Goal: Information Seeking & Learning: Compare options

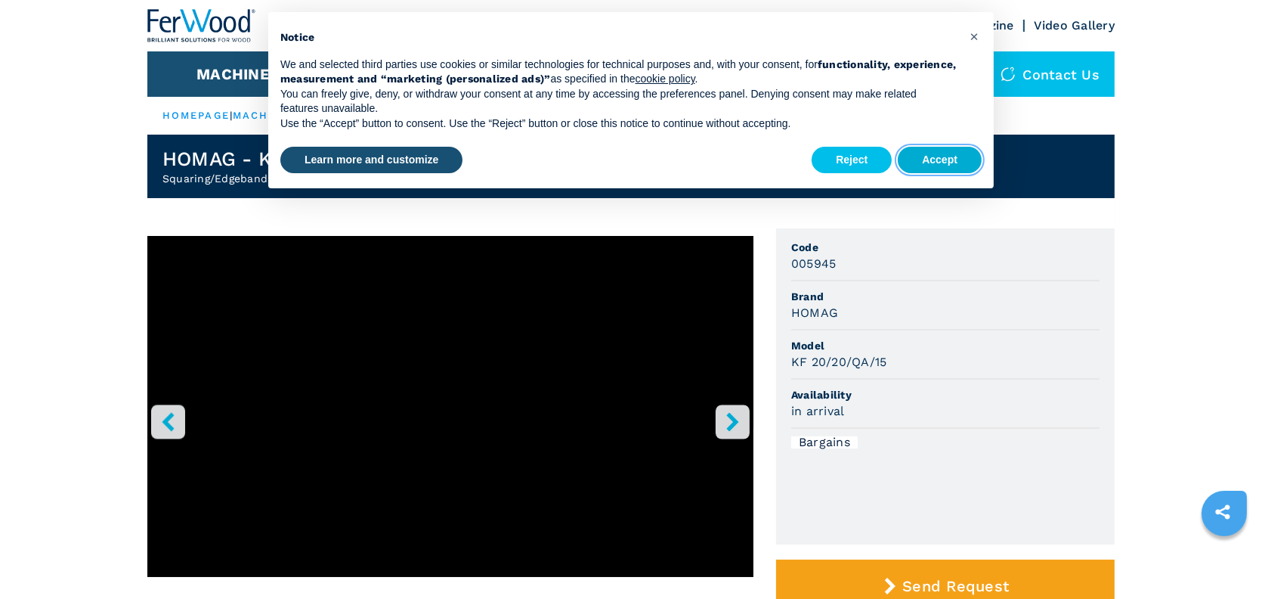
click at [921, 158] on button "Accept" at bounding box center [940, 160] width 84 height 27
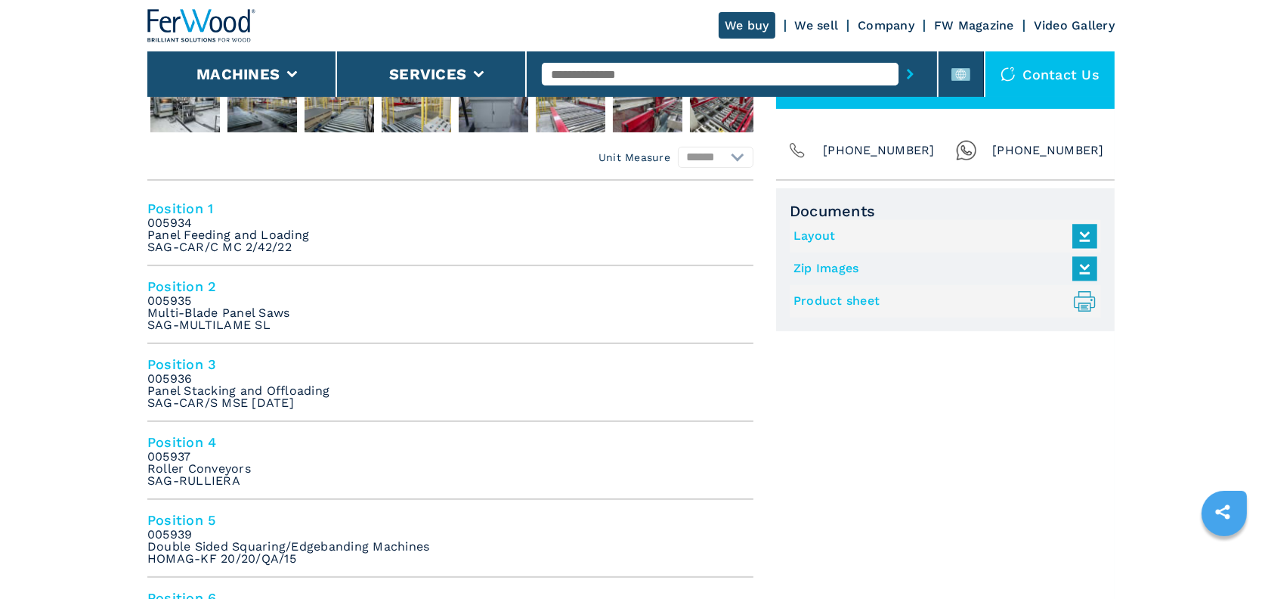
scroll to position [605, 0]
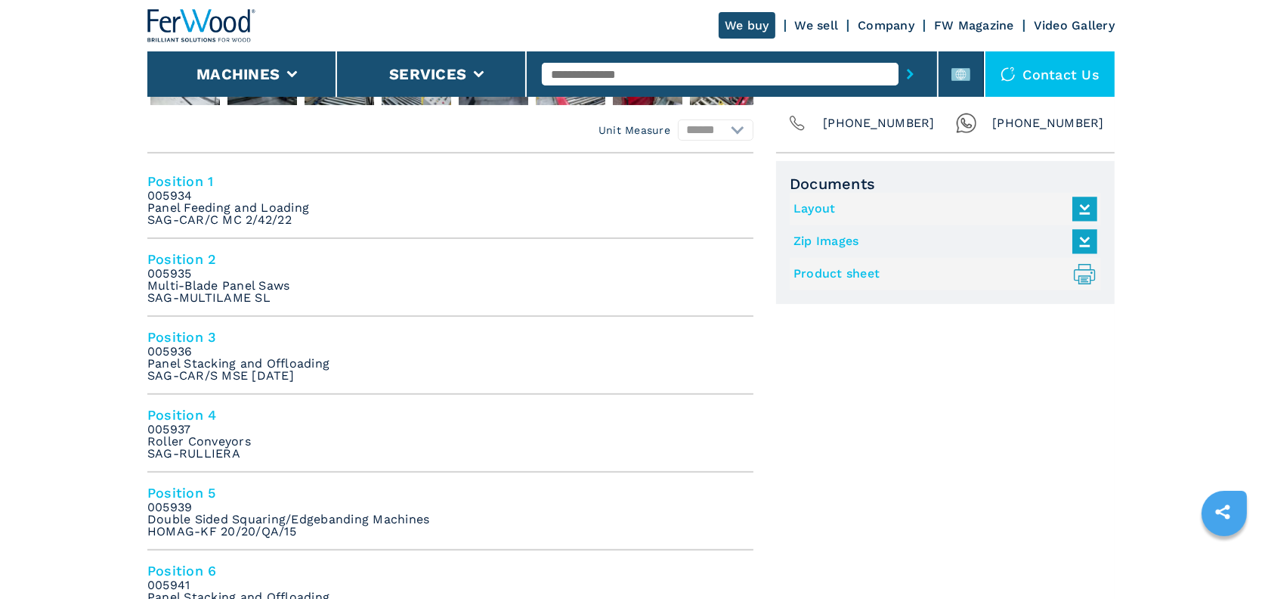
click at [828, 277] on link "Product sheet .prefix__st0{stroke-linecap:round;stroke-linejoin:round}.prefix__…" at bounding box center [942, 274] width 296 height 25
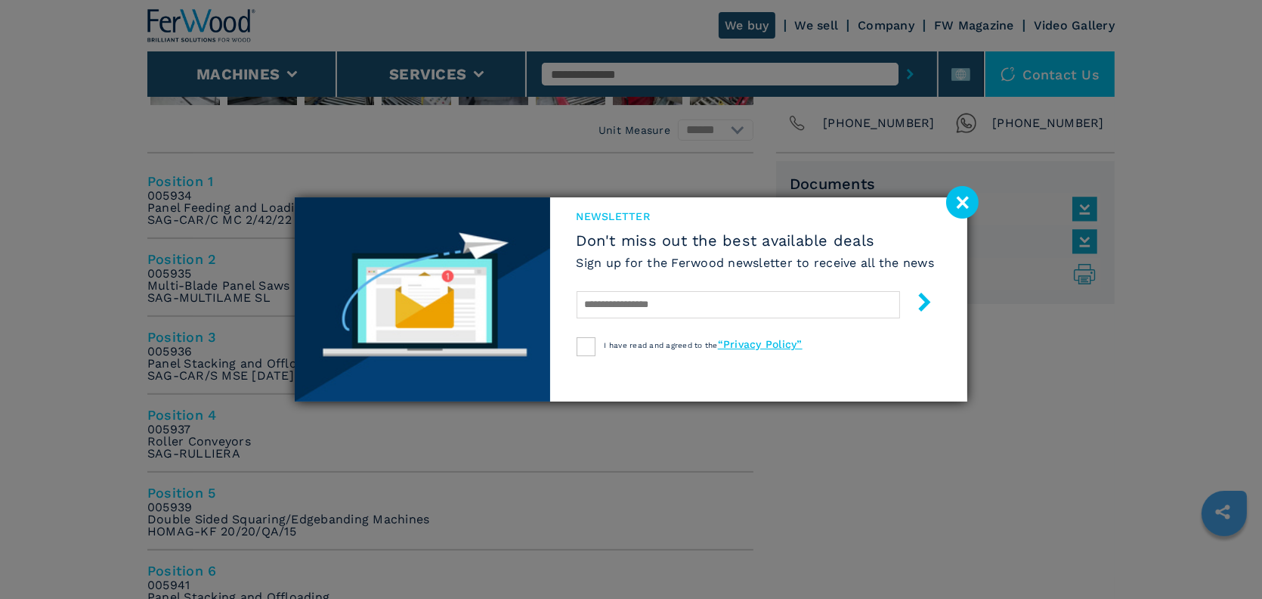
click at [961, 194] on image at bounding box center [962, 202] width 33 height 33
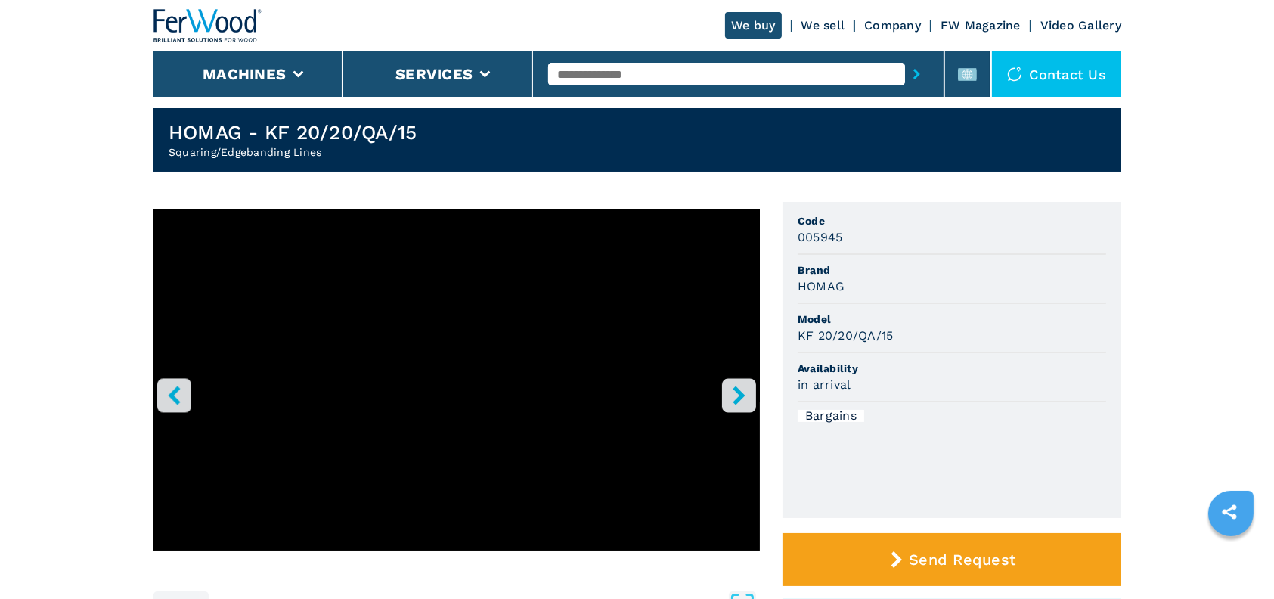
scroll to position [0, 0]
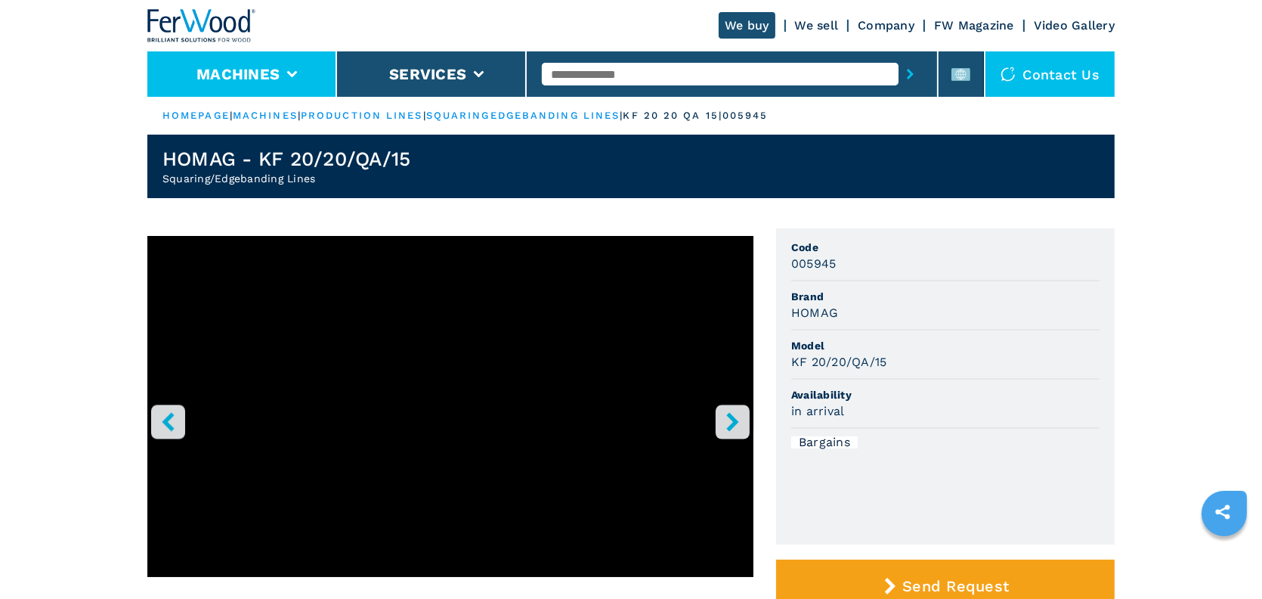
click at [283, 75] on li "Machines" at bounding box center [242, 73] width 190 height 45
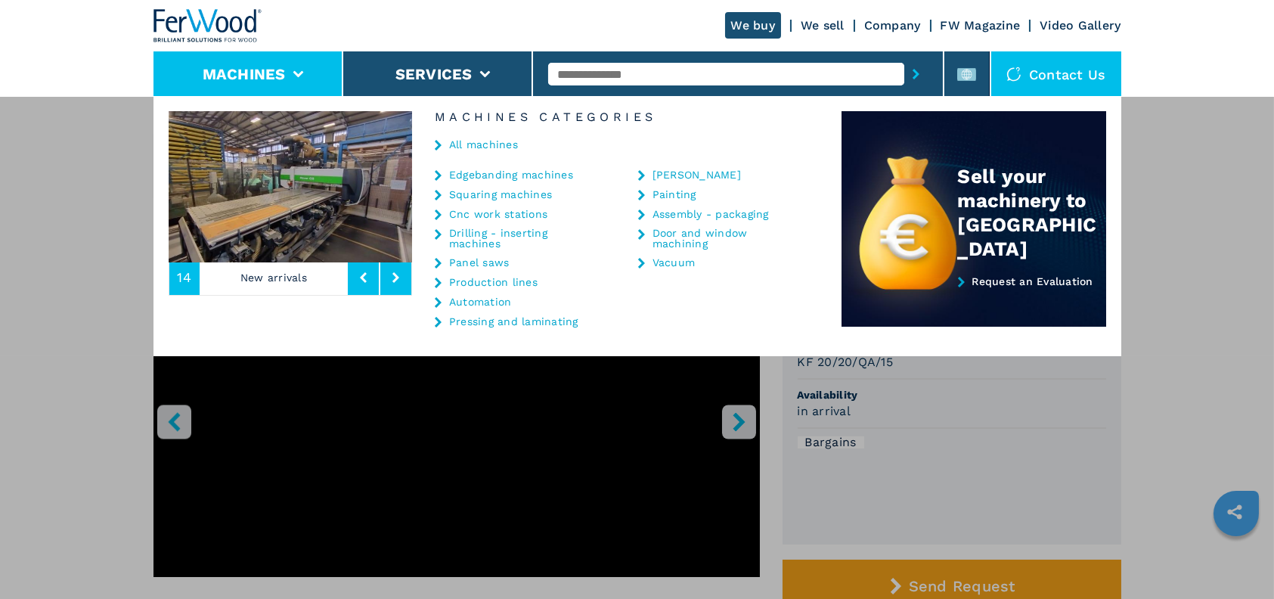
click at [488, 174] on link "Edgebanding machines" at bounding box center [511, 174] width 124 height 11
click at [438, 172] on icon at bounding box center [438, 175] width 7 height 11
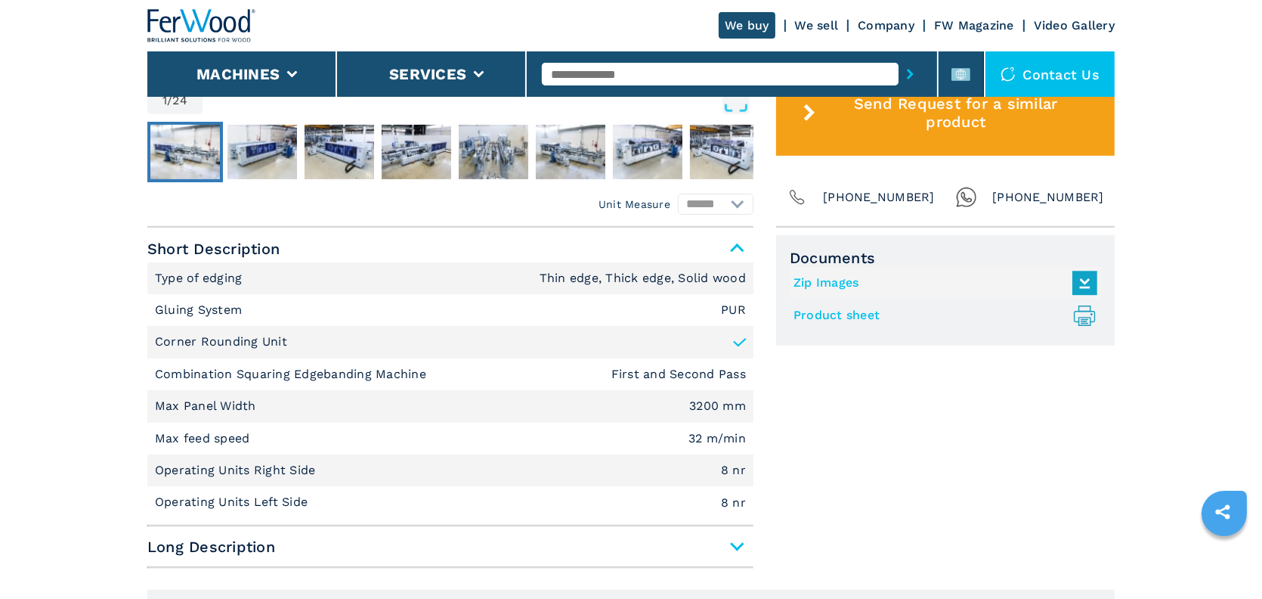
scroll to position [907, 0]
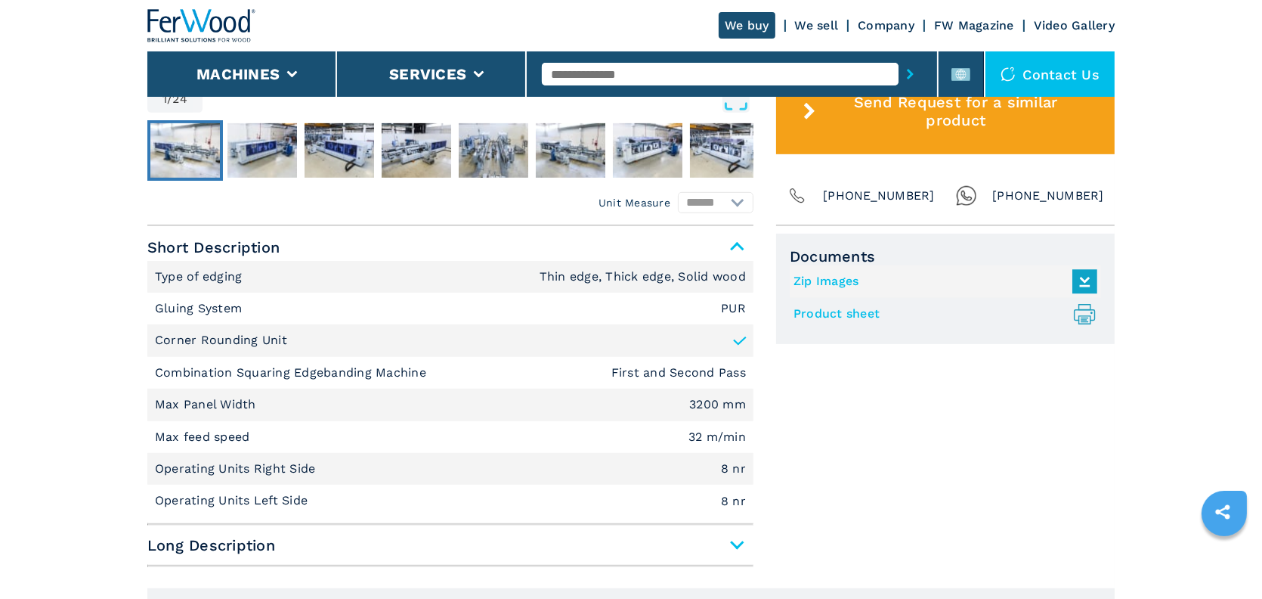
click at [832, 315] on link "Product sheet .prefix__st0{stroke-linecap:round;stroke-linejoin:round}.prefix__…" at bounding box center [942, 314] width 296 height 25
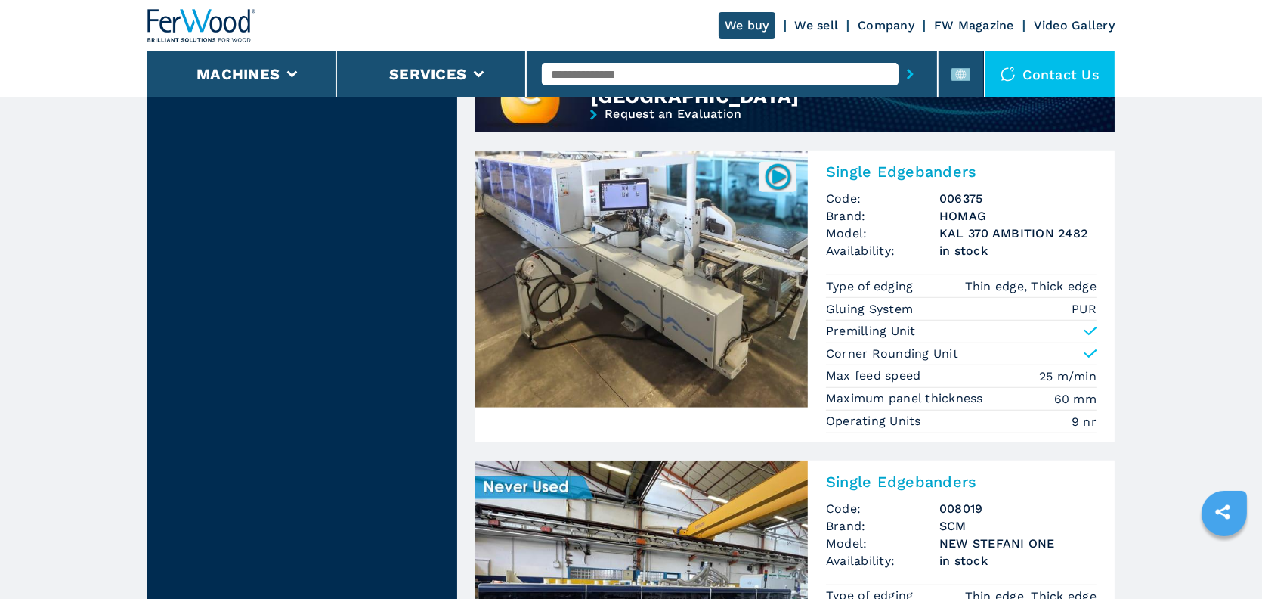
scroll to position [1361, 0]
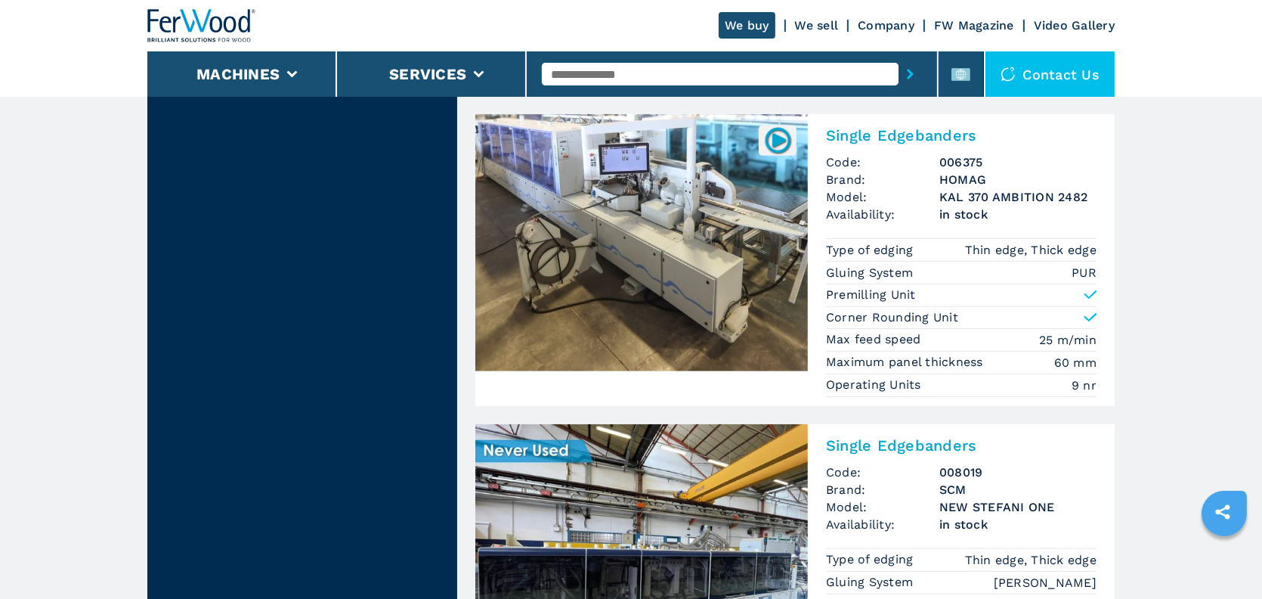
click at [972, 194] on h3 "KAL 370 AMBITION 2482" at bounding box center [1018, 196] width 157 height 17
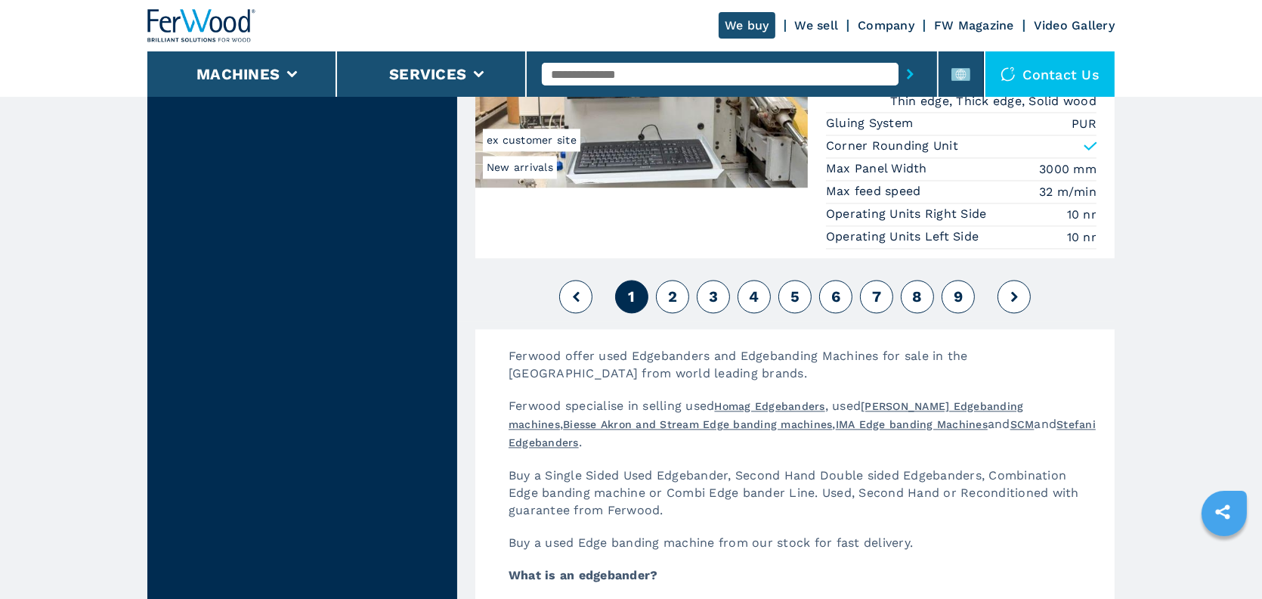
scroll to position [3855, 0]
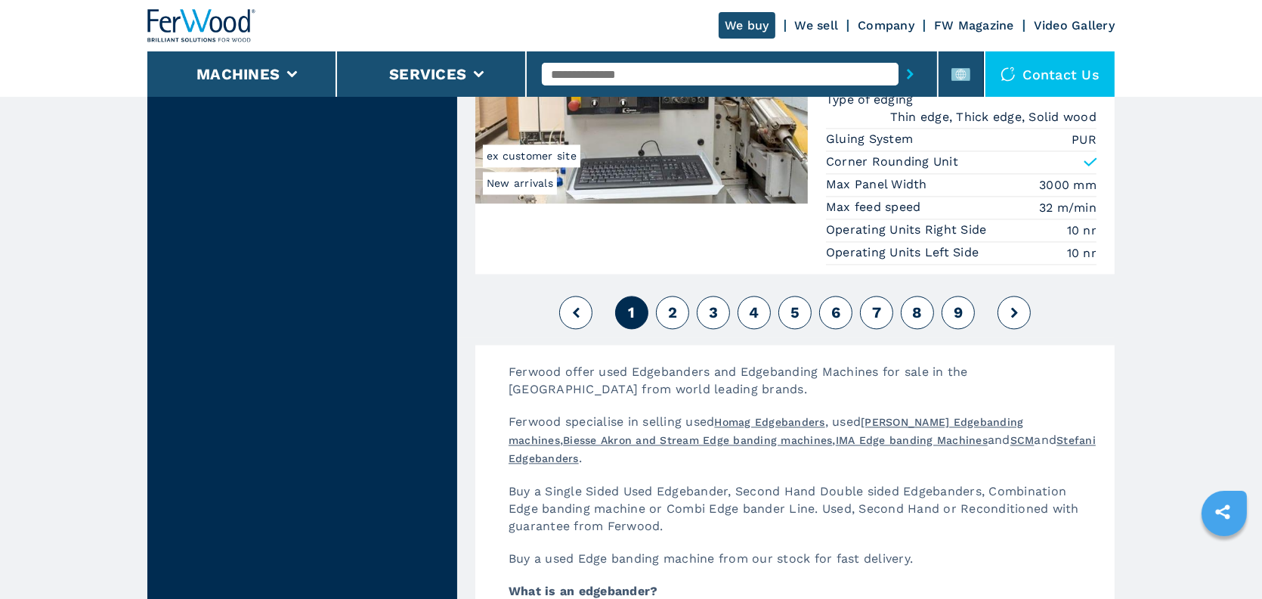
click at [680, 301] on button "2" at bounding box center [672, 312] width 33 height 33
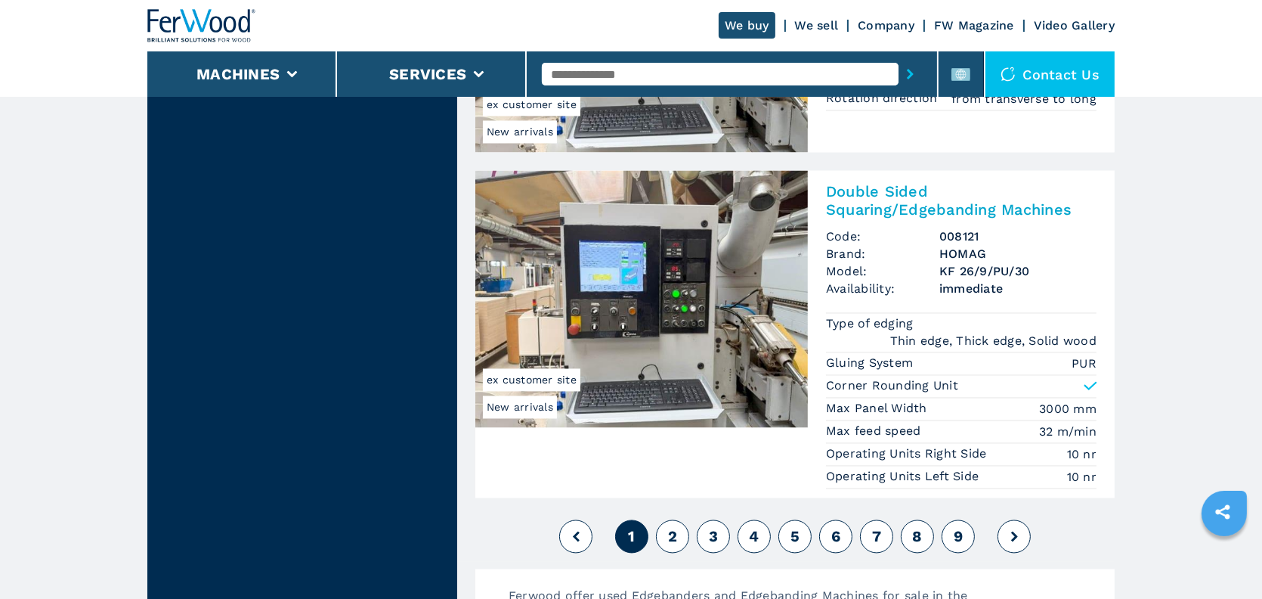
scroll to position [3628, 0]
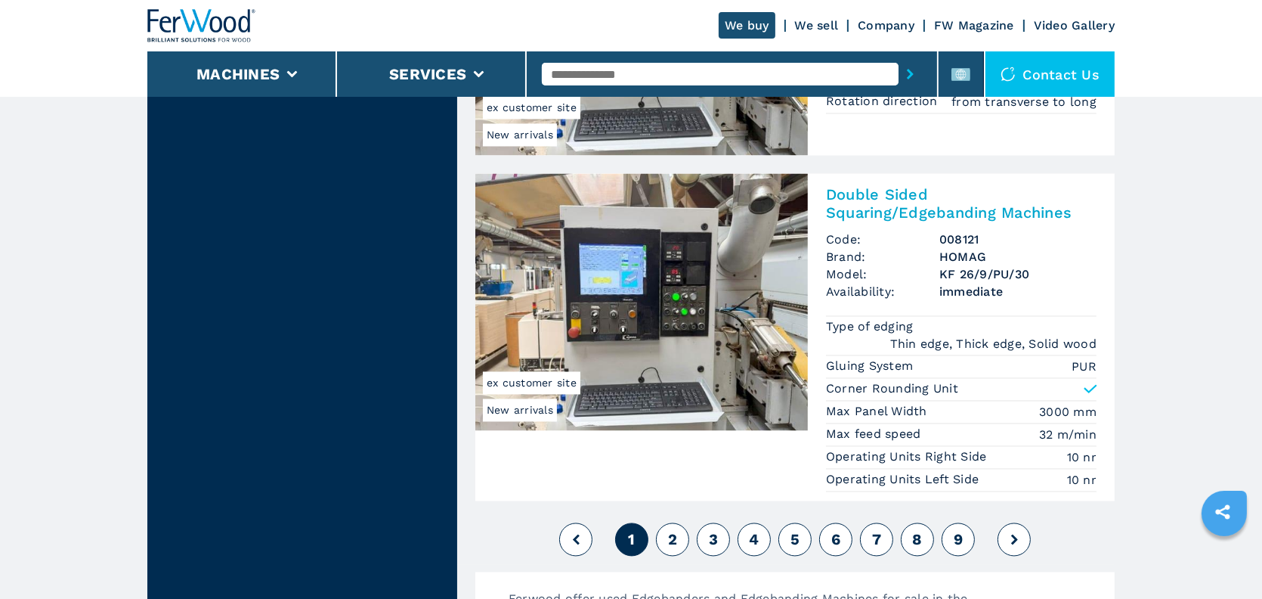
click at [662, 532] on button "2" at bounding box center [672, 538] width 33 height 33
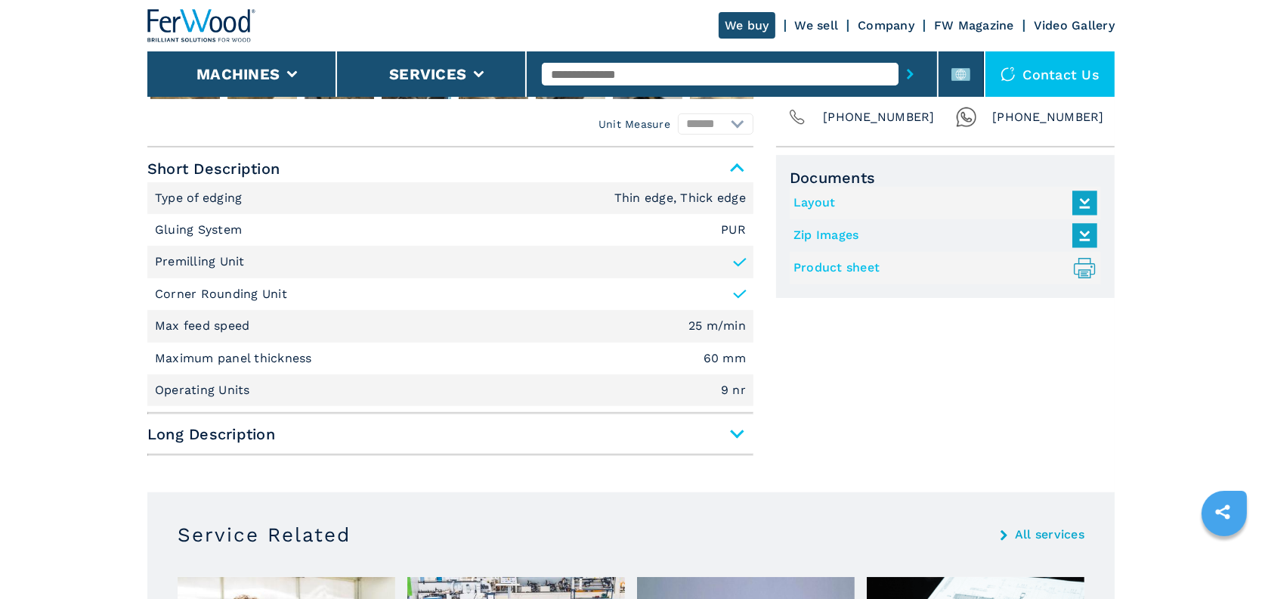
scroll to position [680, 0]
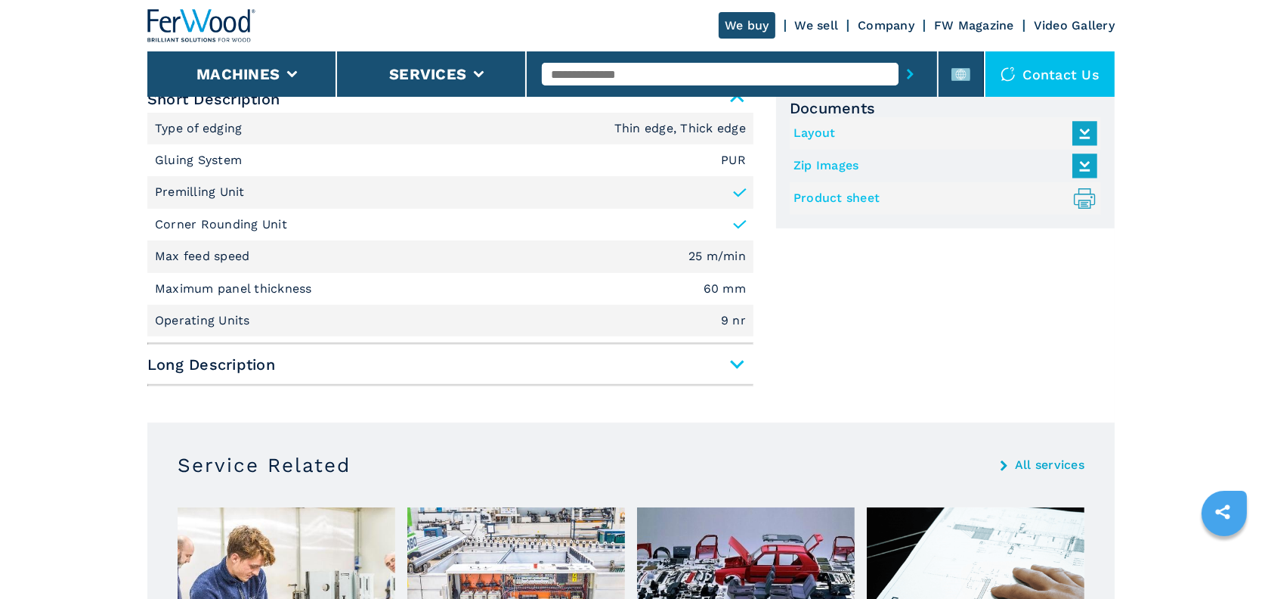
click at [831, 197] on link "Product sheet .prefix__st0{stroke-linecap:round;stroke-linejoin:round}.prefix__…" at bounding box center [942, 198] width 296 height 25
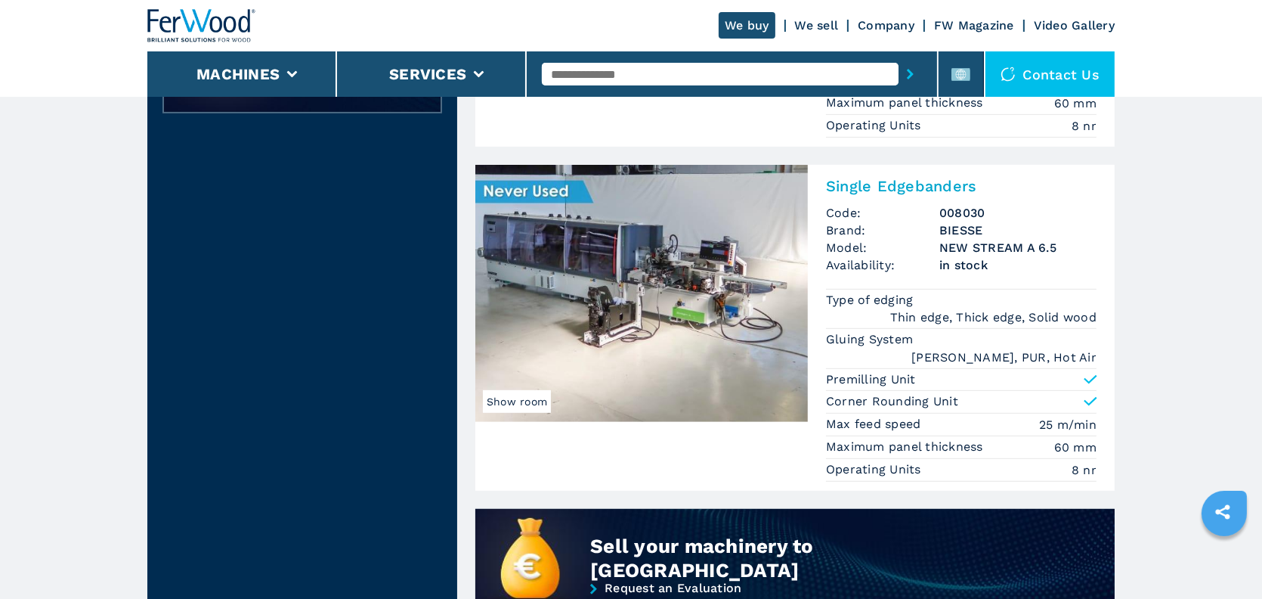
scroll to position [983, 0]
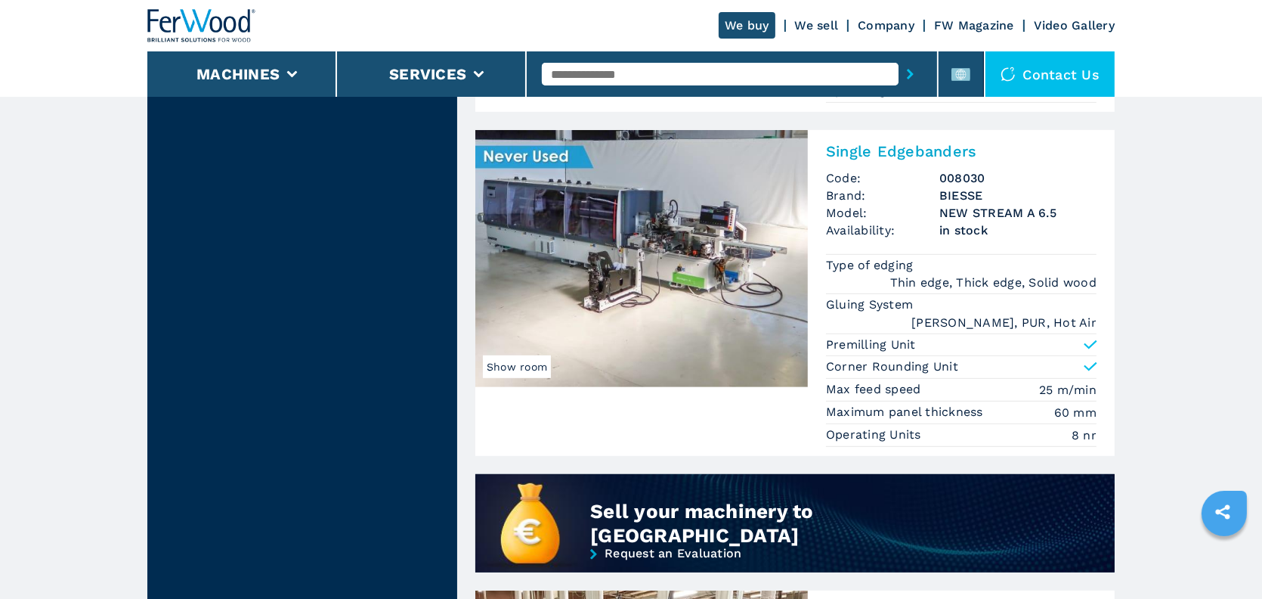
click at [731, 216] on img at bounding box center [641, 258] width 333 height 257
click at [884, 154] on h2 "Single Edgebanders" at bounding box center [961, 151] width 271 height 18
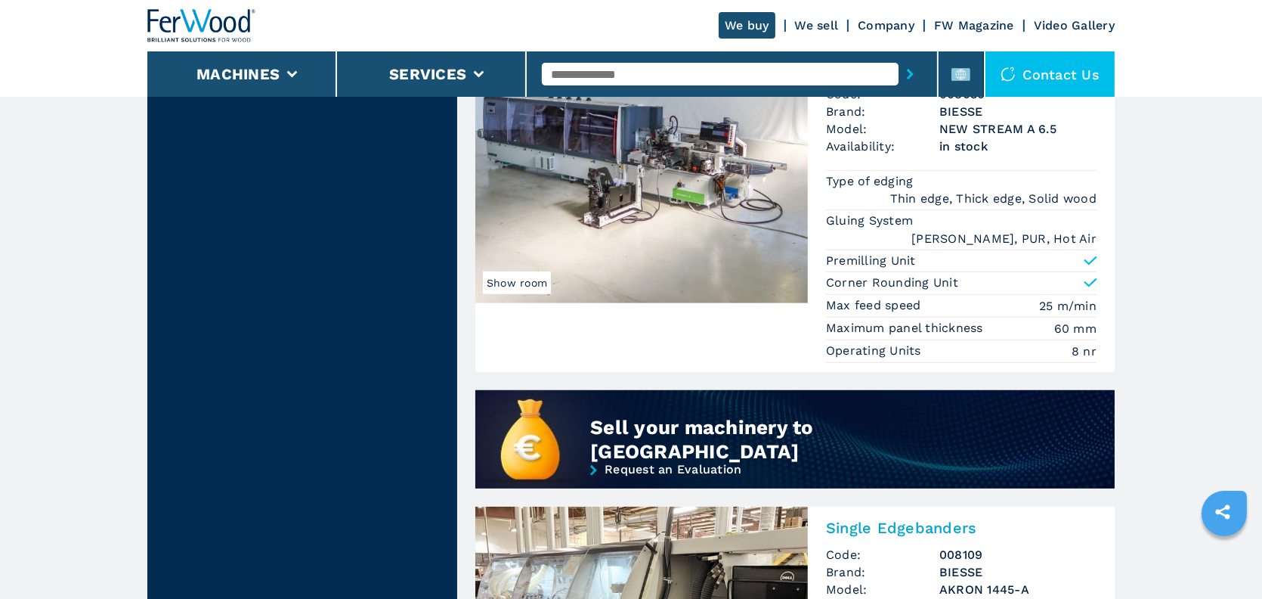
scroll to position [1182, 0]
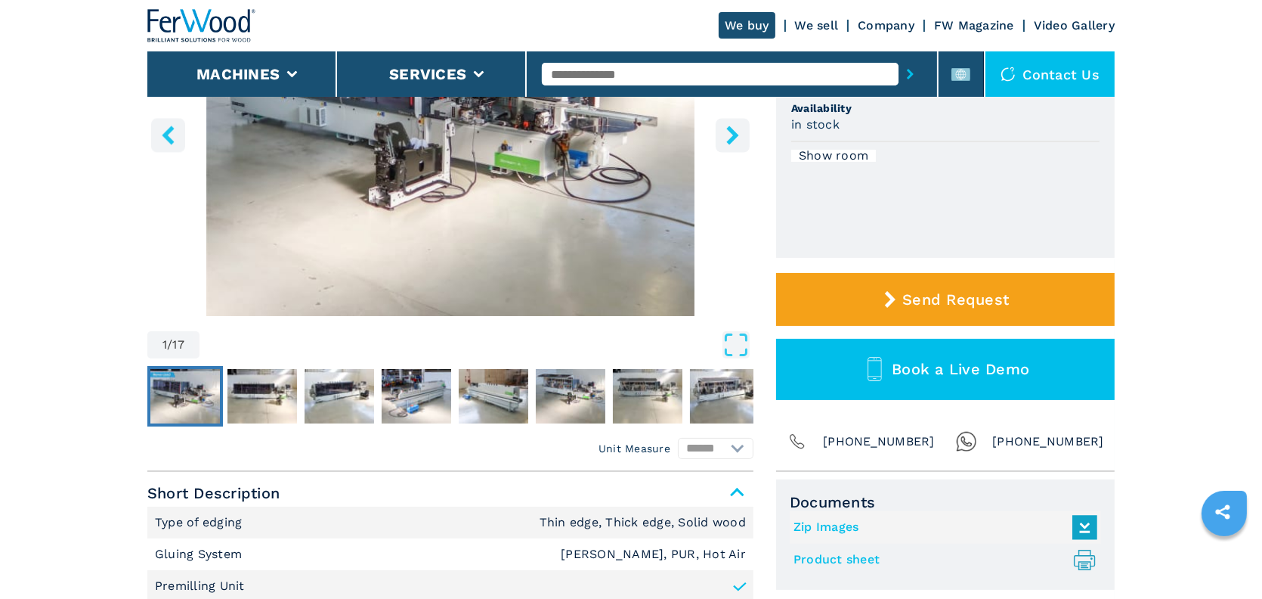
scroll to position [454, 0]
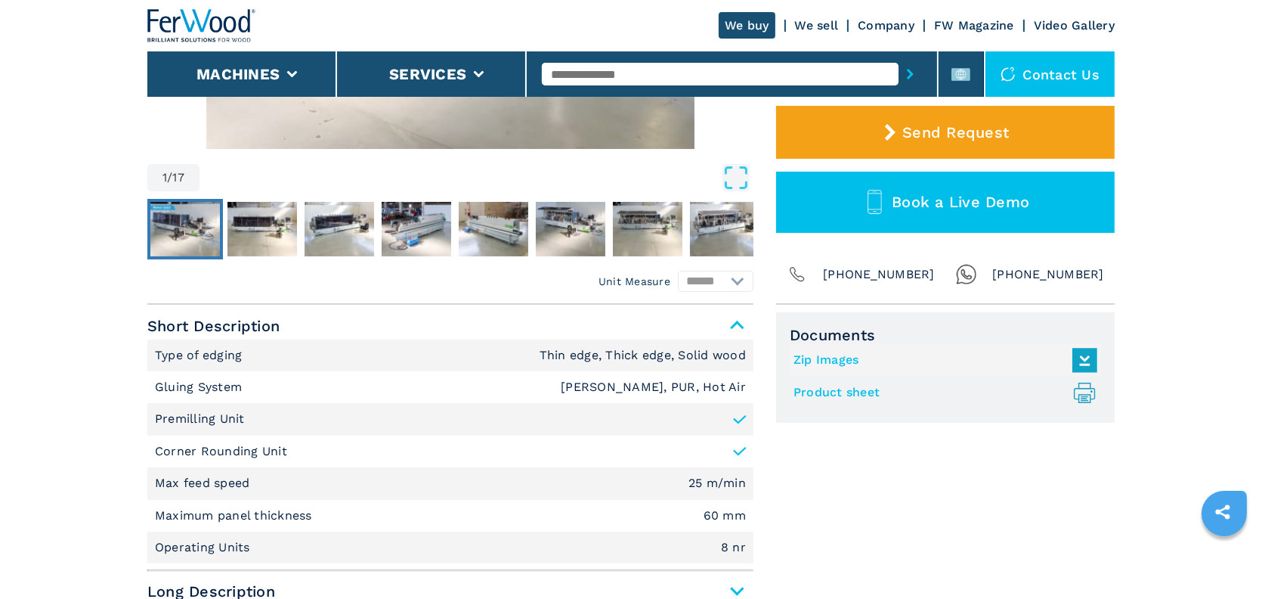
click at [832, 390] on link "Product sheet .prefix__st0{stroke-linecap:round;stroke-linejoin:round}.prefix__…" at bounding box center [942, 392] width 296 height 25
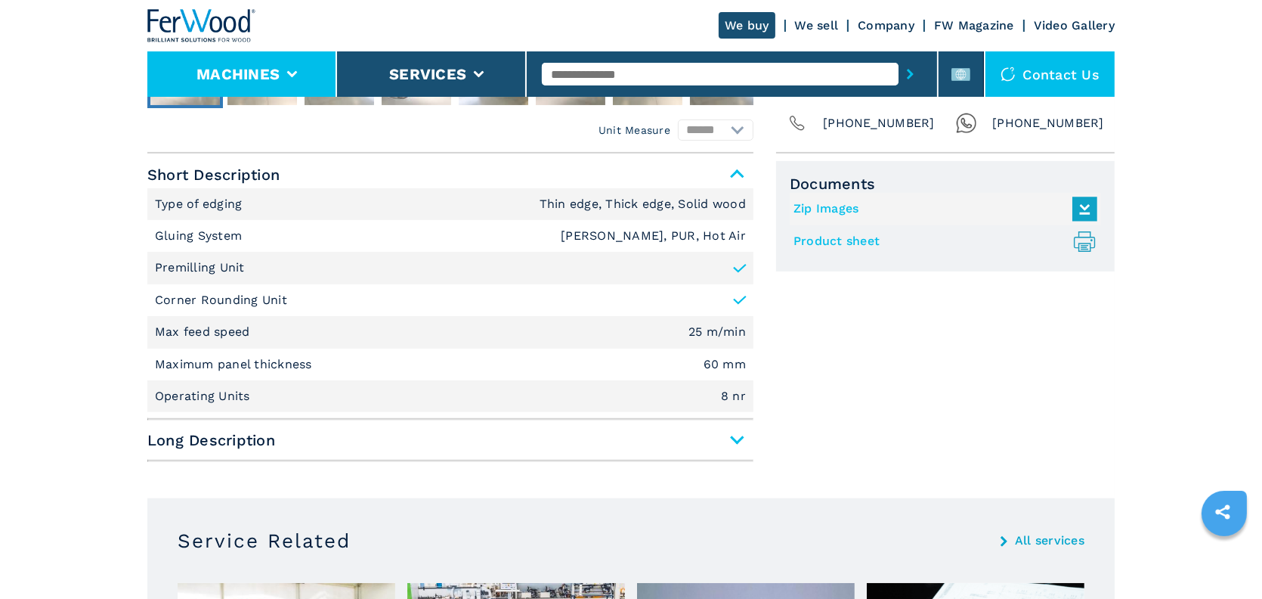
scroll to position [529, 0]
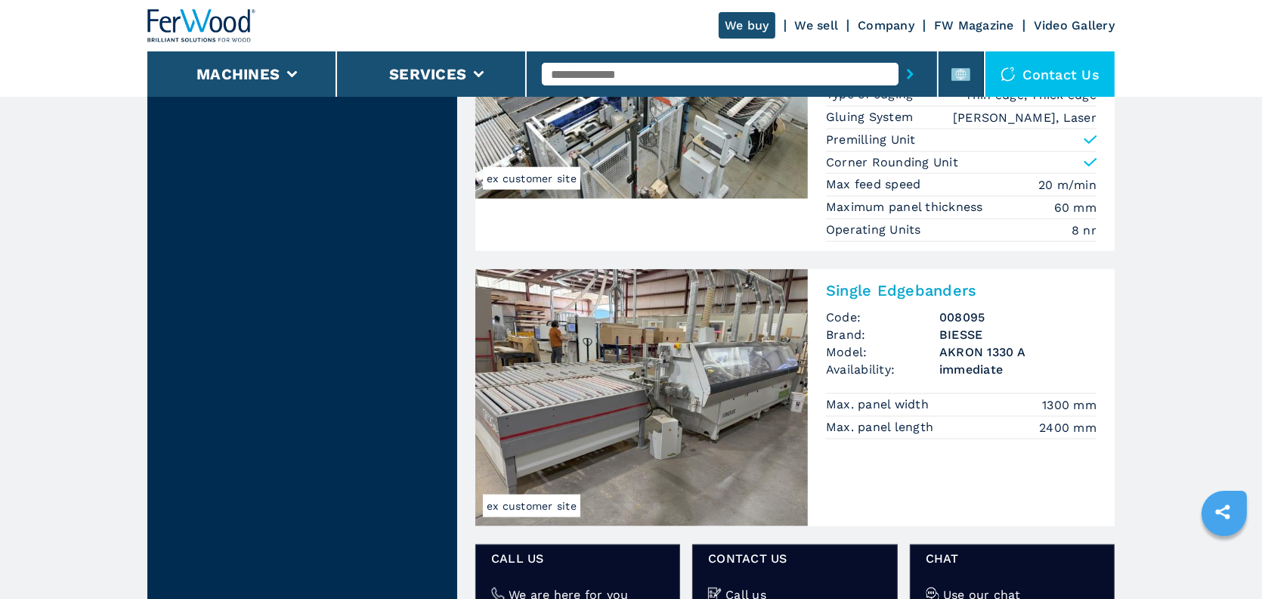
scroll to position [2192, 0]
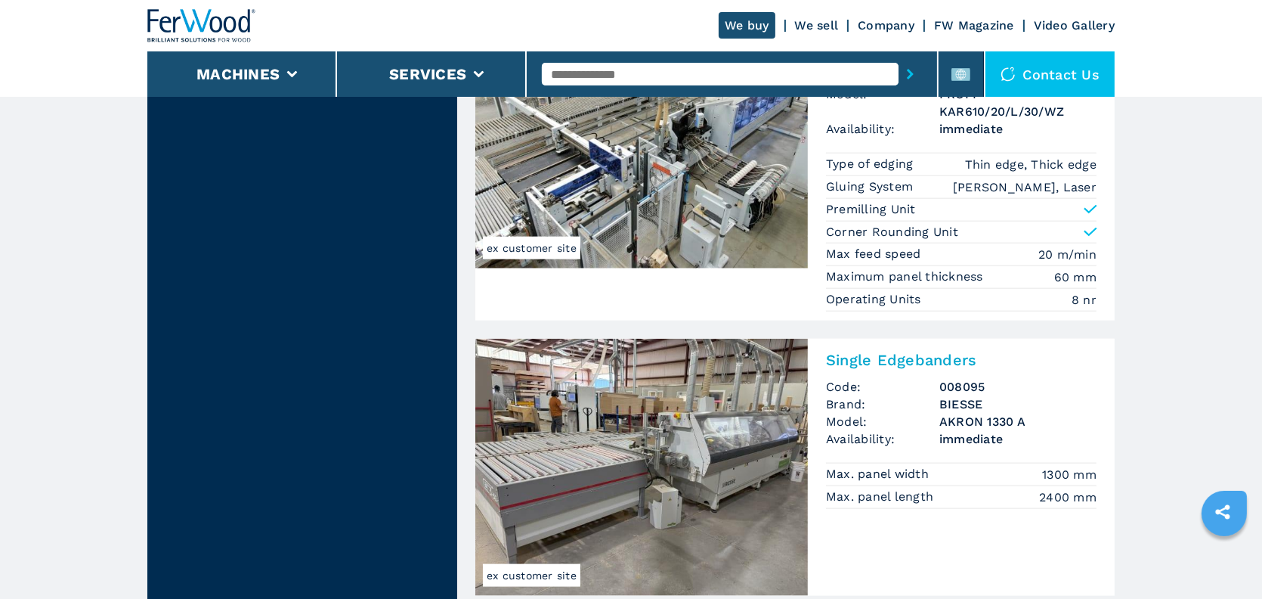
click at [895, 351] on h2 "Single Edgebanders" at bounding box center [961, 360] width 271 height 18
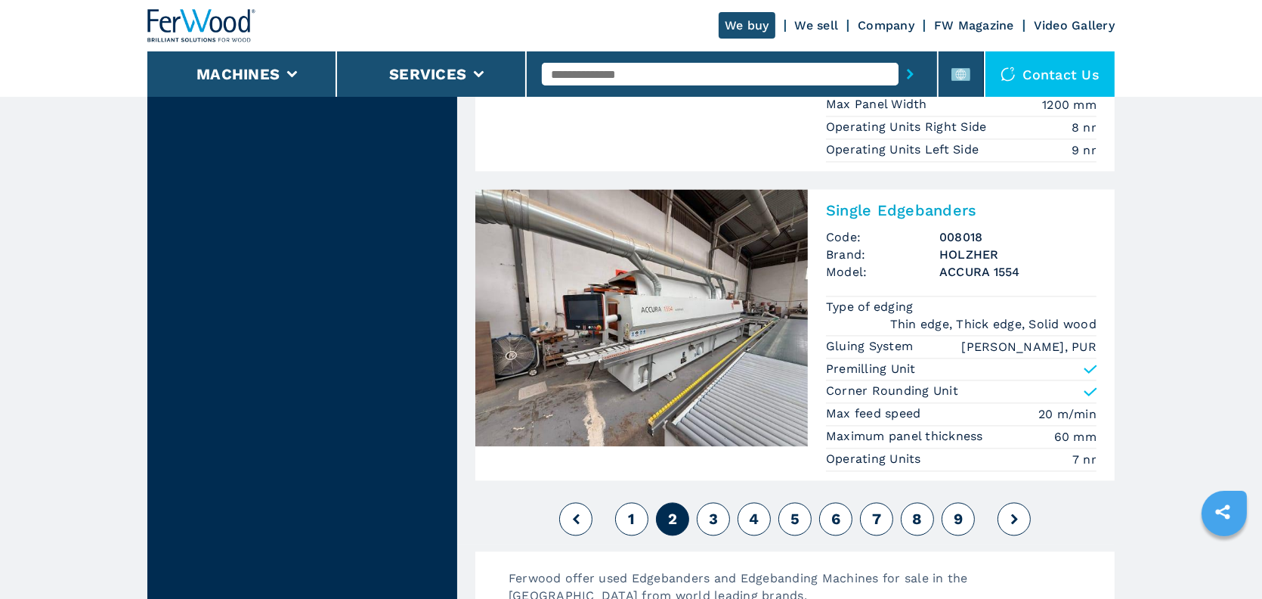
scroll to position [3704, 0]
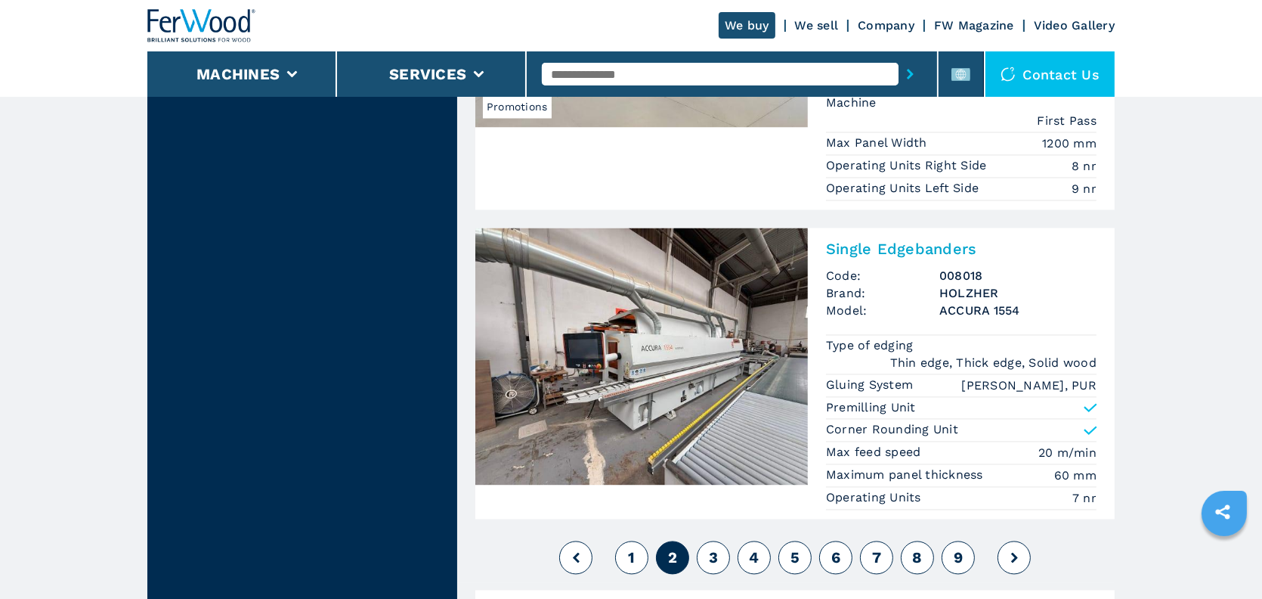
click at [905, 240] on h2 "Single Edgebanders" at bounding box center [961, 249] width 271 height 18
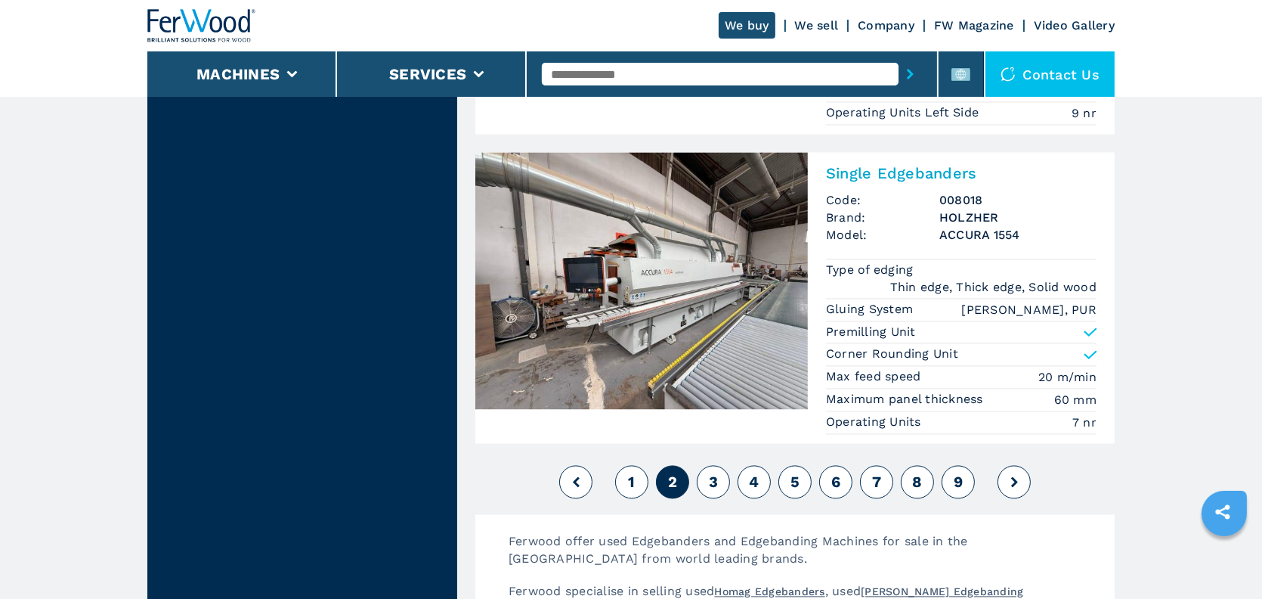
scroll to position [4082, 0]
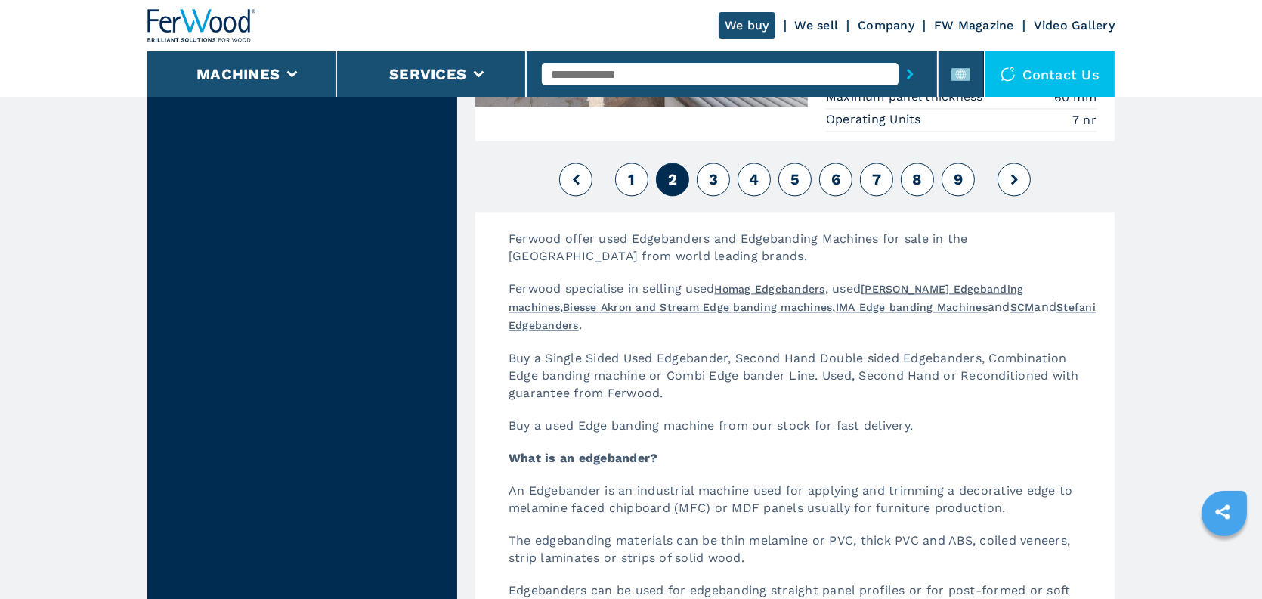
click at [707, 163] on button "3" at bounding box center [713, 179] width 33 height 33
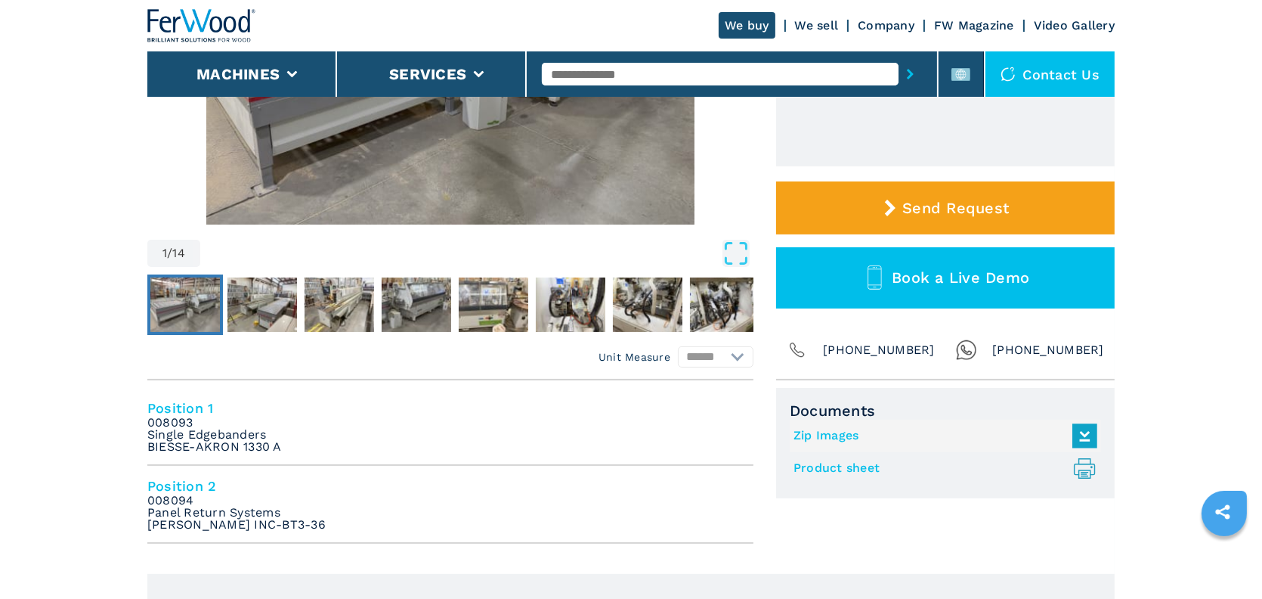
click at [847, 468] on link "Product sheet .prefix__st0{stroke-linecap:round;stroke-linejoin:round}.prefix__…" at bounding box center [942, 468] width 296 height 25
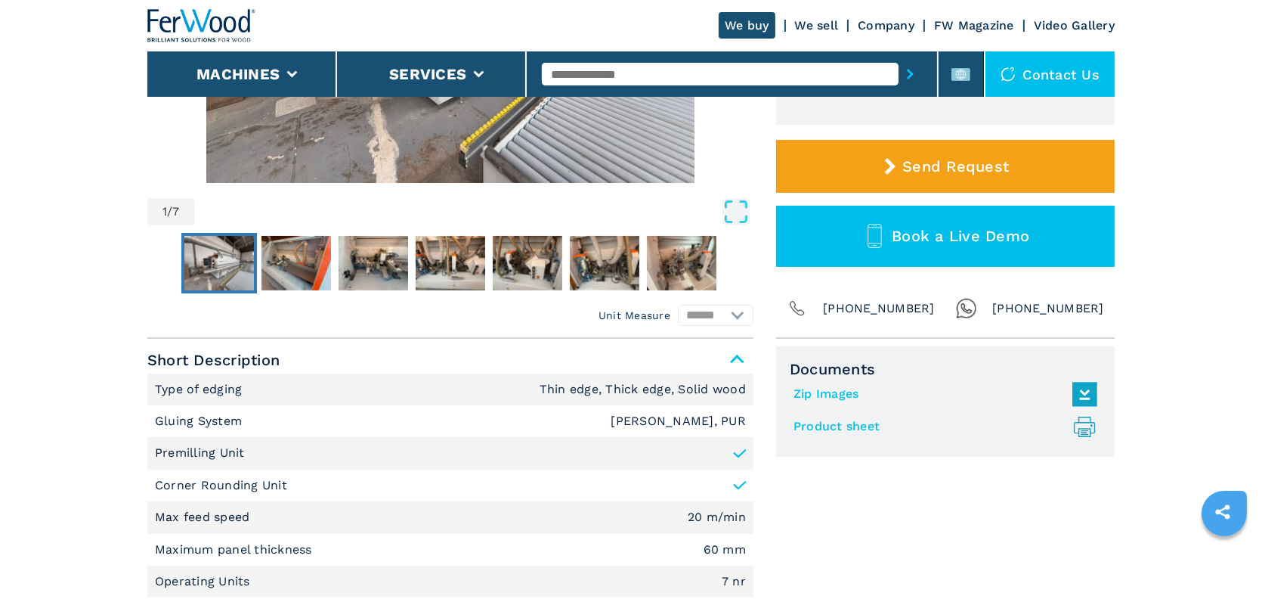
scroll to position [454, 0]
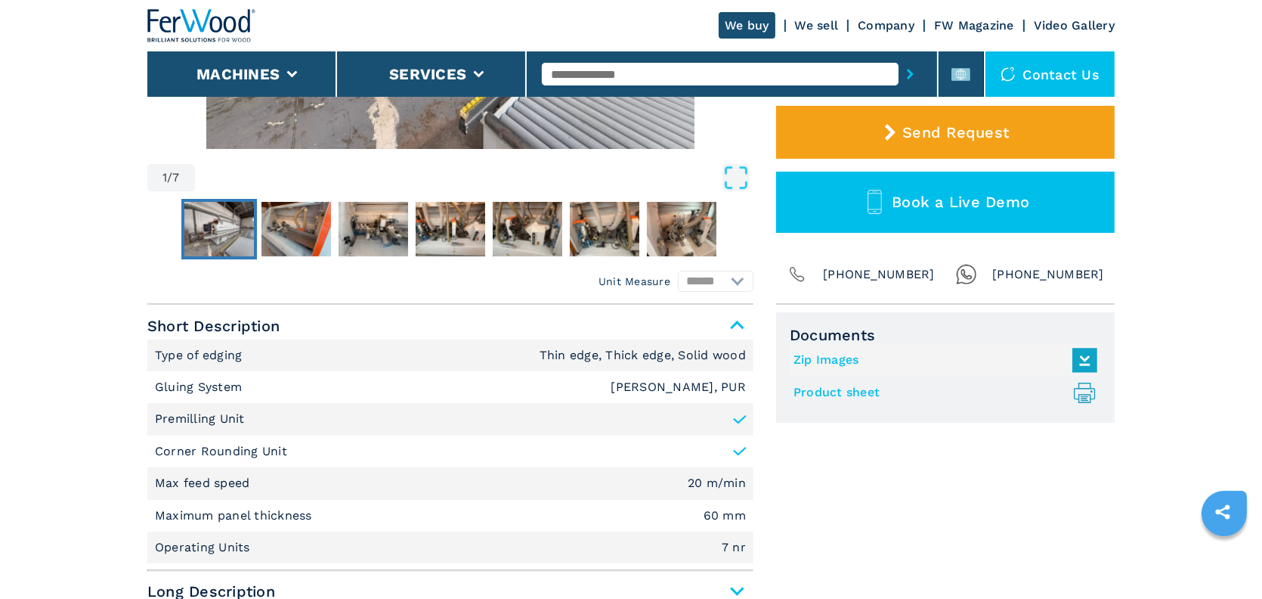
click at [832, 391] on link "Product sheet .prefix__st0{stroke-linecap:round;stroke-linejoin:round}.prefix__…" at bounding box center [942, 392] width 296 height 25
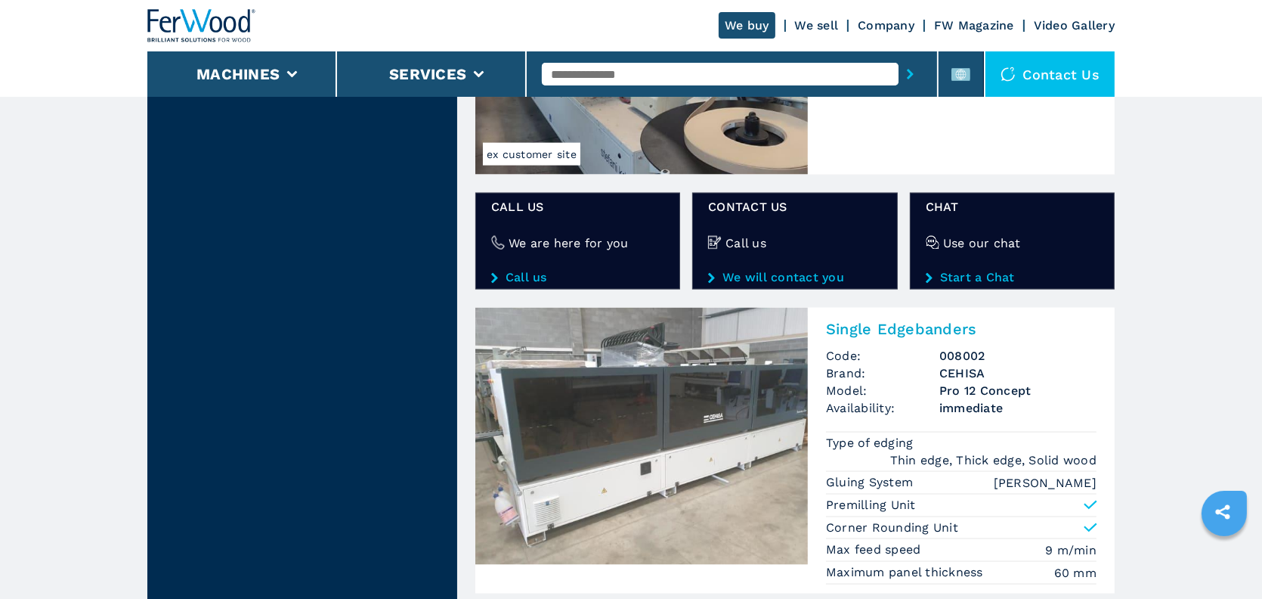
scroll to position [2873, 0]
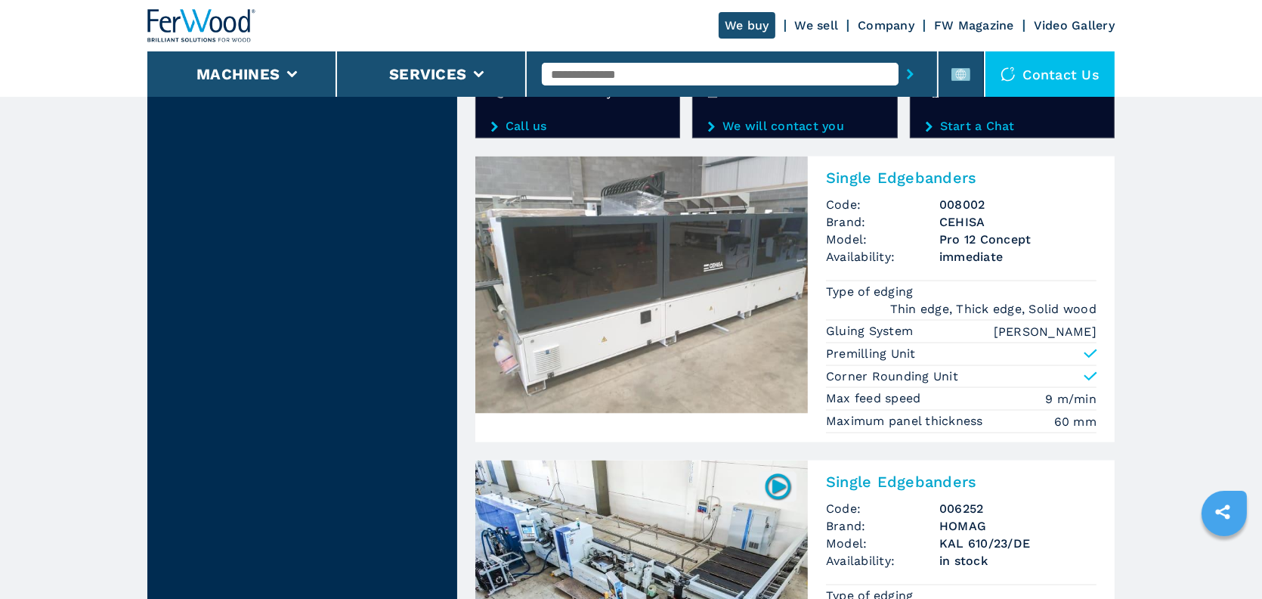
click at [887, 169] on h2 "Single Edgebanders" at bounding box center [961, 178] width 271 height 18
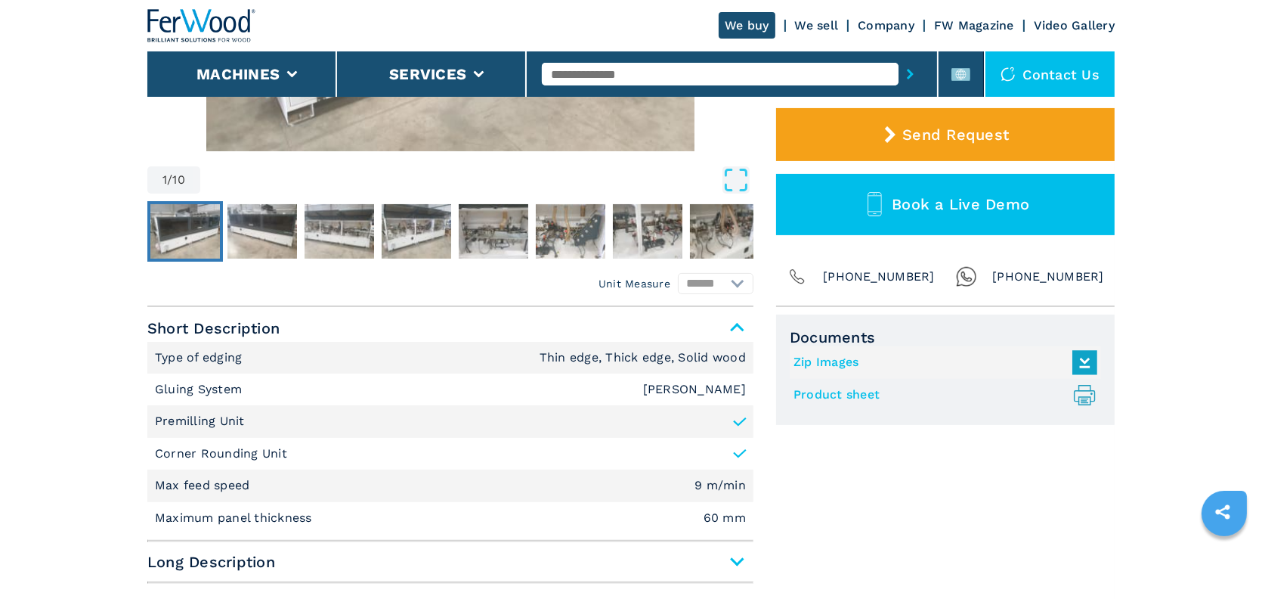
scroll to position [454, 0]
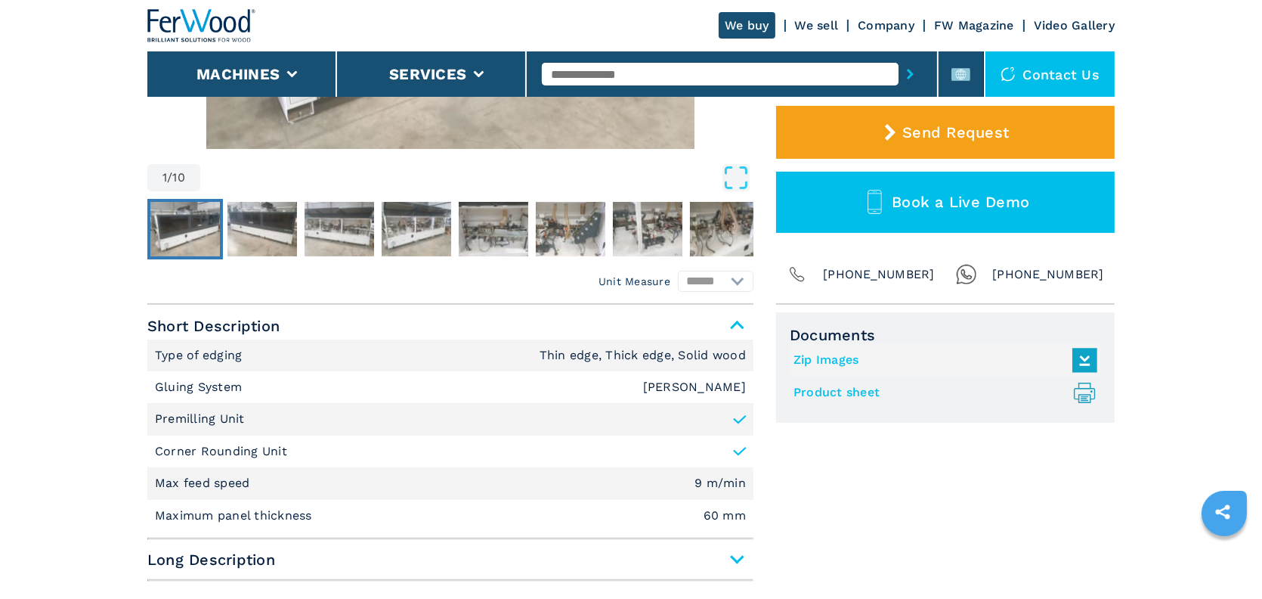
click at [830, 395] on link "Product sheet .prefix__st0{stroke-linecap:round;stroke-linejoin:round}.prefix__…" at bounding box center [942, 392] width 296 height 25
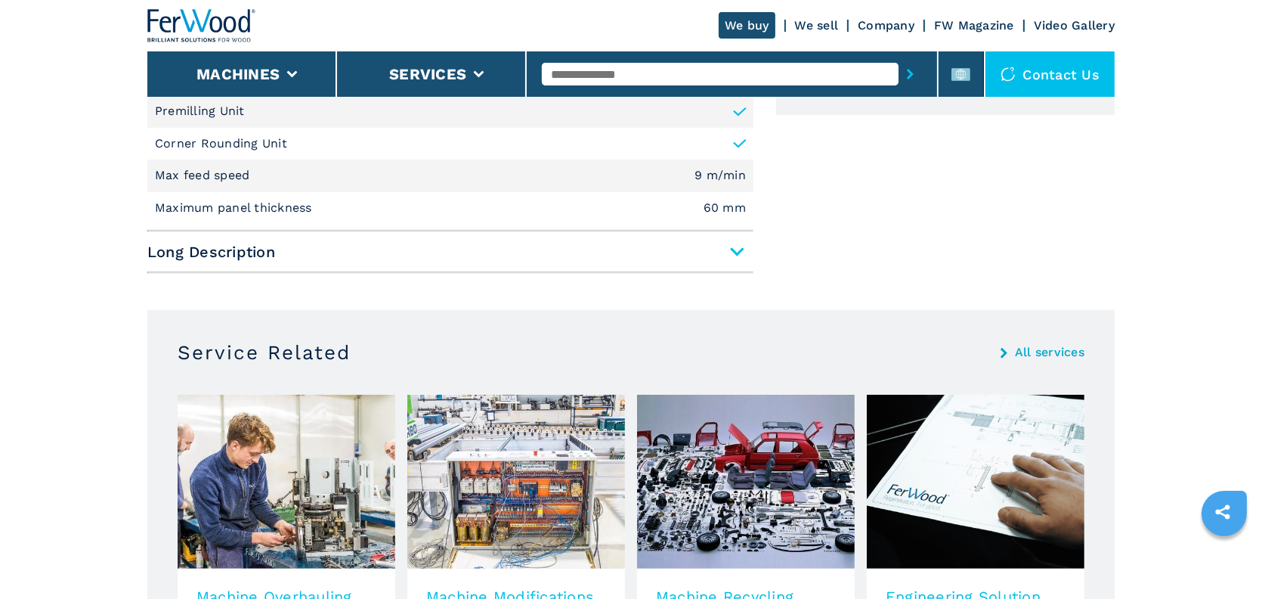
scroll to position [983, 0]
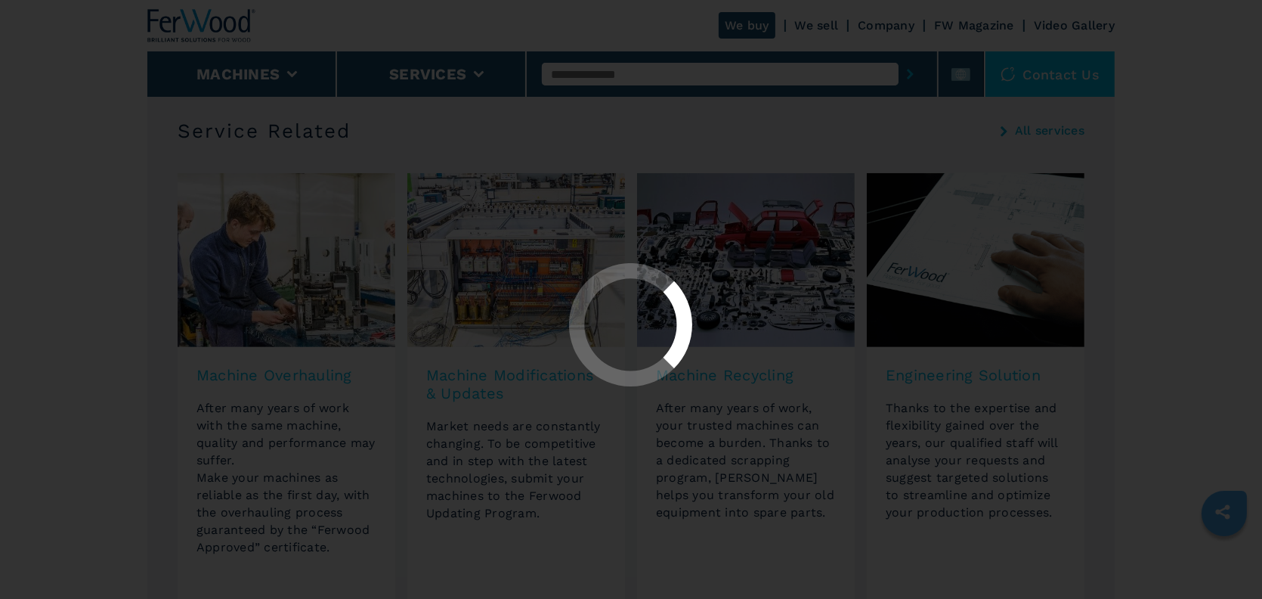
select select "**********"
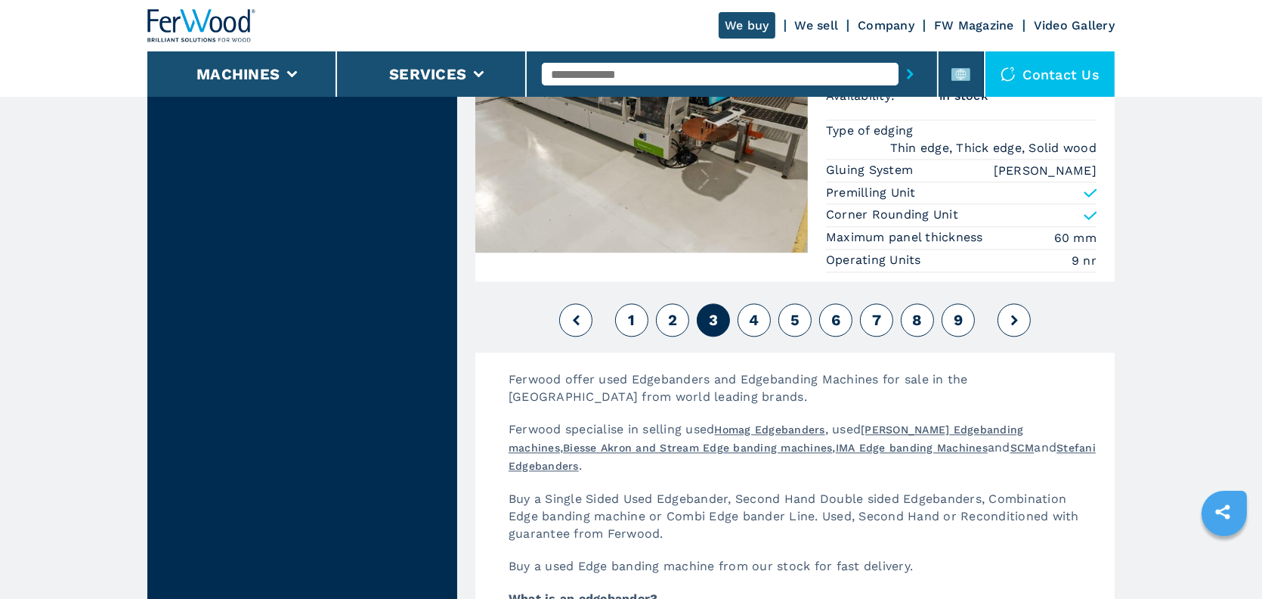
scroll to position [3945, 0]
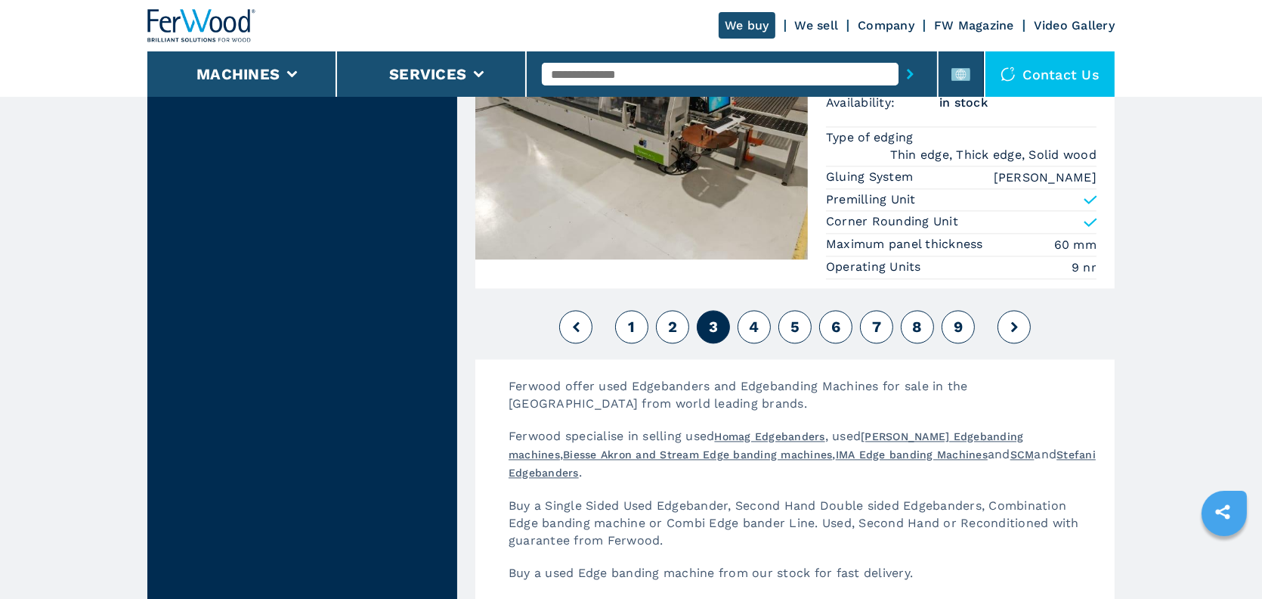
click at [626, 312] on button "1" at bounding box center [631, 326] width 33 height 33
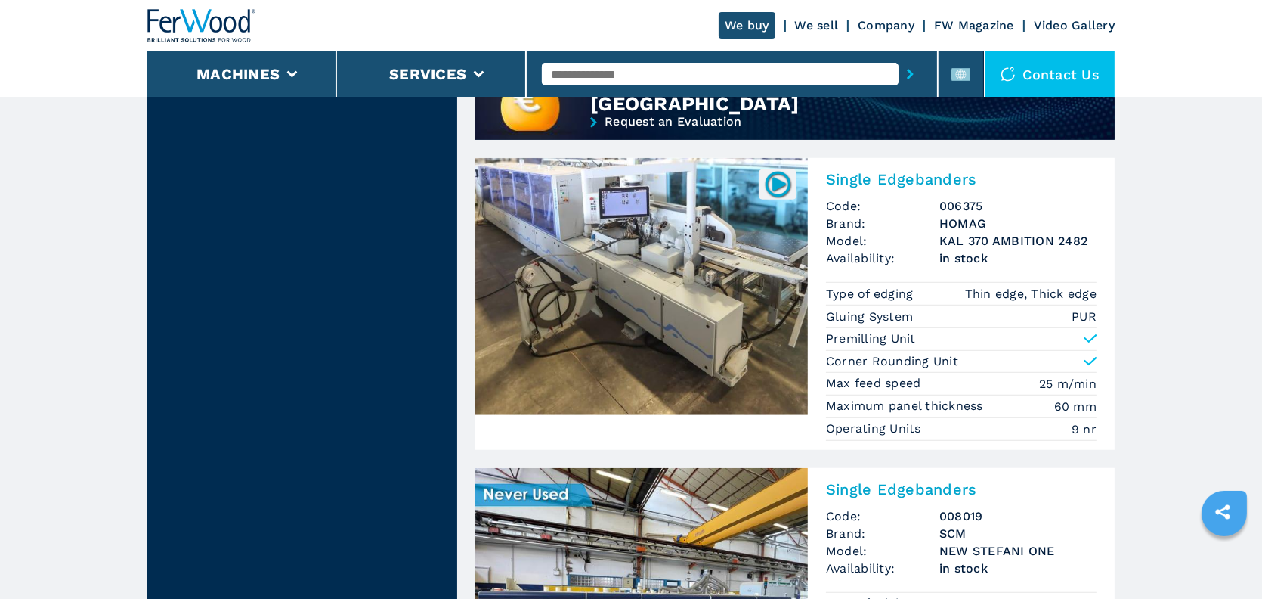
scroll to position [1361, 0]
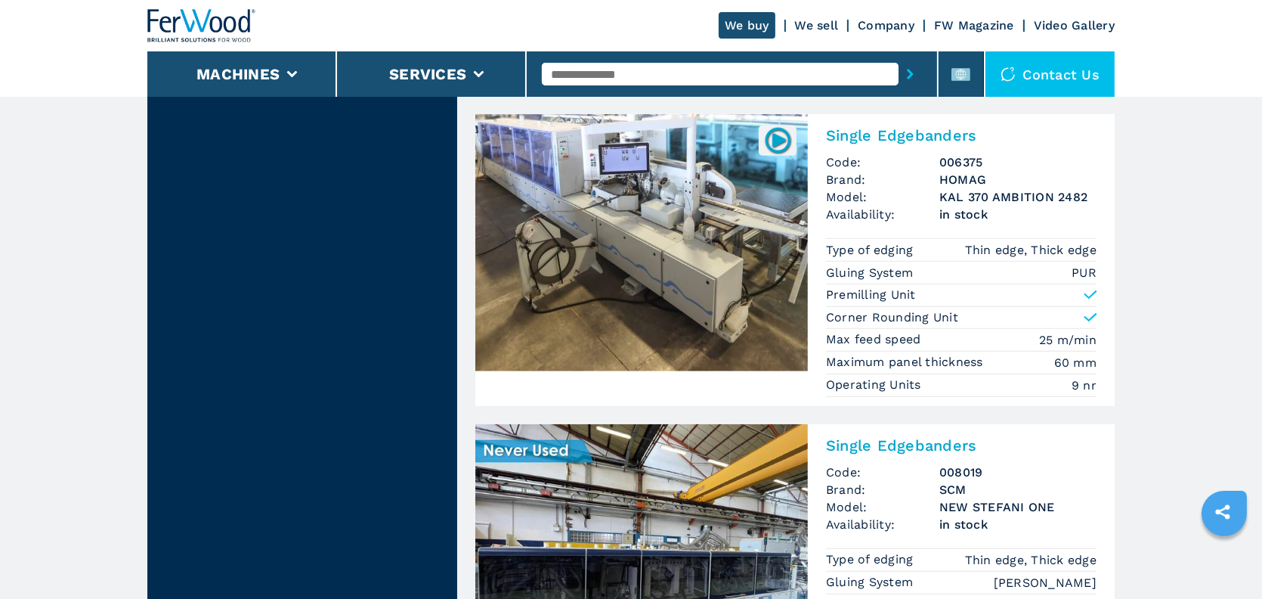
click at [861, 135] on h2 "Single Edgebanders" at bounding box center [961, 135] width 271 height 18
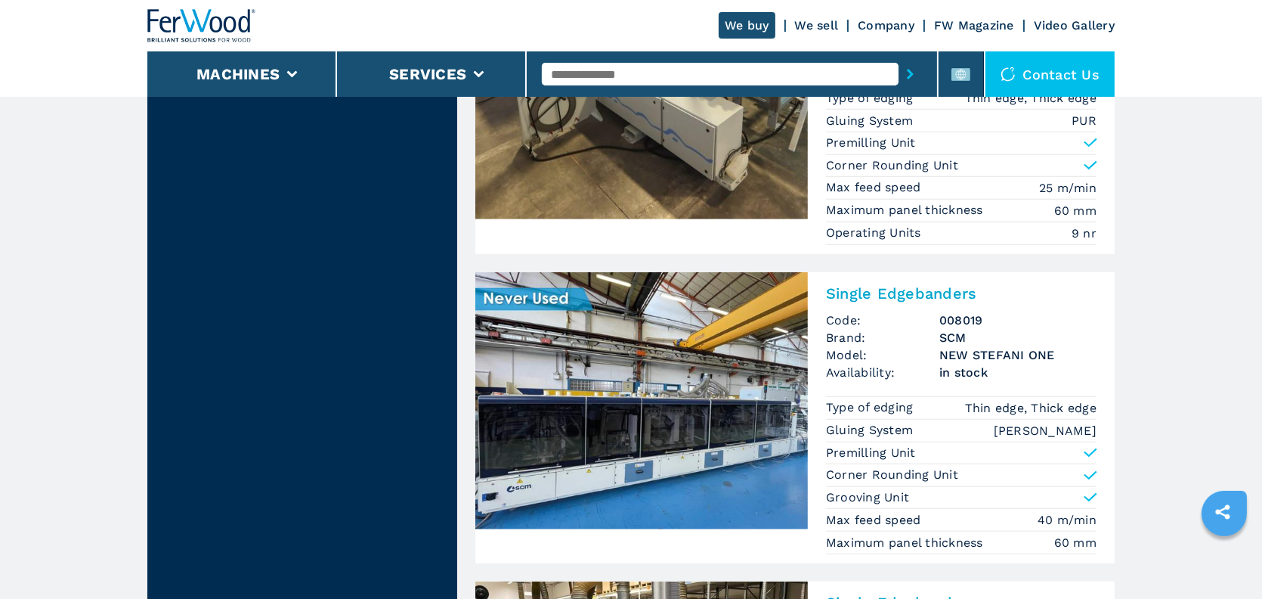
scroll to position [1587, 0]
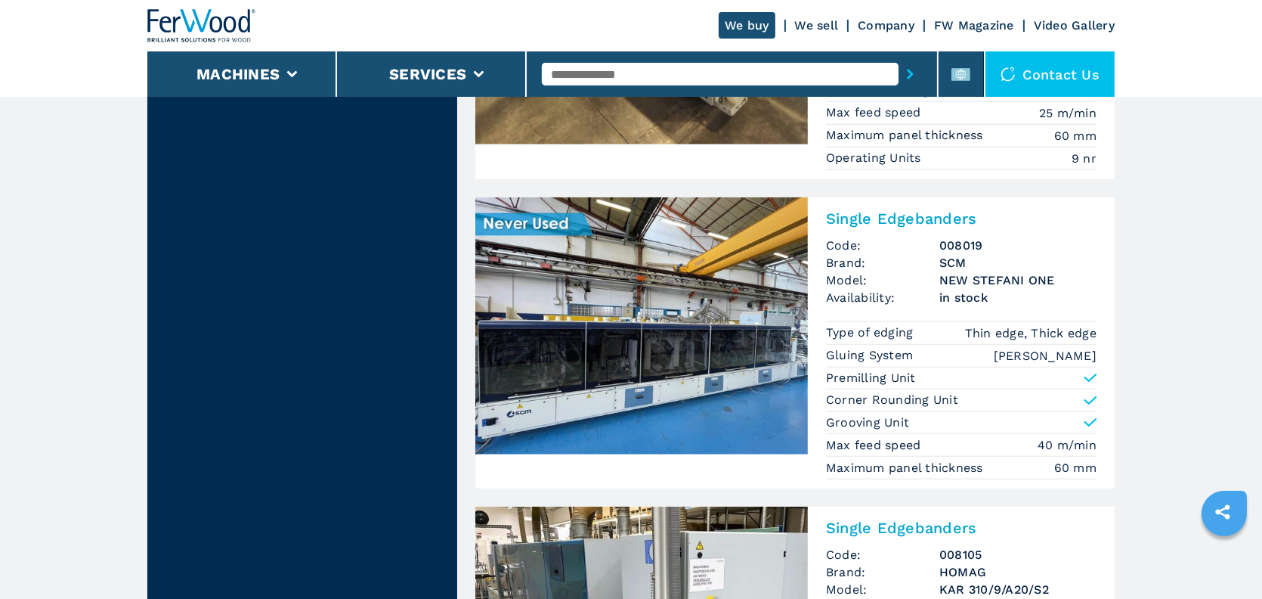
click at [877, 213] on h2 "Single Edgebanders" at bounding box center [961, 218] width 271 height 18
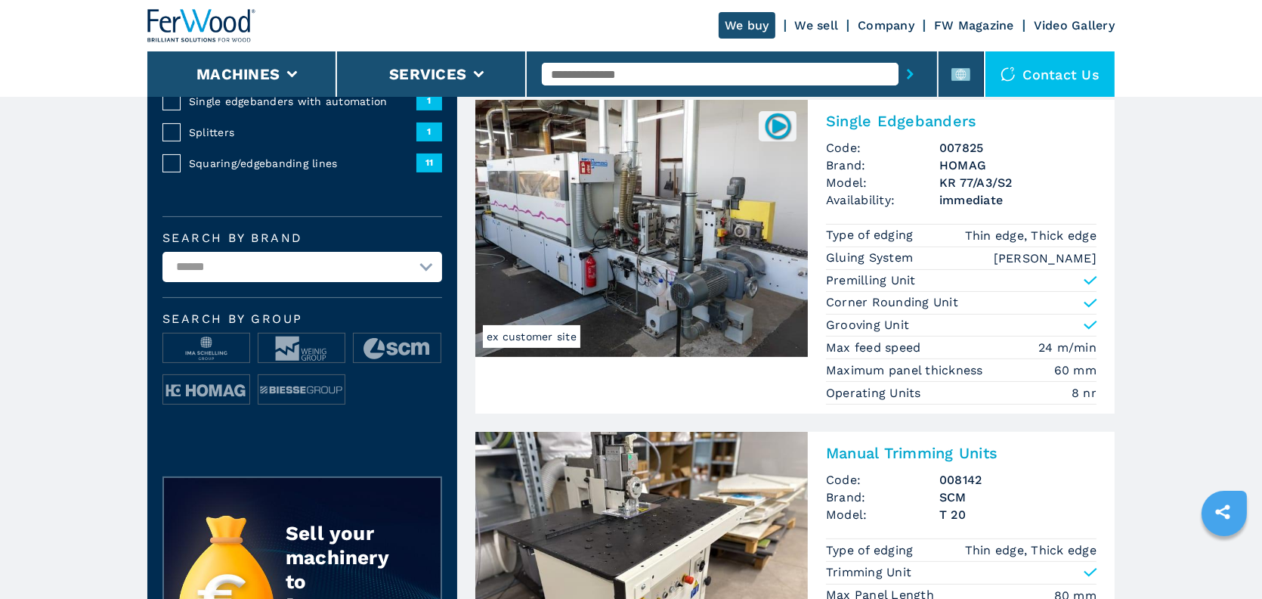
scroll to position [378, 0]
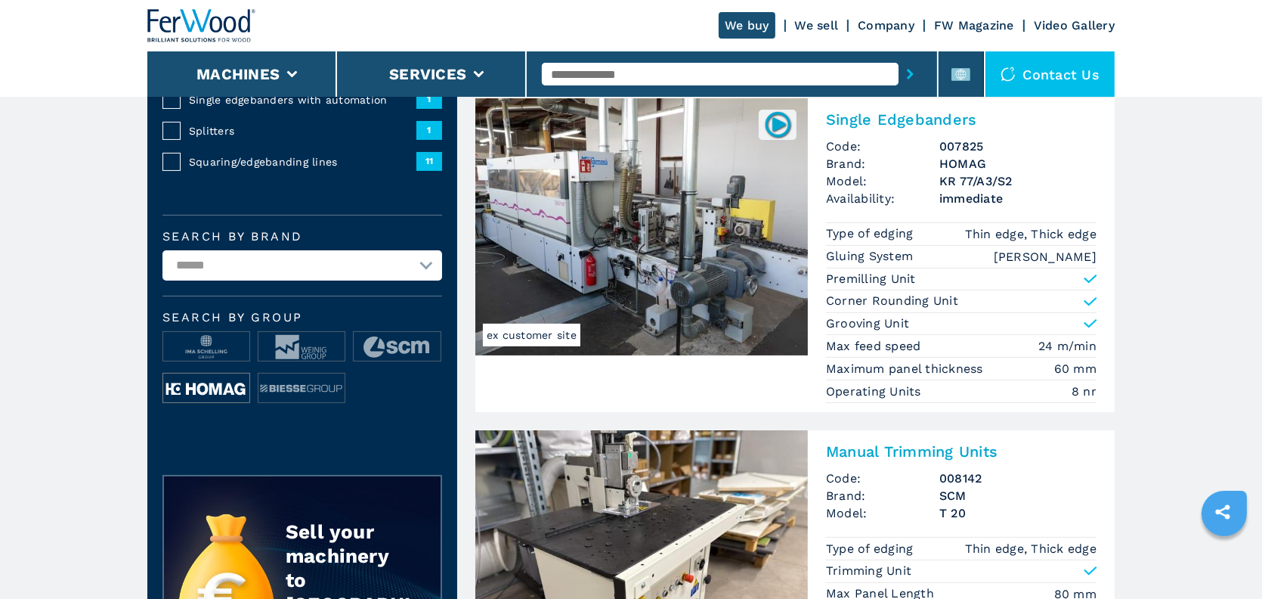
click at [200, 389] on img at bounding box center [206, 388] width 86 height 30
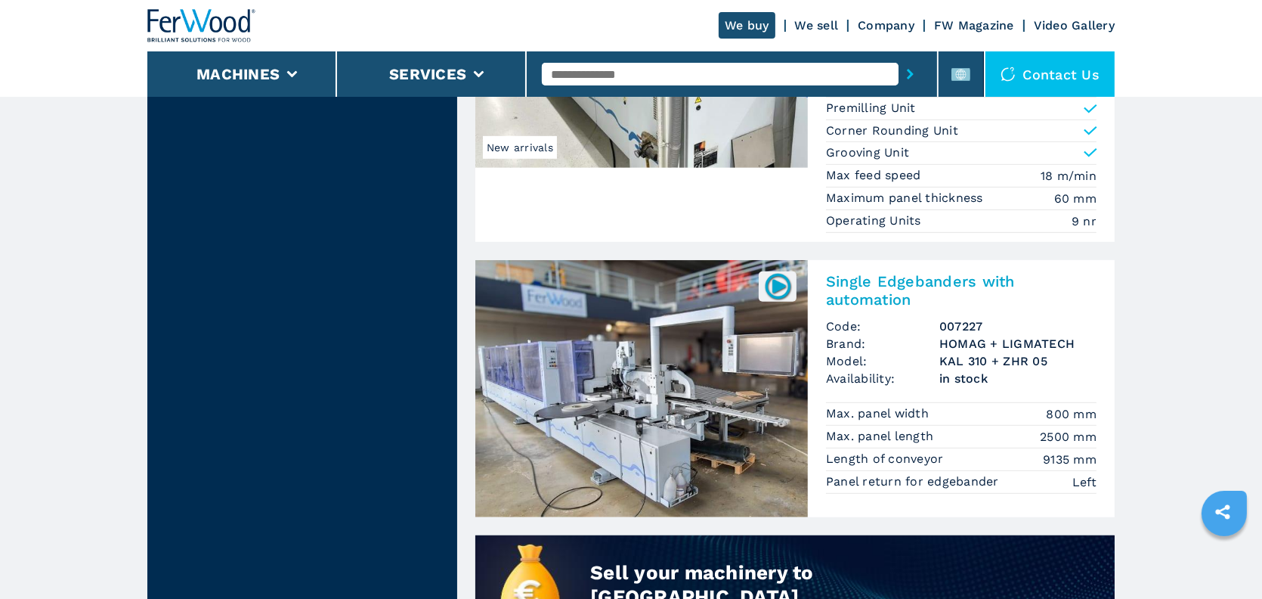
scroll to position [983, 0]
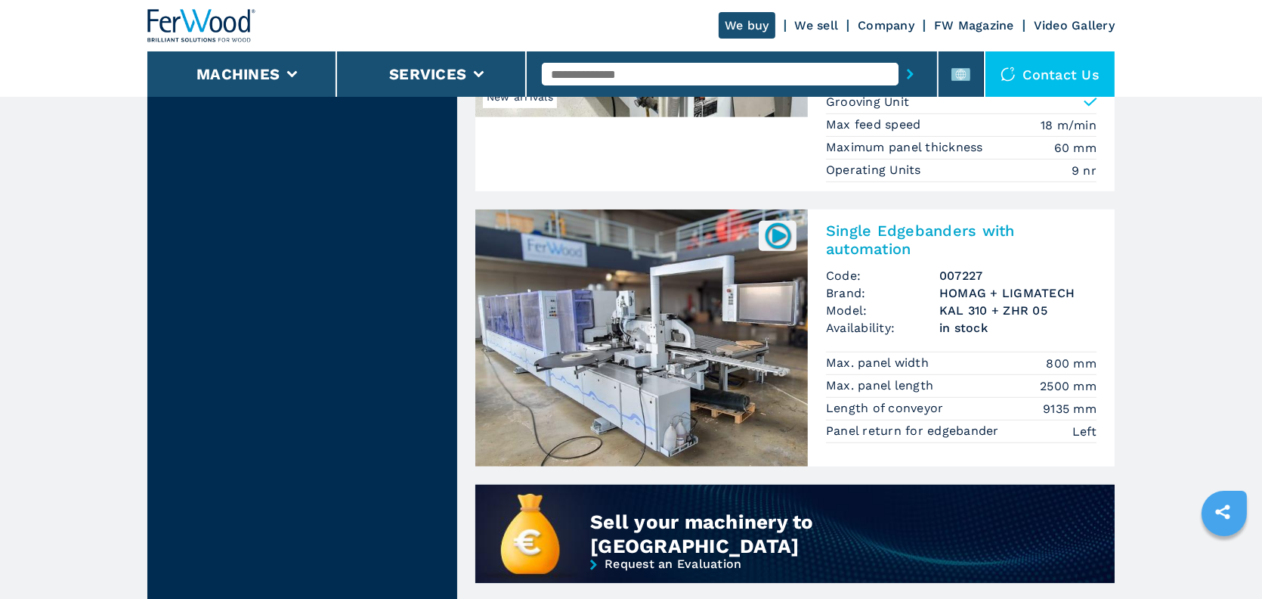
click at [859, 233] on h2 "Single Edgebanders with automation" at bounding box center [961, 239] width 271 height 36
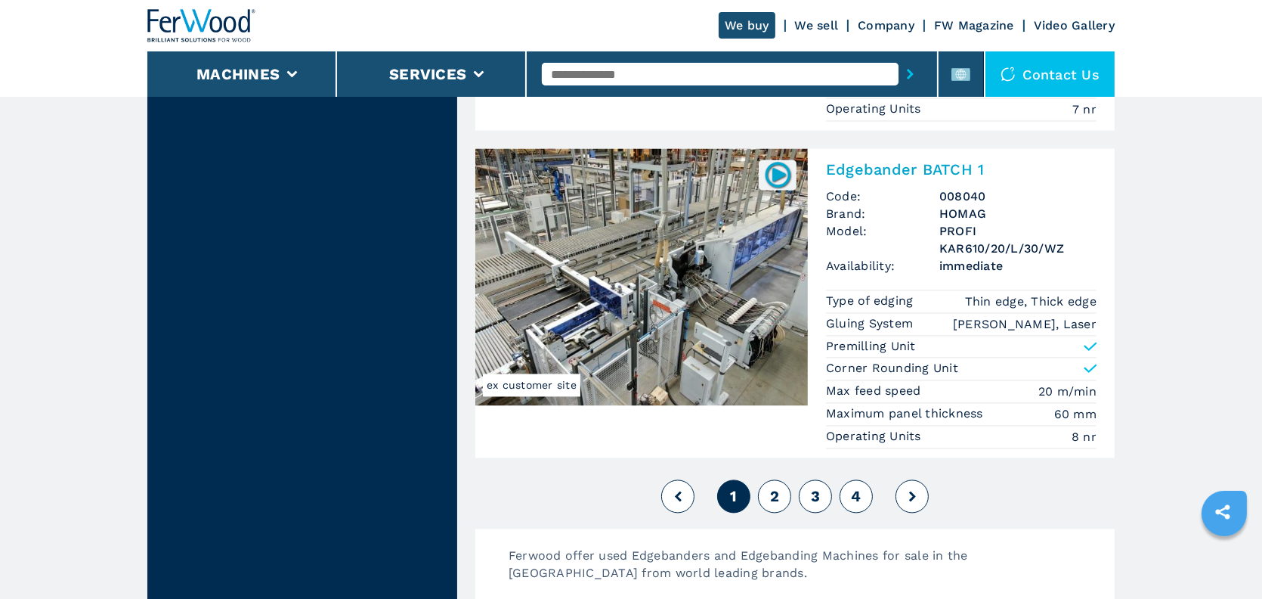
scroll to position [3780, 0]
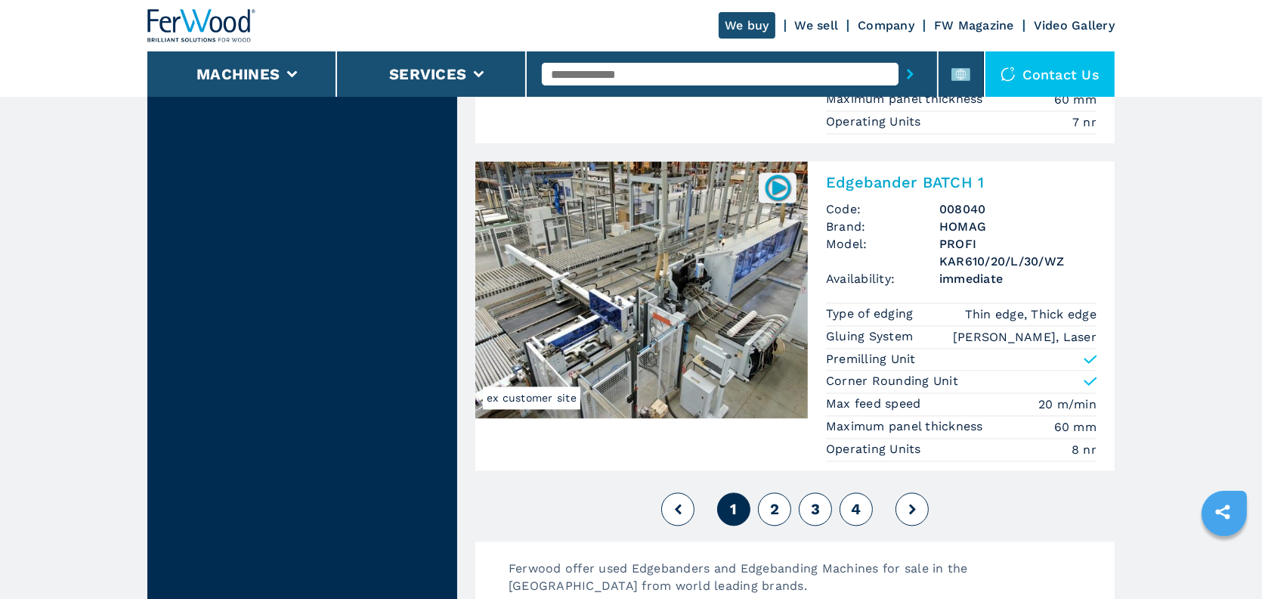
click at [857, 175] on h2 "Edgebander BATCH 1" at bounding box center [961, 182] width 271 height 18
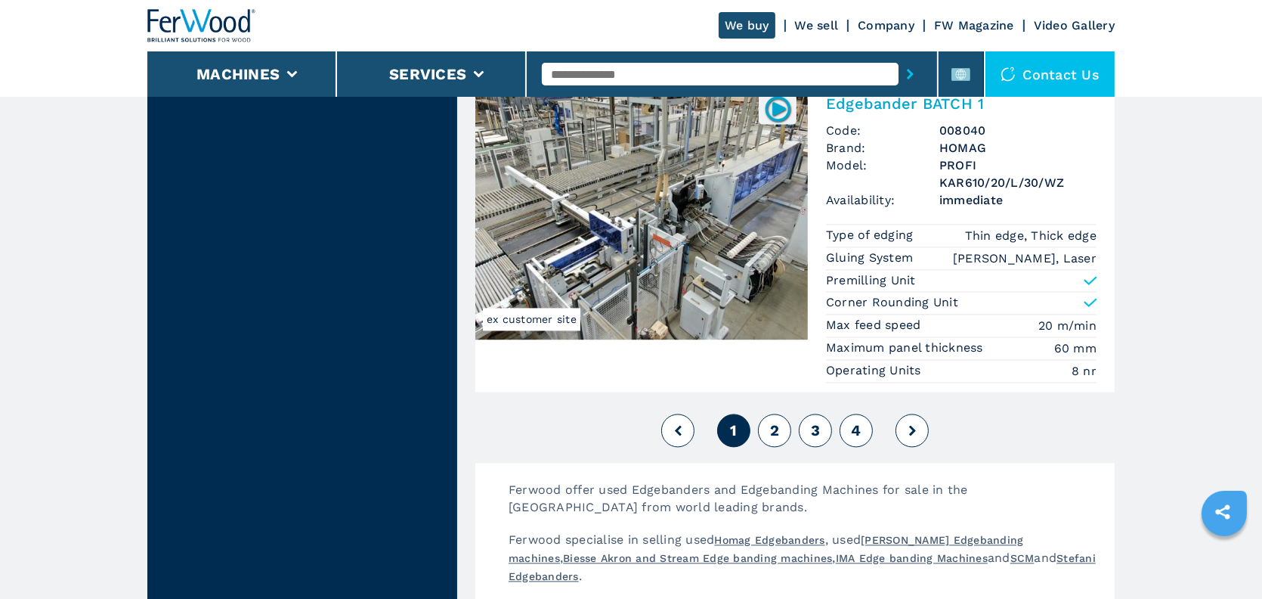
scroll to position [3855, 0]
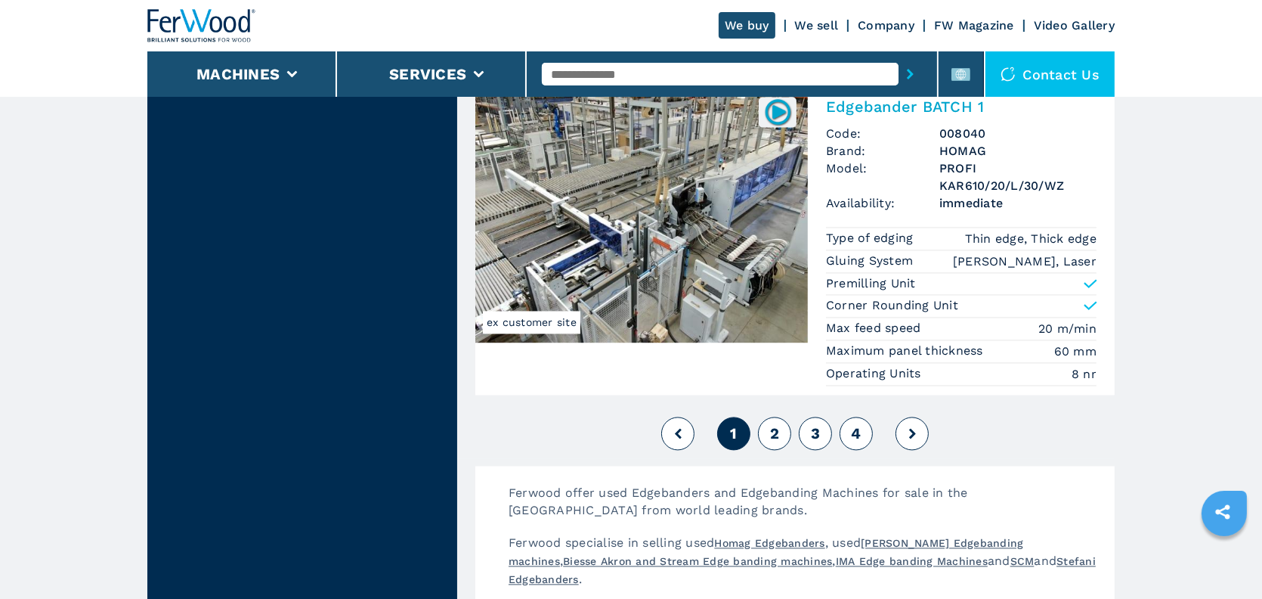
click at [771, 419] on button "2" at bounding box center [774, 433] width 33 height 33
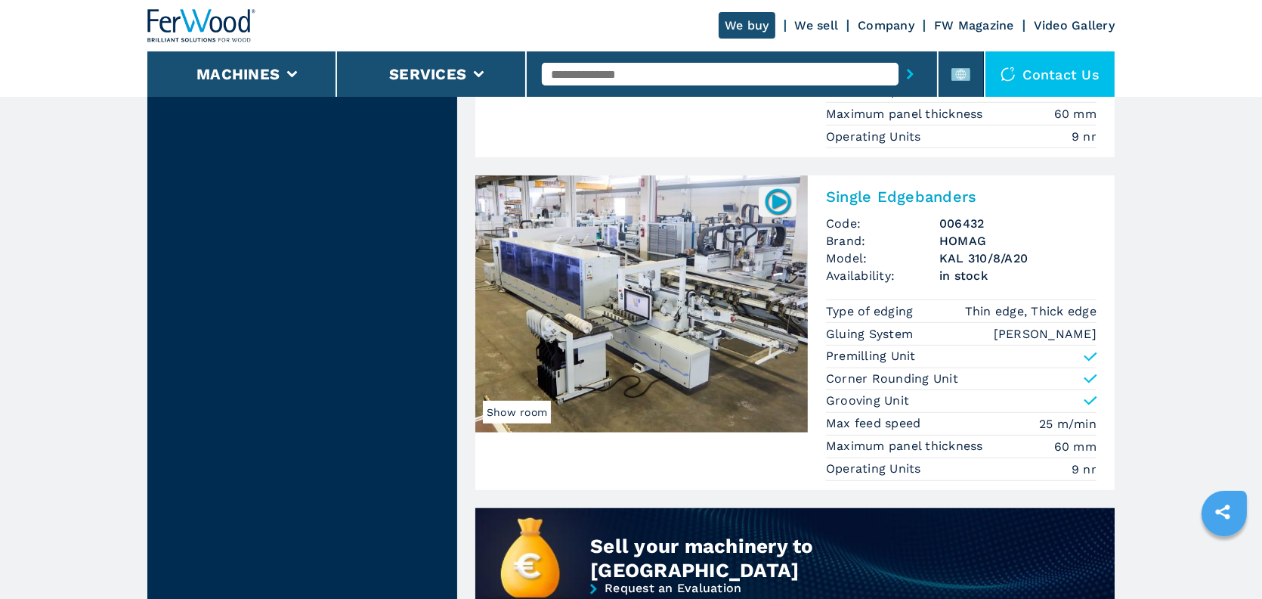
scroll to position [983, 0]
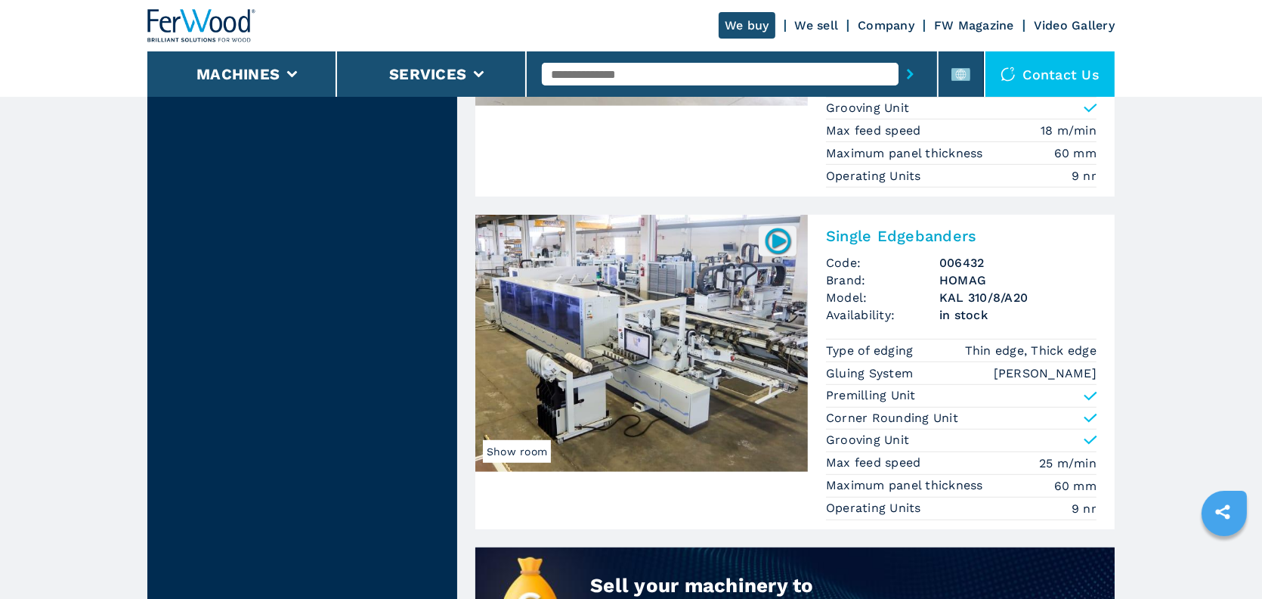
click at [854, 228] on h2 "Single Edgebanders" at bounding box center [961, 236] width 271 height 18
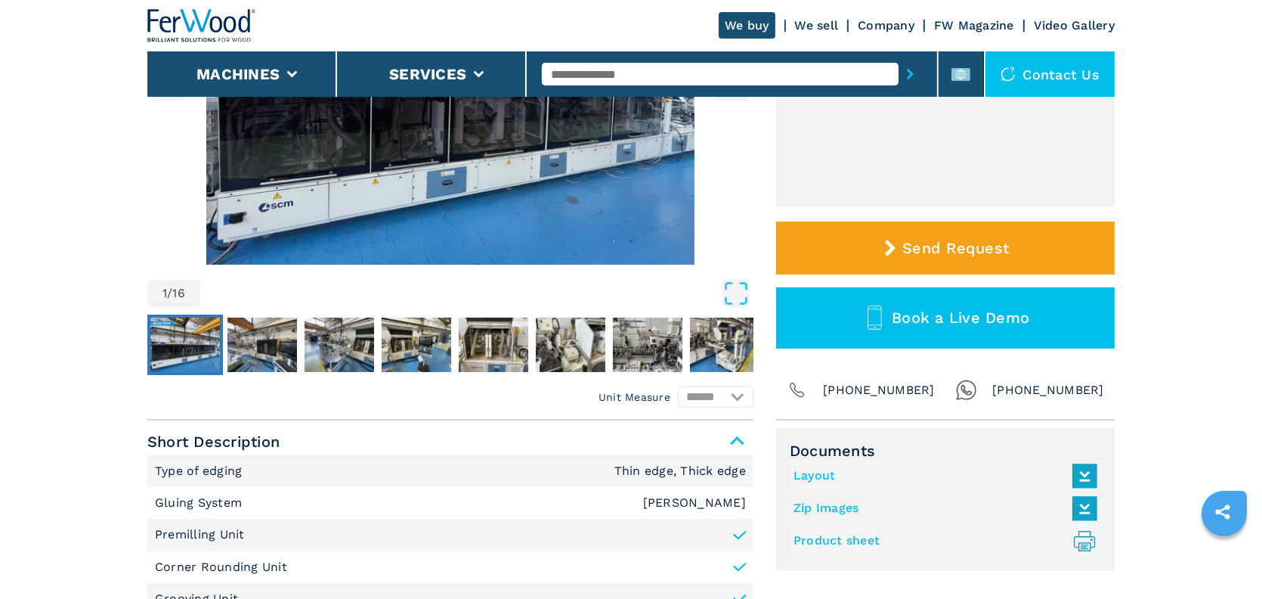
scroll to position [378, 0]
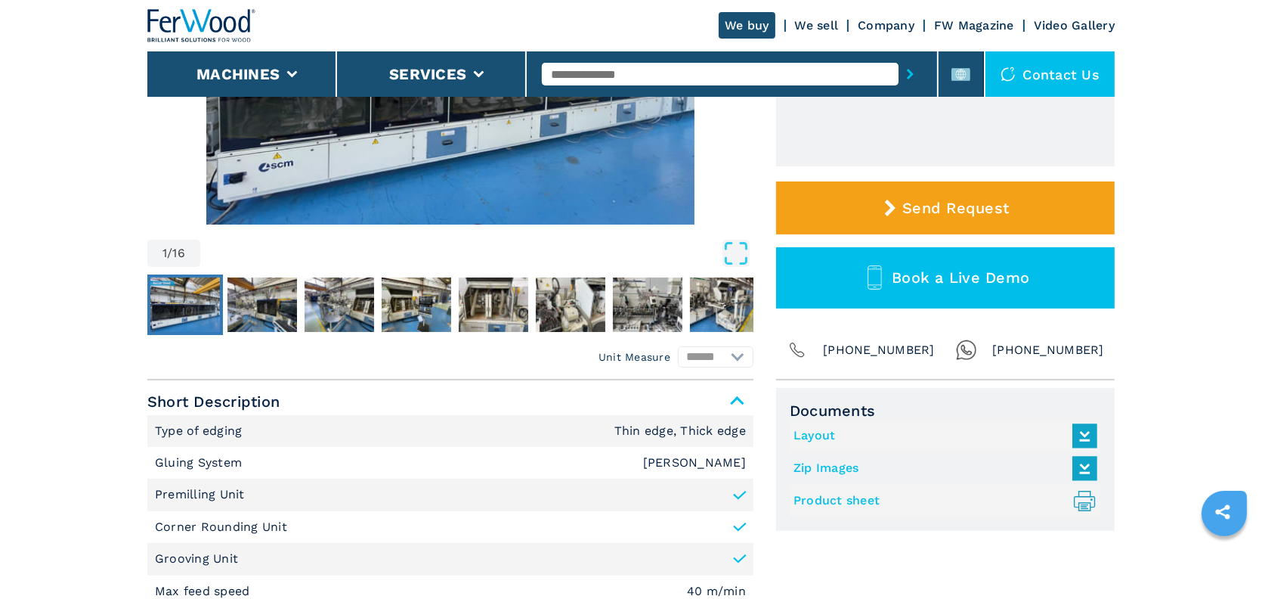
click at [853, 497] on link "Product sheet .prefix__st0{stroke-linecap:round;stroke-linejoin:round}.prefix__…" at bounding box center [942, 500] width 296 height 25
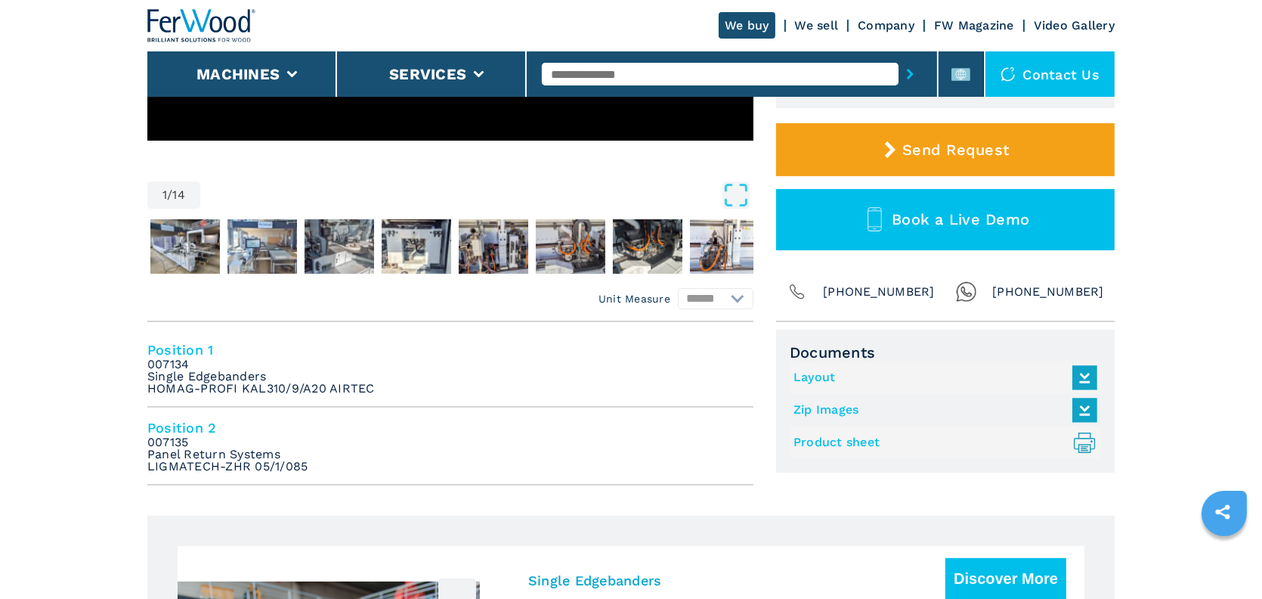
scroll to position [454, 0]
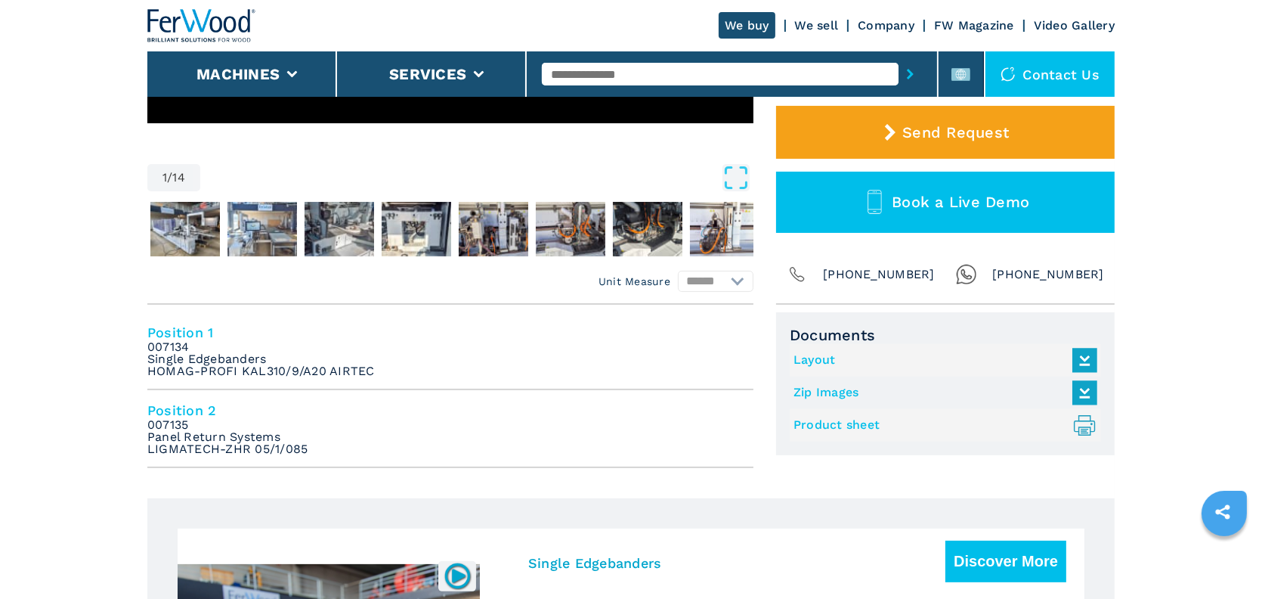
click at [841, 425] on link "Product sheet .prefix__st0{stroke-linecap:round;stroke-linejoin:round}.prefix__…" at bounding box center [942, 425] width 296 height 25
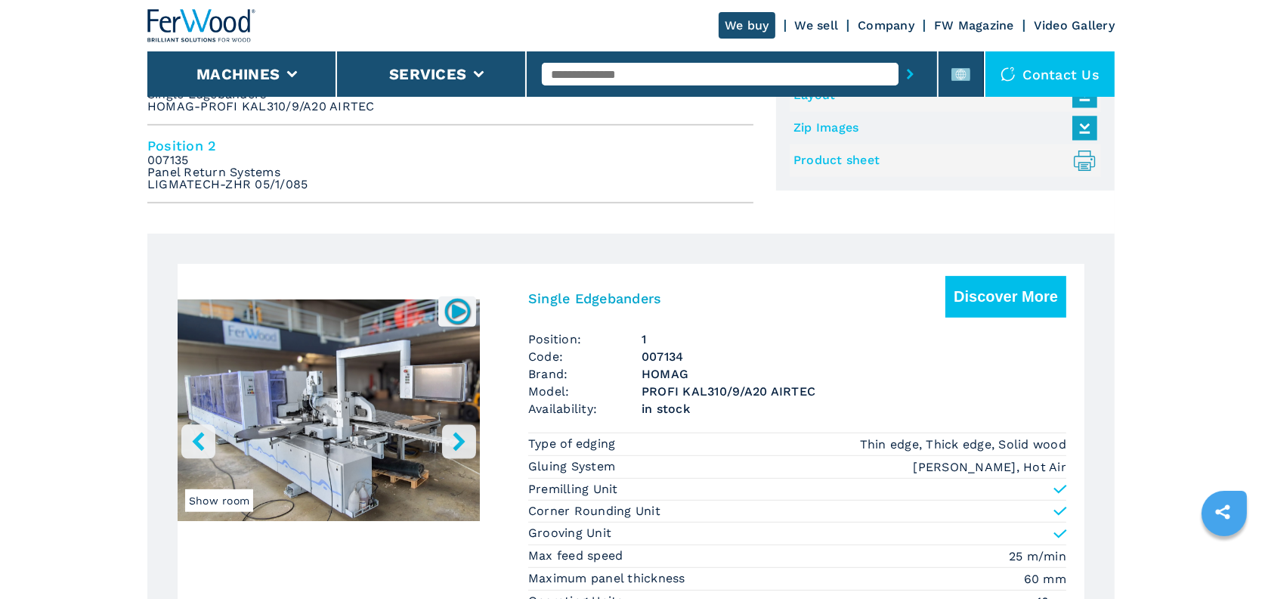
scroll to position [907, 0]
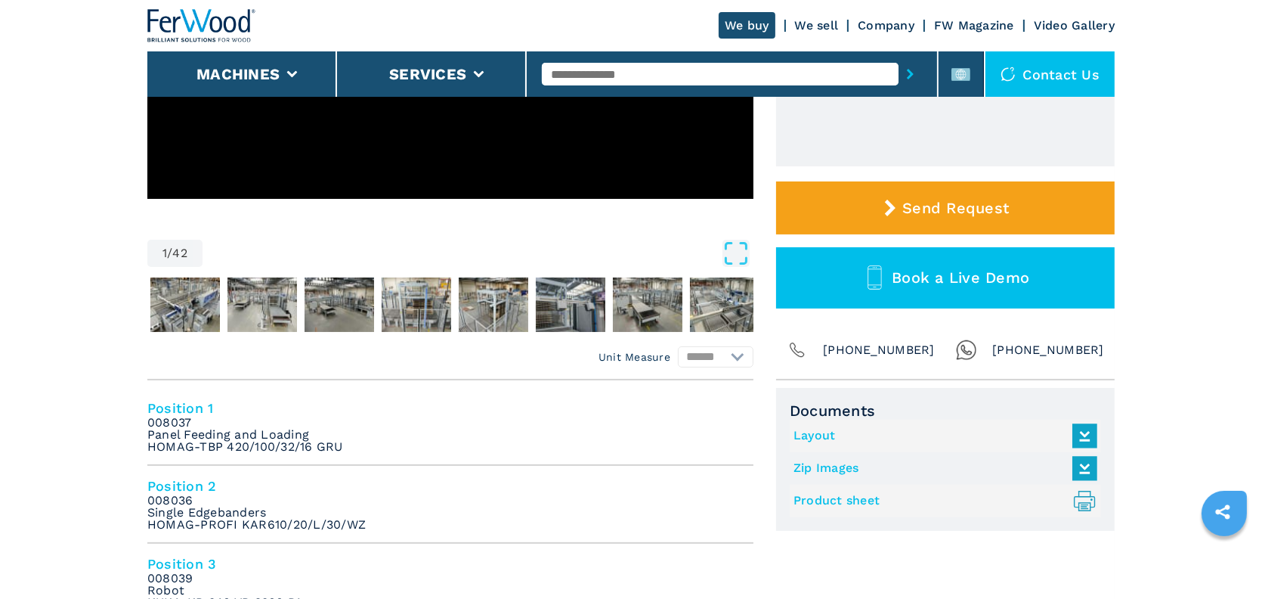
click at [839, 502] on link "Product sheet .prefix__st0{stroke-linecap:round;stroke-linejoin:round}.prefix__…" at bounding box center [942, 500] width 296 height 25
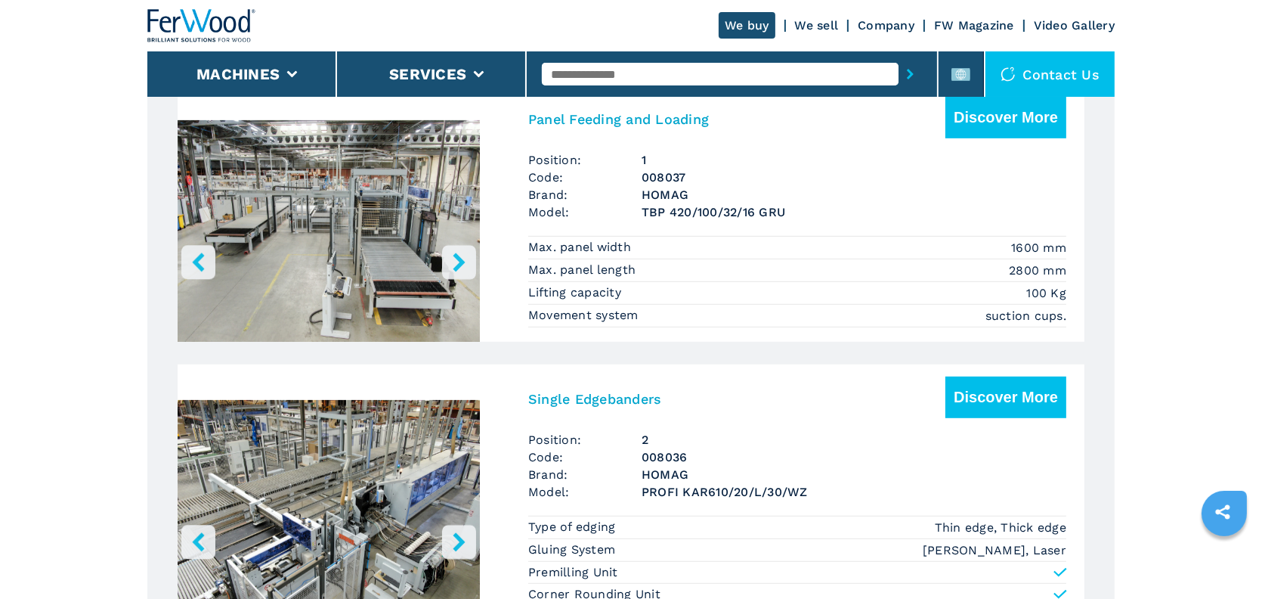
scroll to position [832, 0]
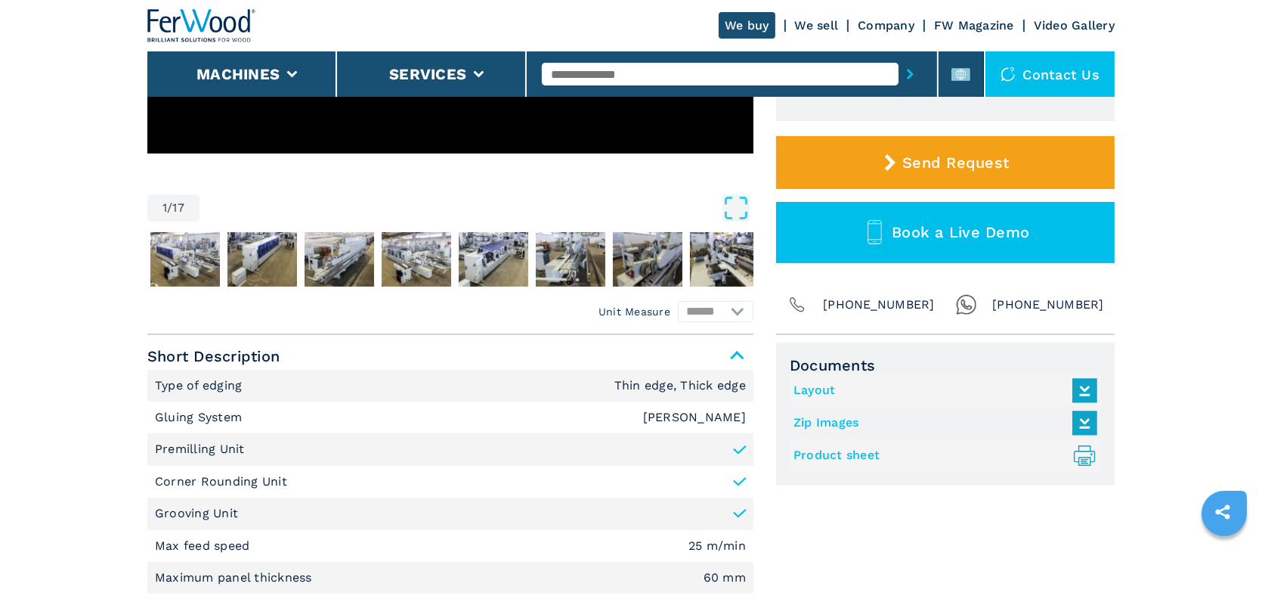
scroll to position [529, 0]
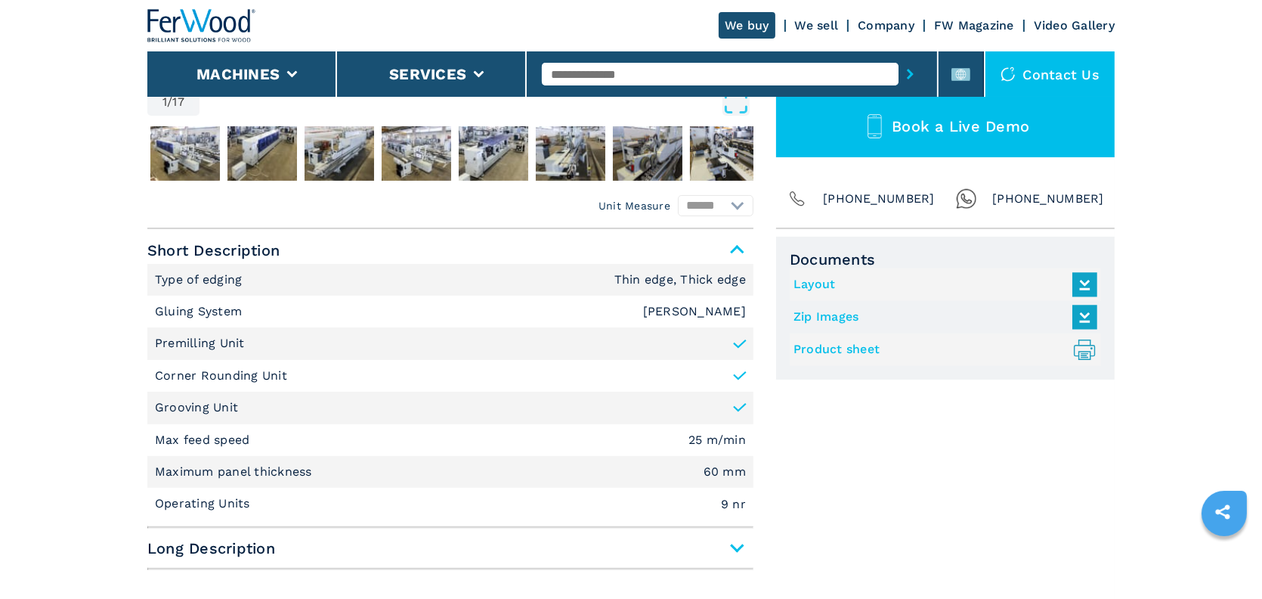
click at [826, 345] on link "Product sheet .prefix__st0{stroke-linecap:round;stroke-linejoin:round}.prefix__…" at bounding box center [942, 349] width 296 height 25
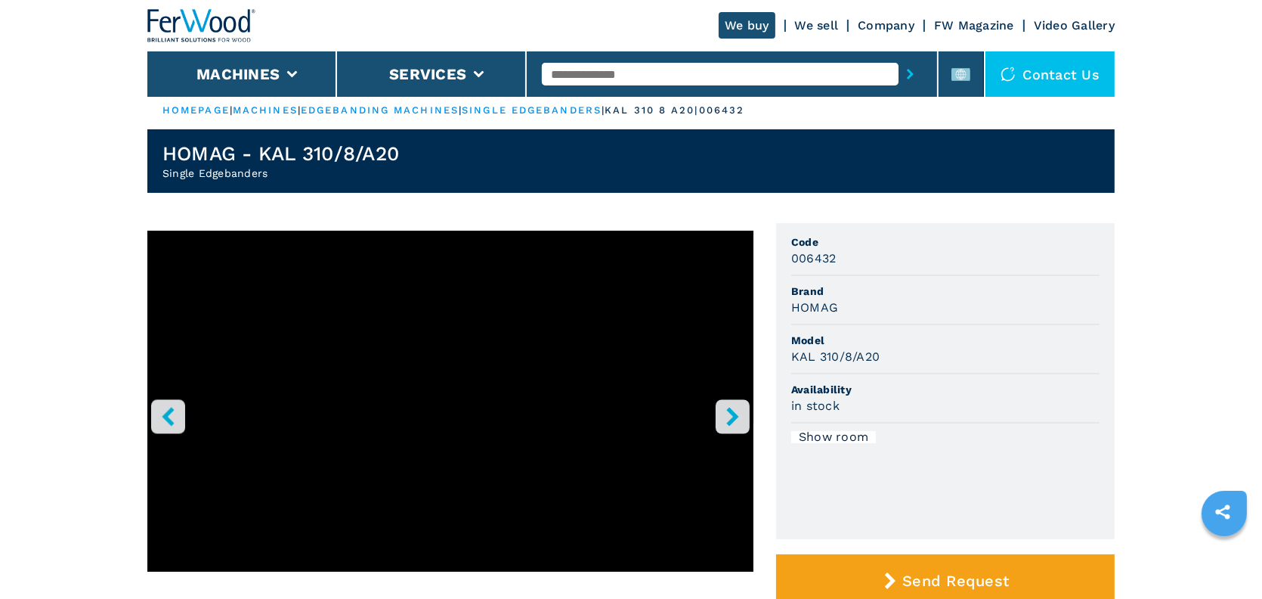
scroll to position [0, 0]
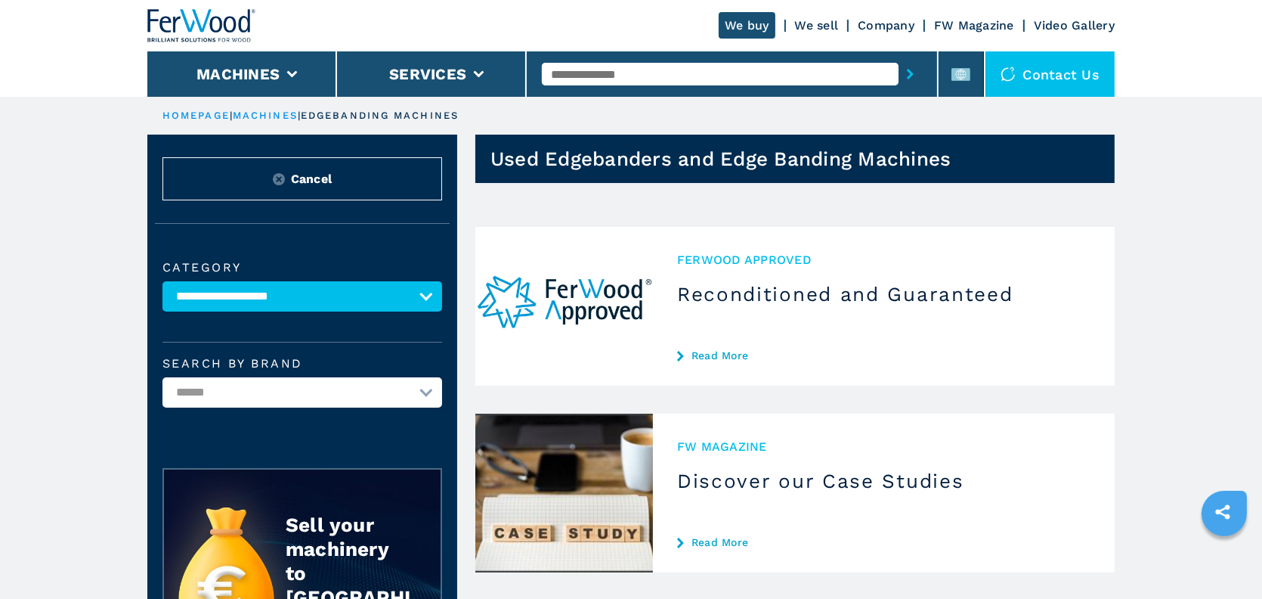
click at [293, 398] on select "**********" at bounding box center [303, 392] width 280 height 30
select select "*****"
click at [163, 377] on select "**********" at bounding box center [303, 392] width 280 height 30
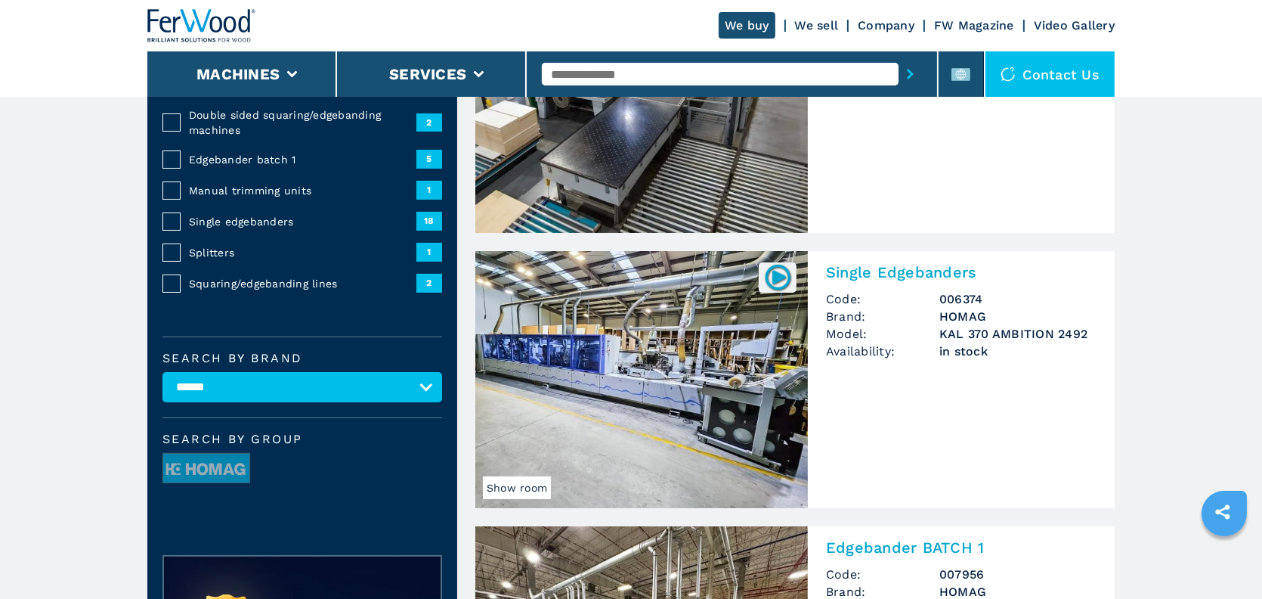
scroll to position [227, 0]
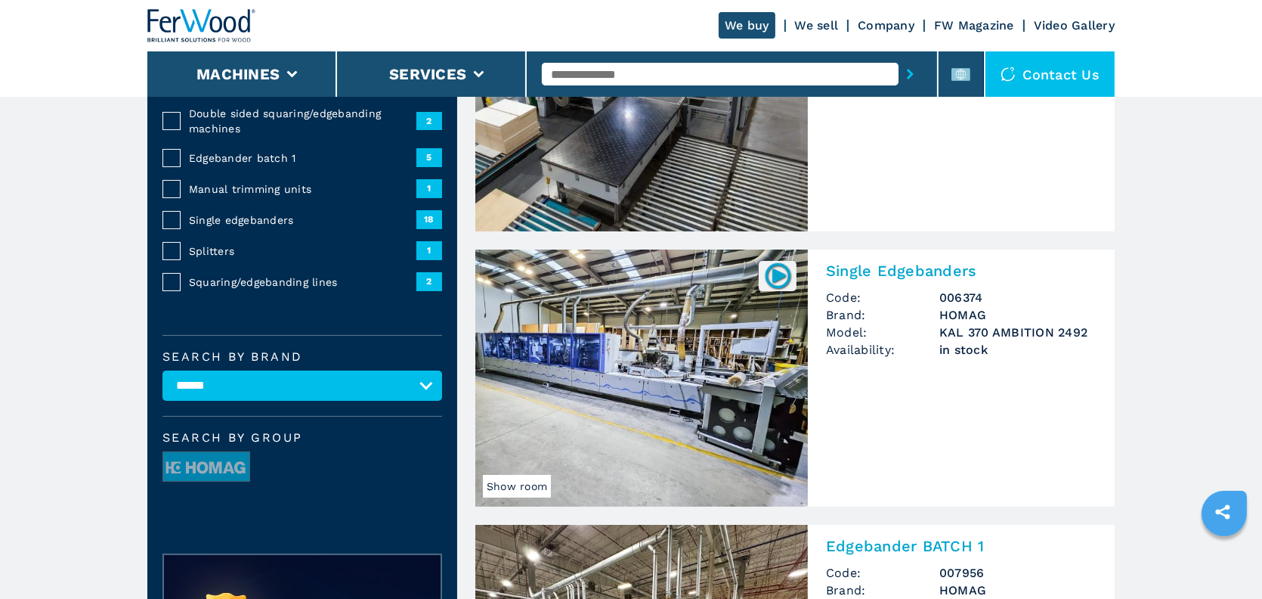
click at [853, 271] on h2 "Single Edgebanders" at bounding box center [961, 271] width 271 height 18
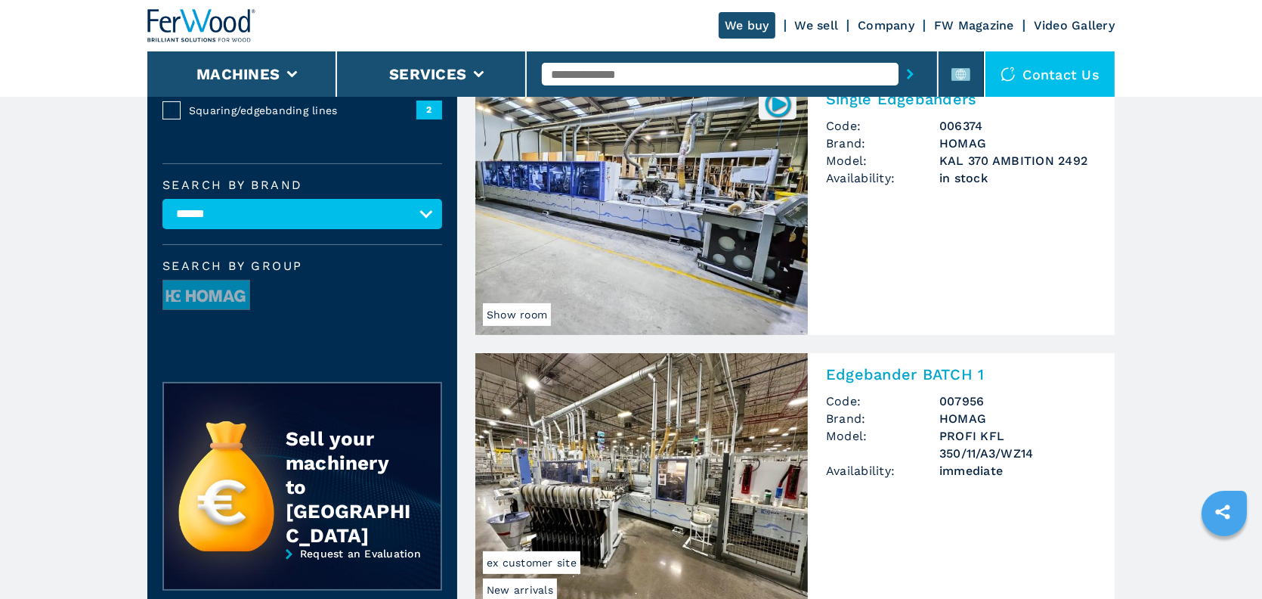
scroll to position [529, 0]
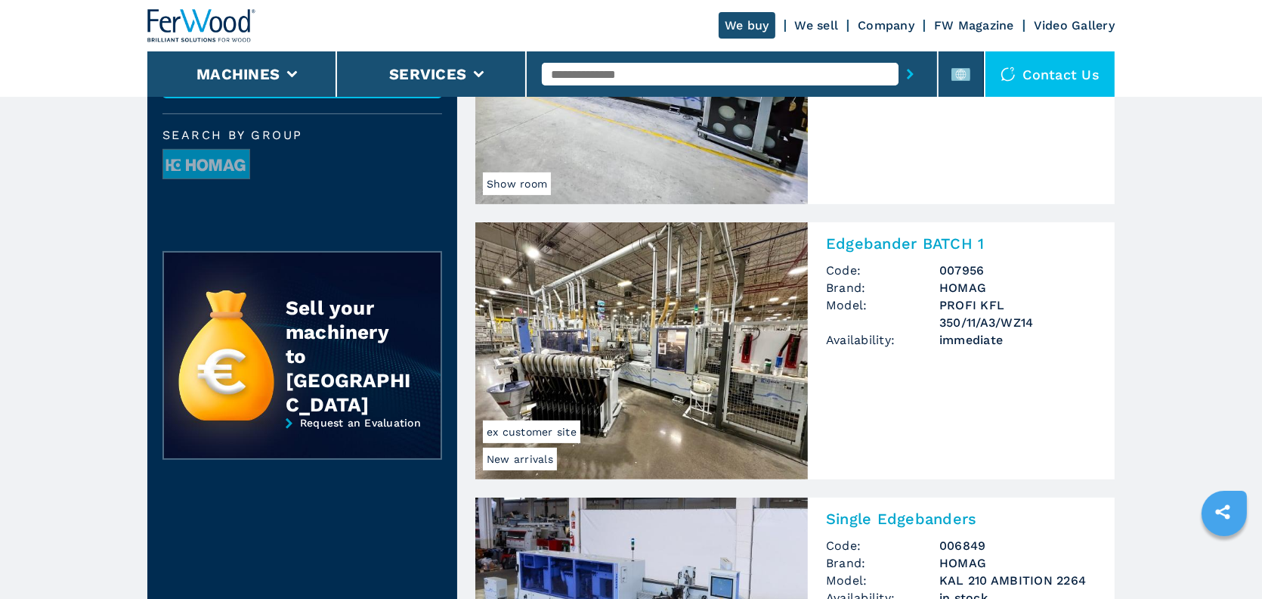
click at [924, 249] on h2 "Edgebander BATCH 1" at bounding box center [961, 243] width 271 height 18
click at [890, 242] on h2 "Edgebander BATCH 1" at bounding box center [961, 243] width 271 height 18
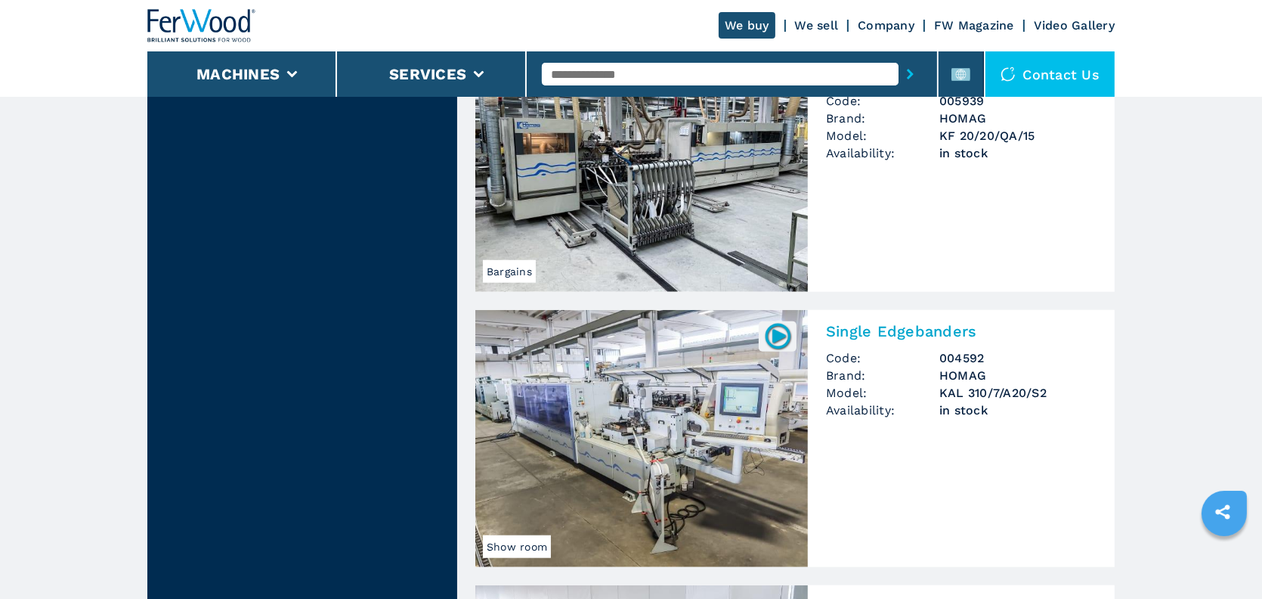
scroll to position [1663, 0]
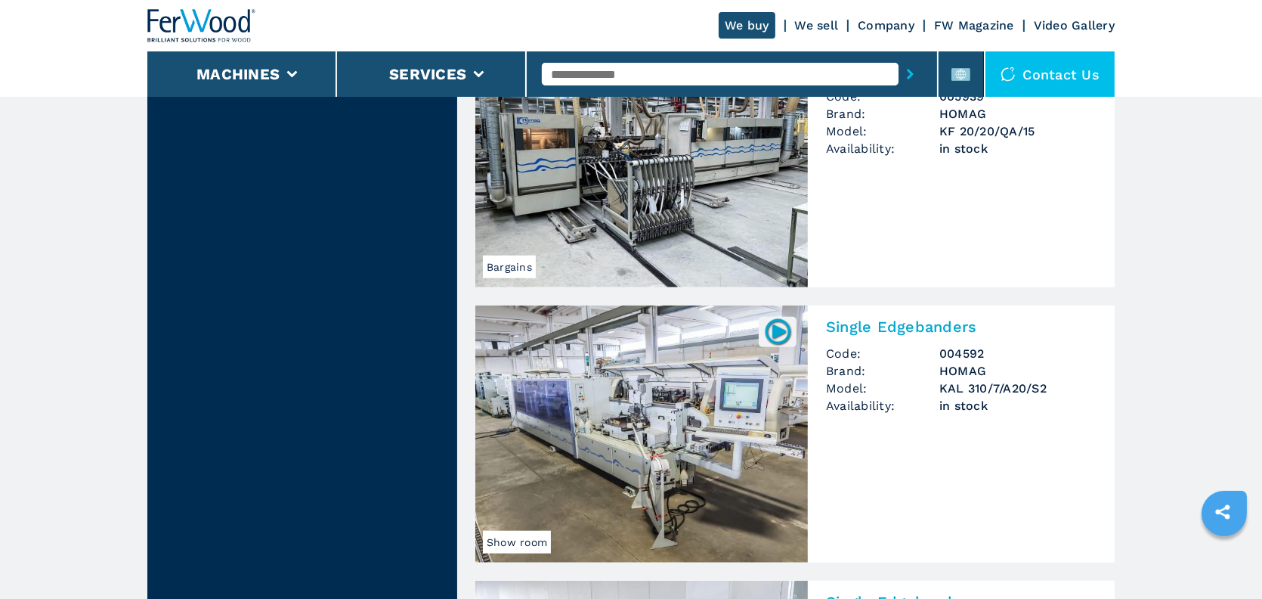
click at [904, 330] on h2 "Single Edgebanders" at bounding box center [961, 326] width 271 height 18
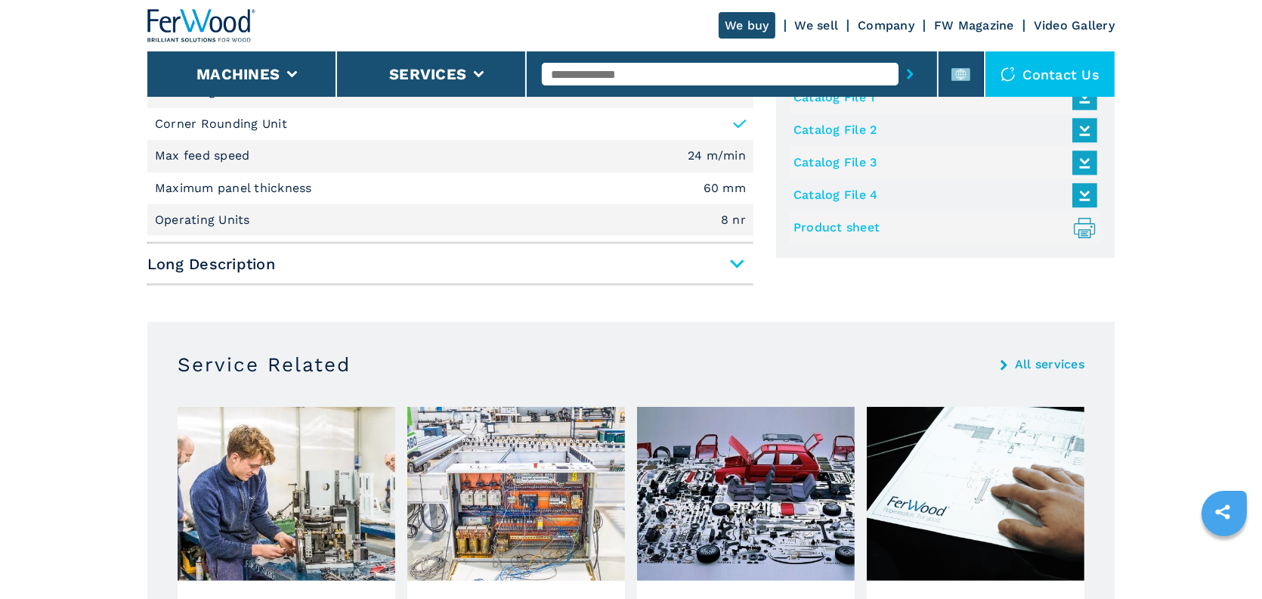
scroll to position [605, 0]
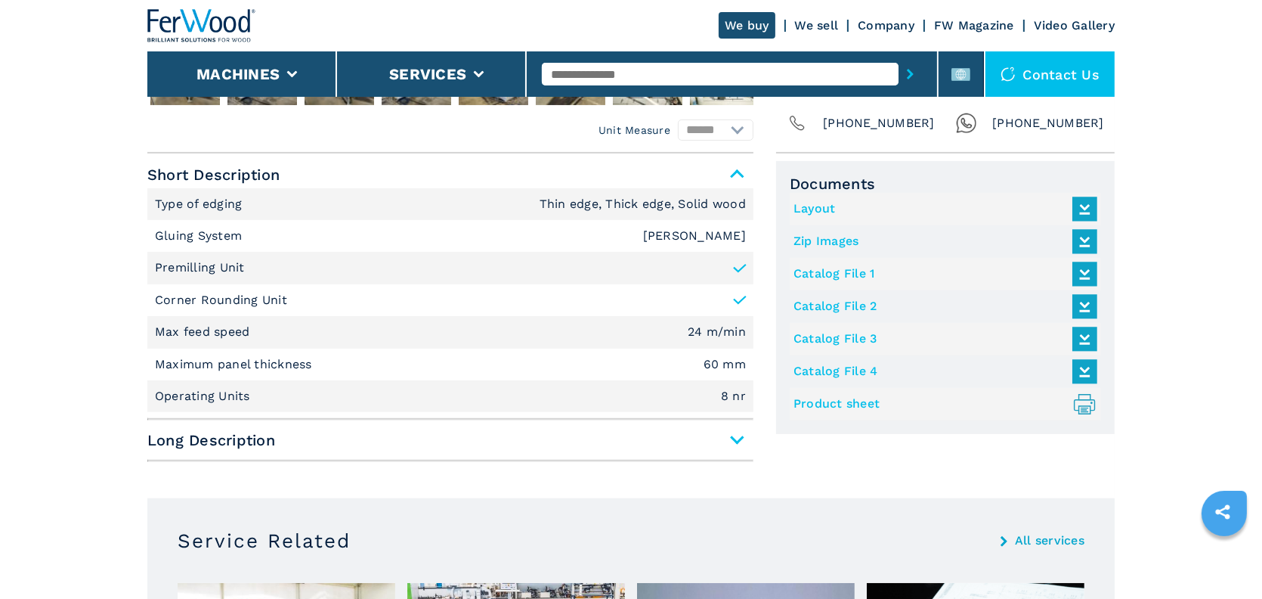
click at [848, 405] on link "Product sheet .prefix__st0{stroke-linecap:round;stroke-linejoin:round}.prefix__…" at bounding box center [942, 404] width 296 height 25
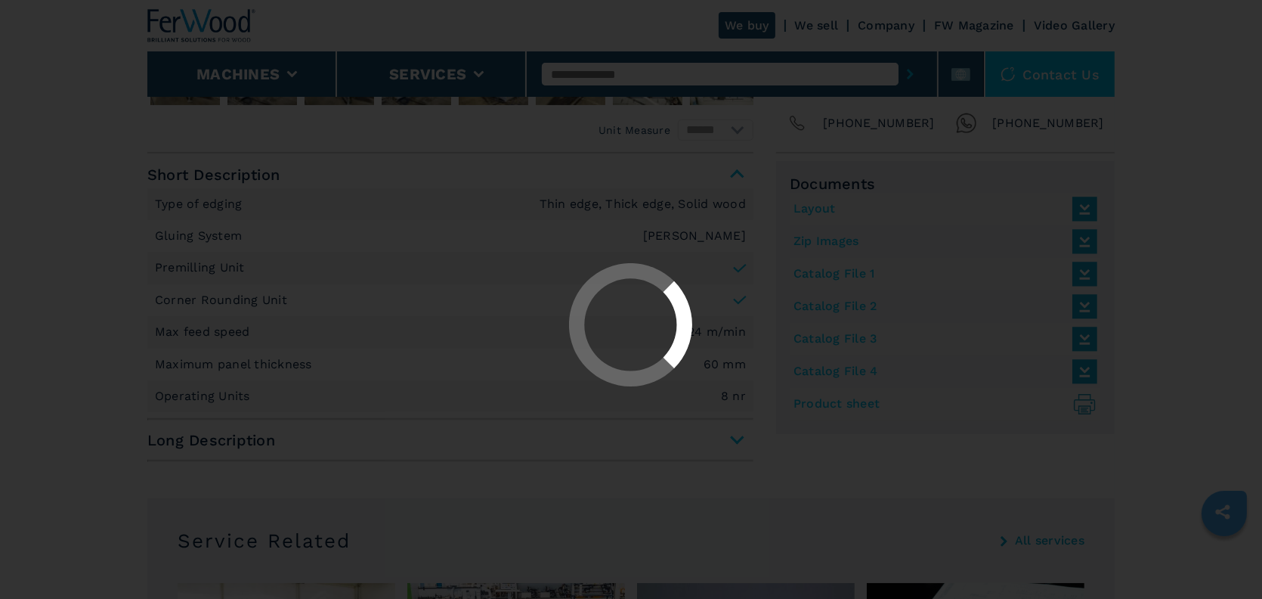
select select "**********"
select select "*****"
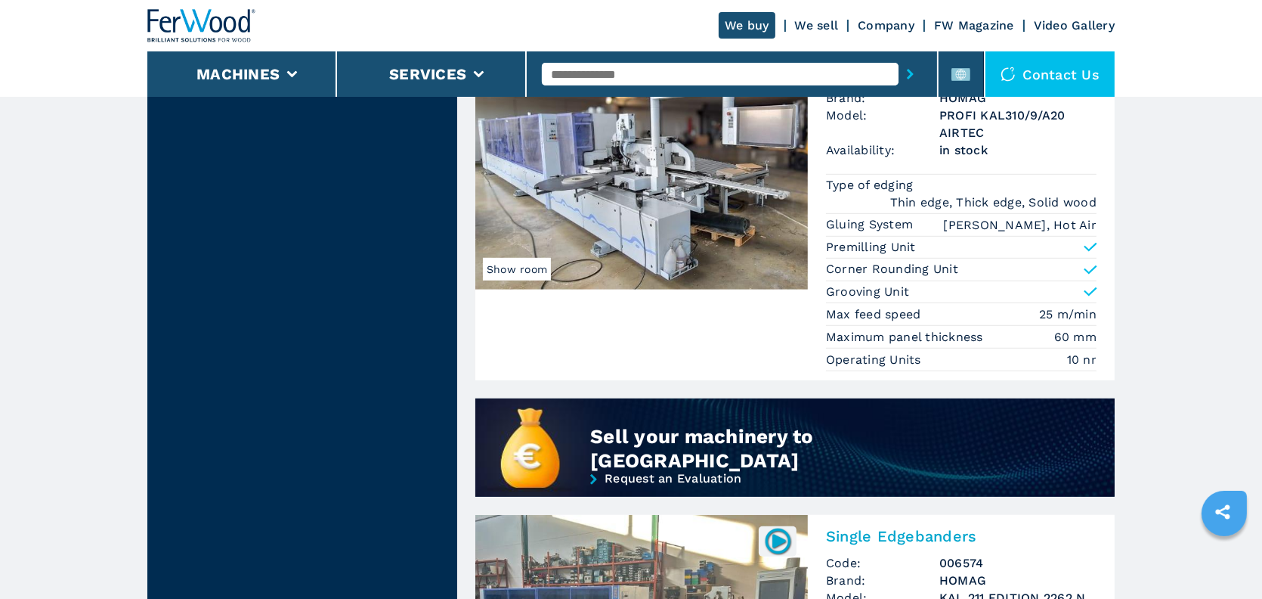
scroll to position [1436, 0]
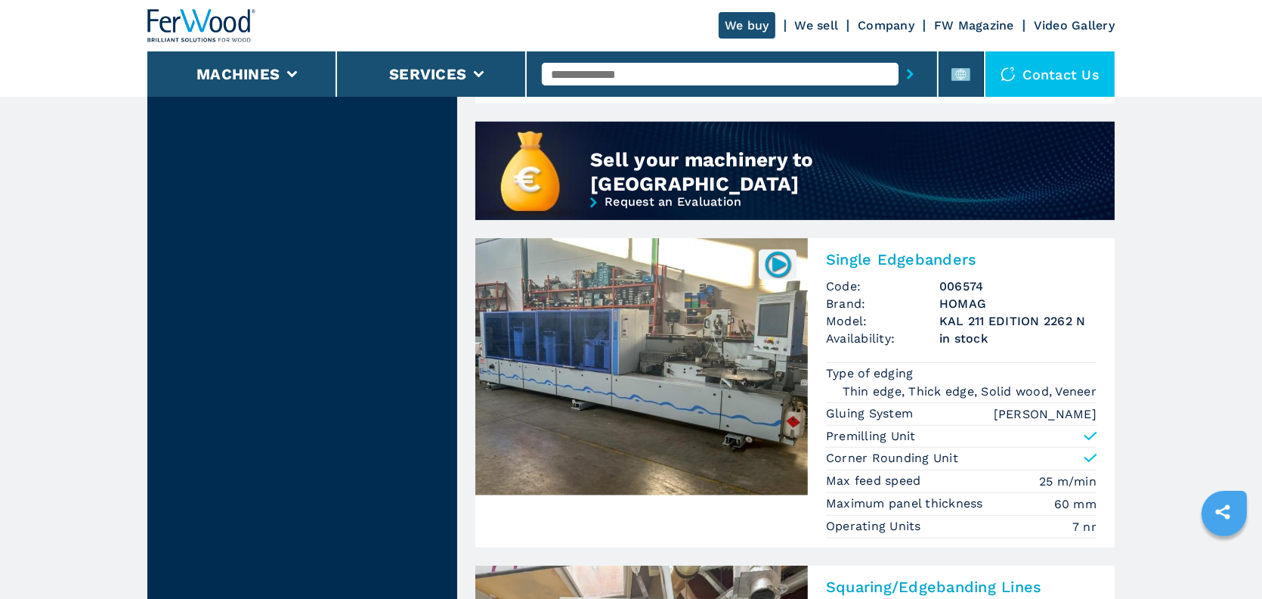
click at [896, 254] on h2 "Single Edgebanders" at bounding box center [961, 259] width 271 height 18
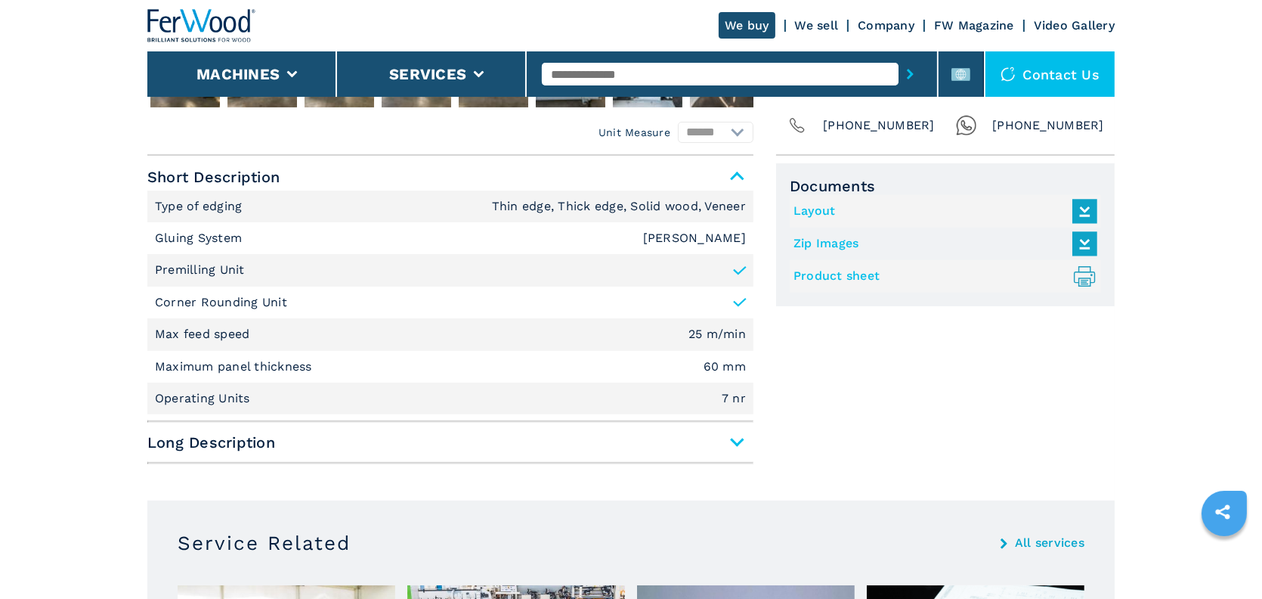
scroll to position [605, 0]
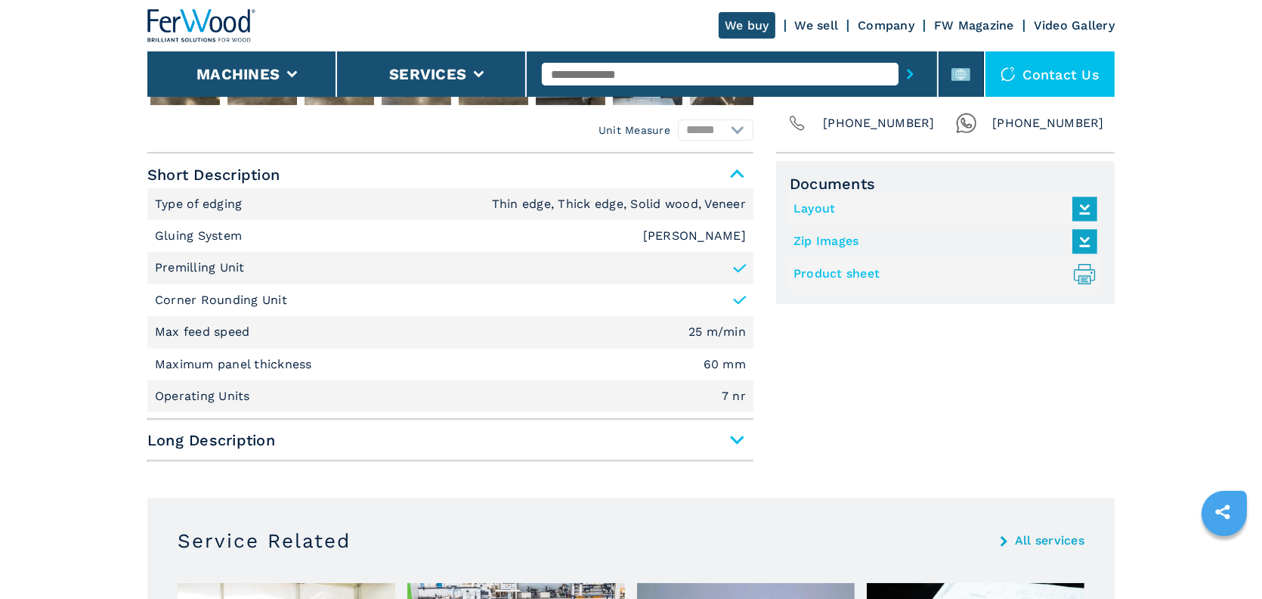
click at [862, 275] on link "Product sheet .prefix__st0{stroke-linecap:round;stroke-linejoin:round}.prefix__…" at bounding box center [942, 274] width 296 height 25
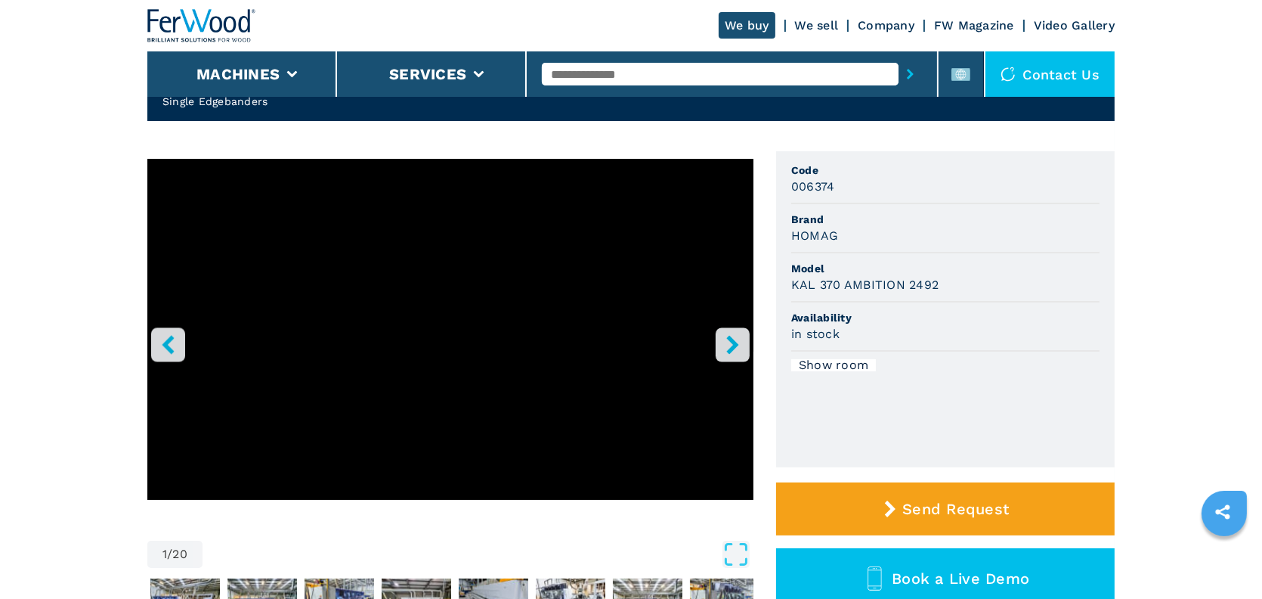
scroll to position [76, 0]
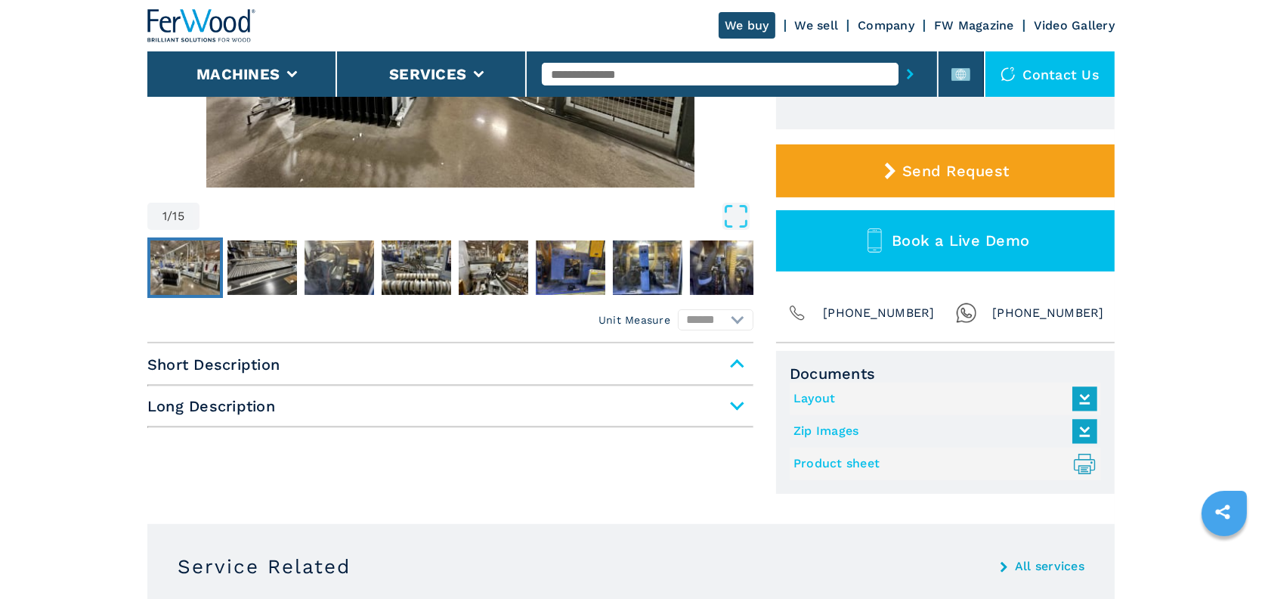
scroll to position [454, 0]
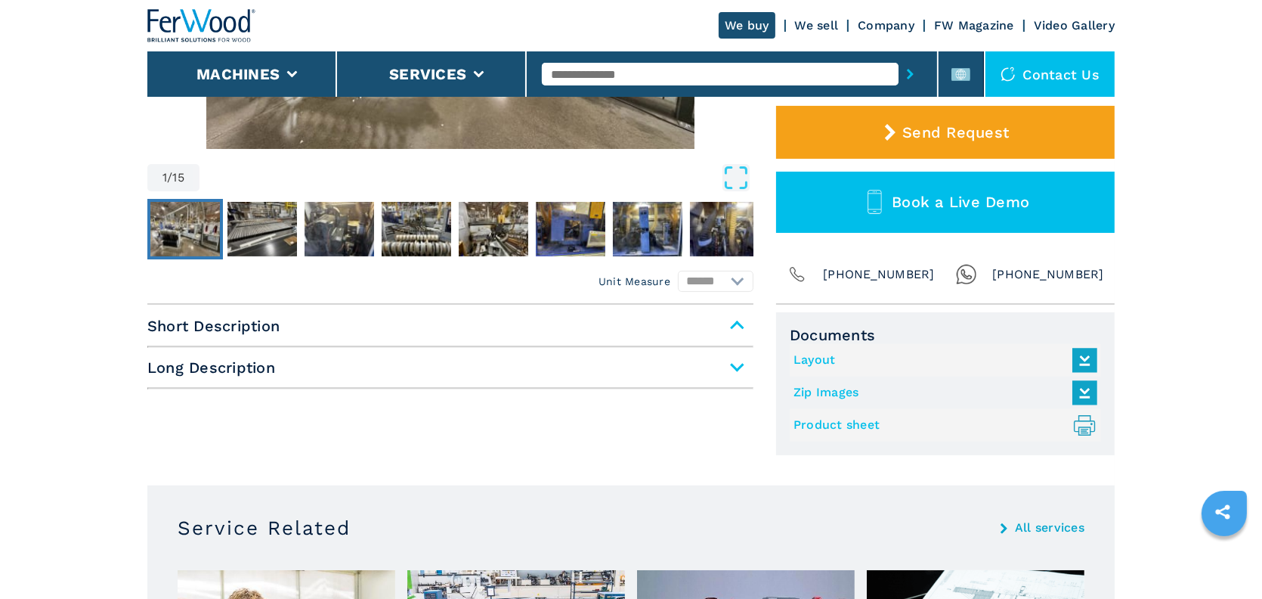
click at [858, 426] on link "Product sheet .prefix__st0{stroke-linecap:round;stroke-linejoin:round}.prefix__…" at bounding box center [942, 425] width 296 height 25
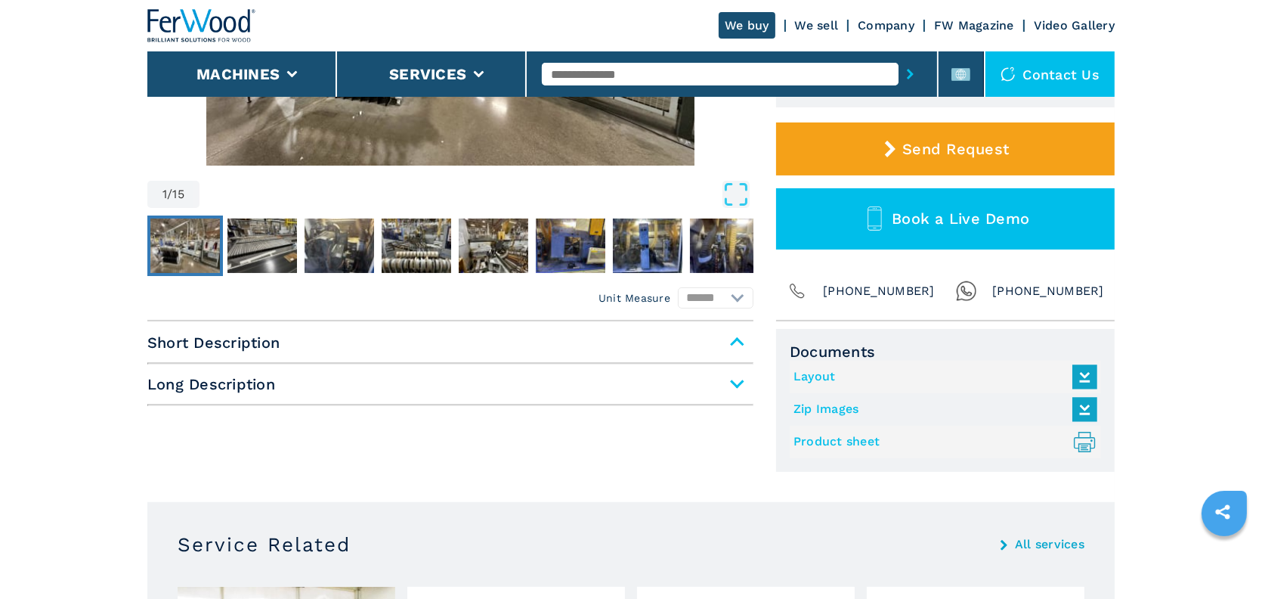
scroll to position [454, 0]
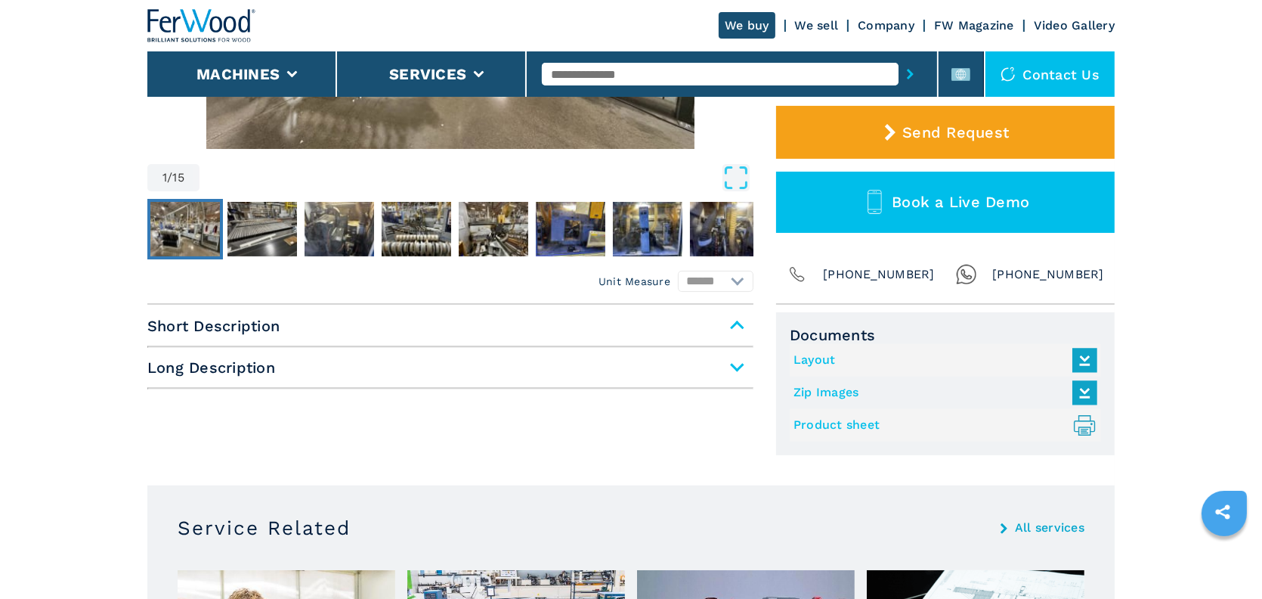
click at [825, 426] on link "Product sheet .prefix__st0{stroke-linecap:round;stroke-linejoin:round}.prefix__…" at bounding box center [942, 425] width 296 height 25
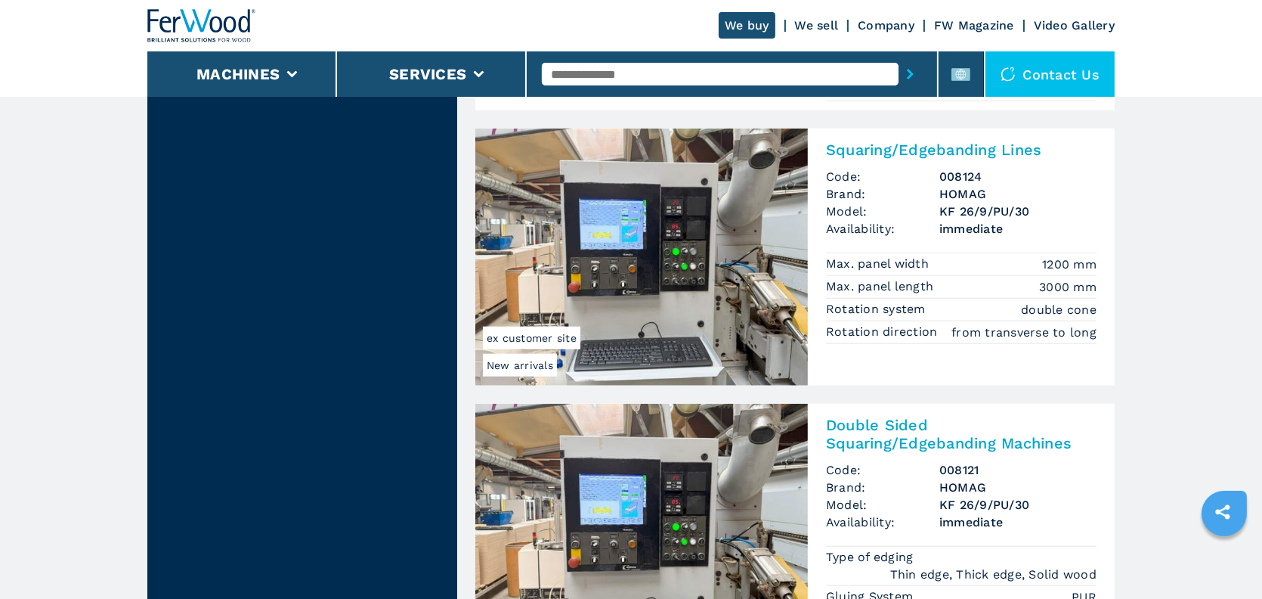
scroll to position [1840, 0]
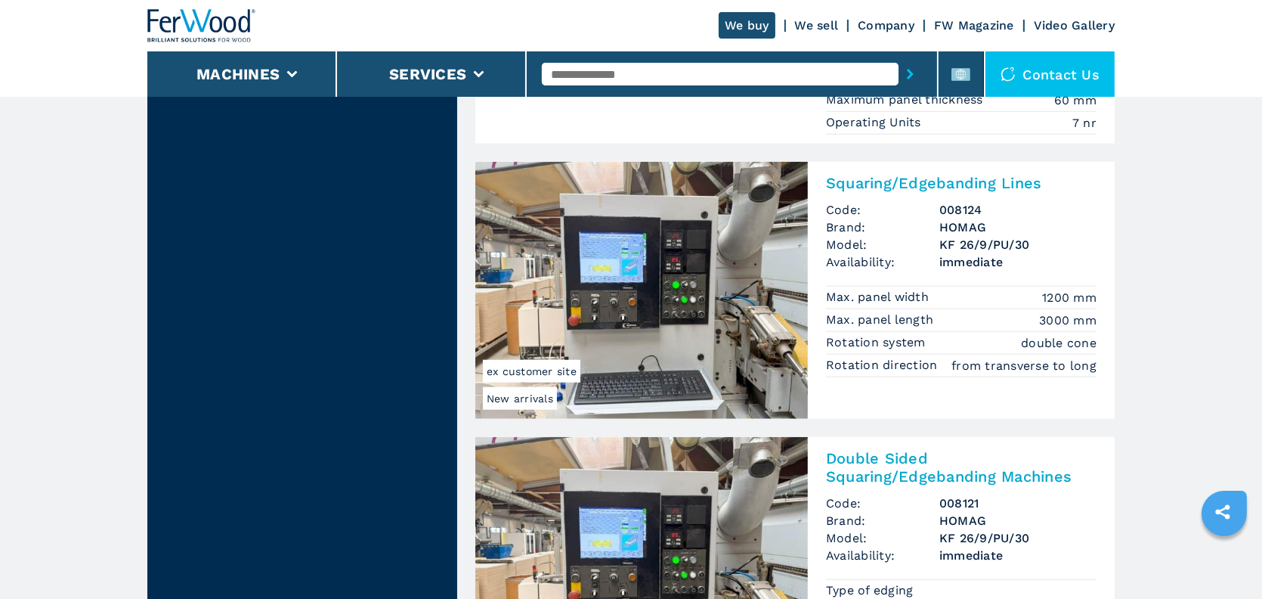
click at [906, 180] on h2 "Squaring/Edgebanding Lines" at bounding box center [961, 183] width 271 height 18
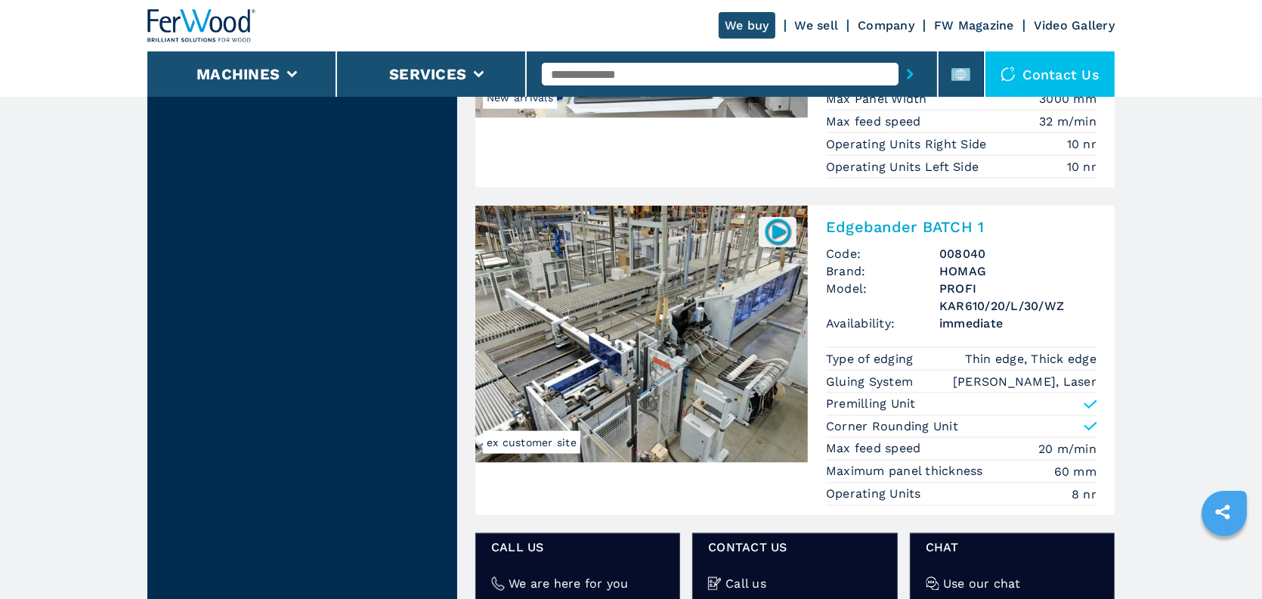
scroll to position [2419, 0]
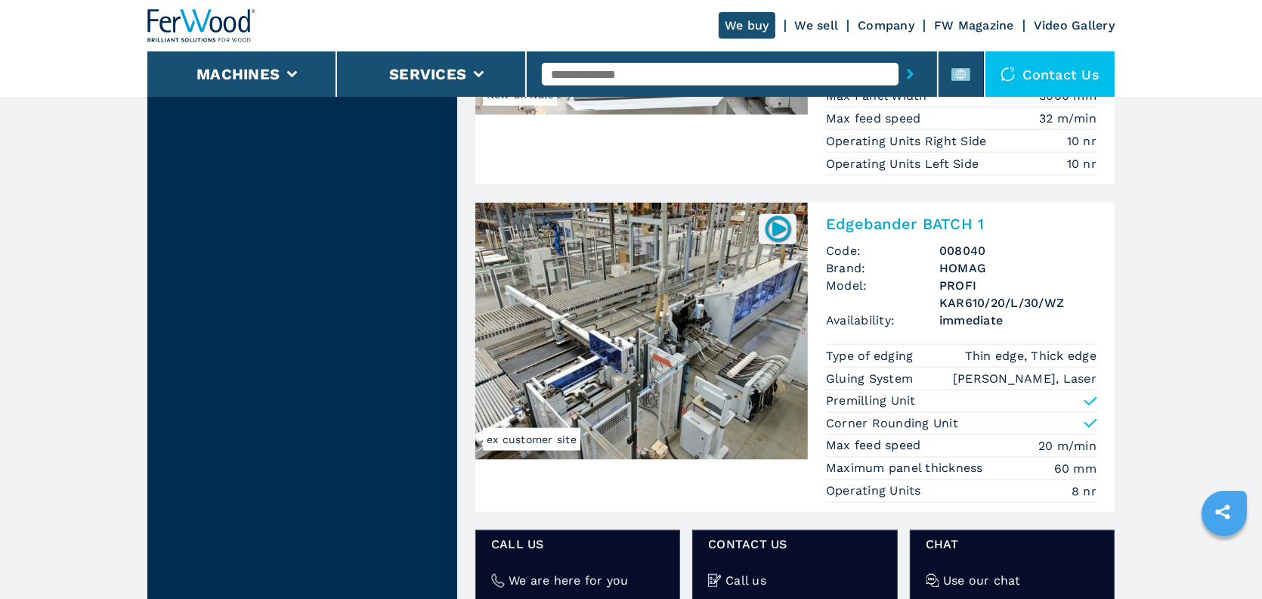
click at [966, 277] on h3 "PROFI KAR610/20/L/30/WZ" at bounding box center [1018, 294] width 157 height 35
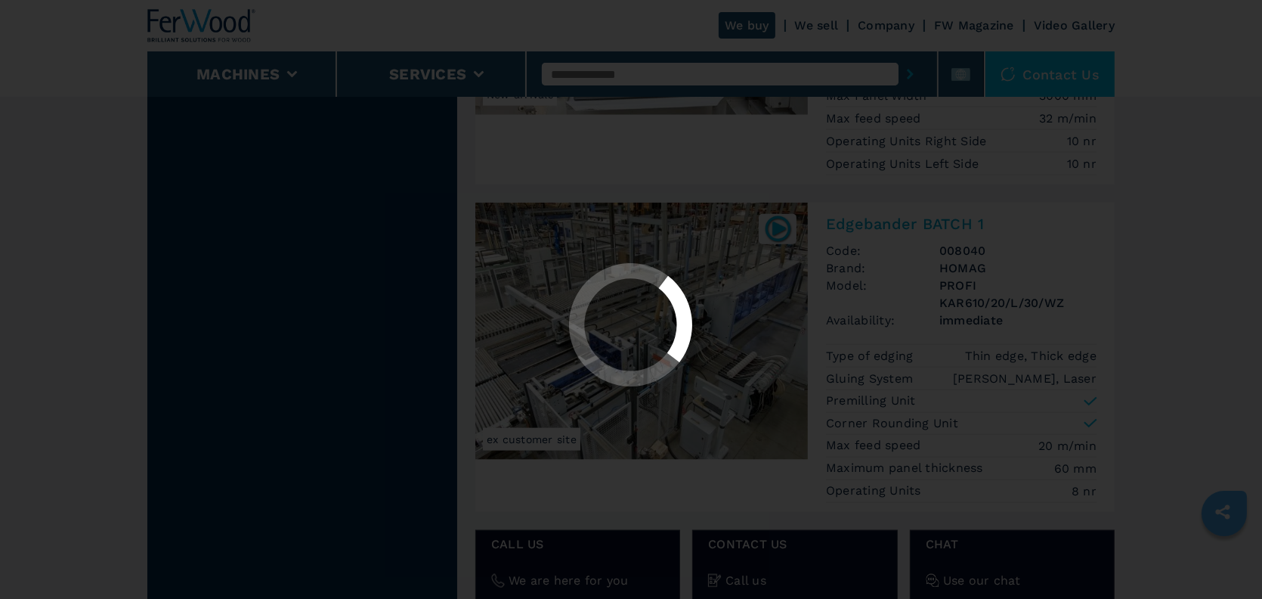
scroll to position [0, 0]
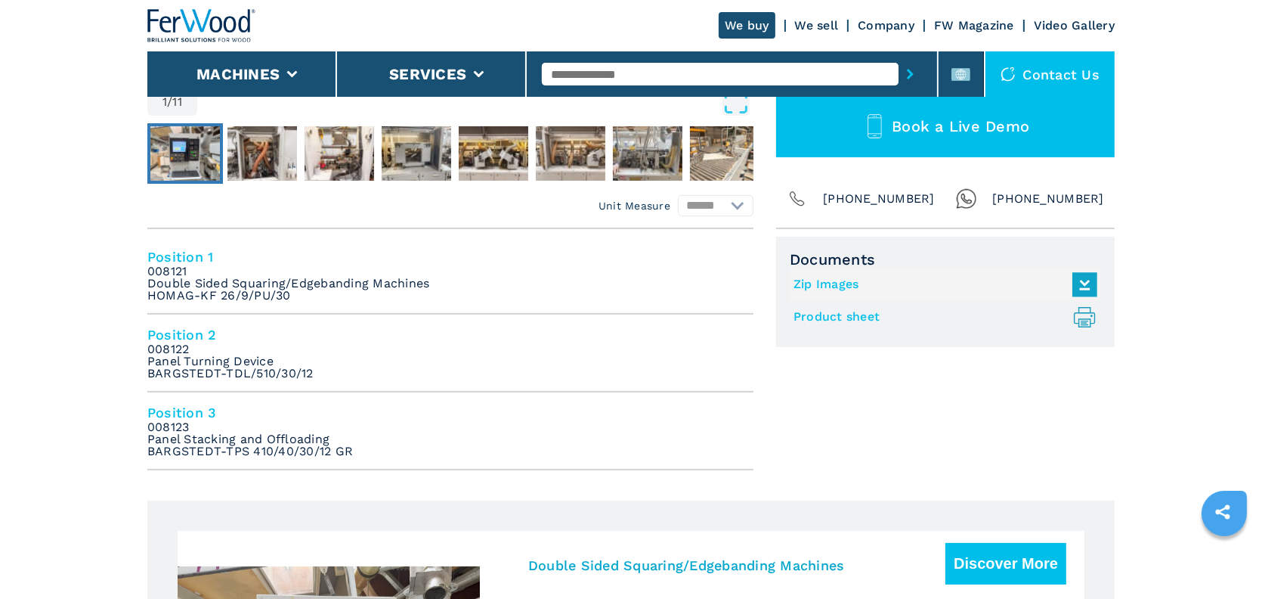
click at [818, 313] on link "Product sheet .prefix__st0{stroke-linecap:round;stroke-linejoin:round}.prefix__…" at bounding box center [942, 317] width 296 height 25
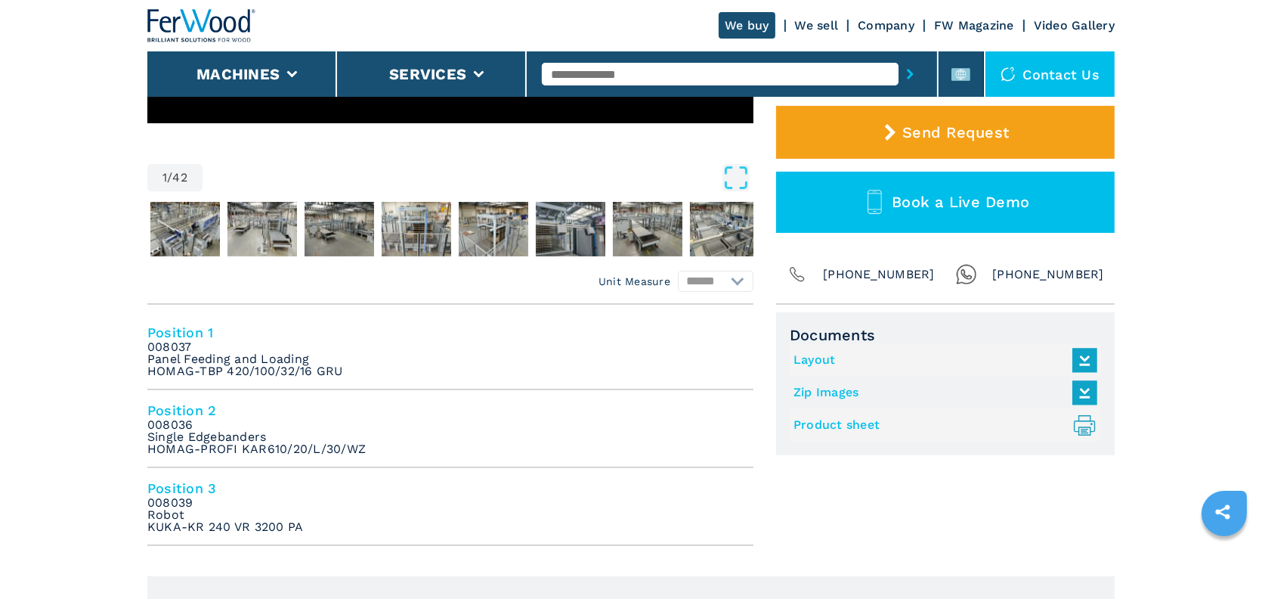
click at [842, 426] on link "Product sheet .prefix__st0{stroke-linecap:round;stroke-linejoin:round}.prefix__…" at bounding box center [942, 425] width 296 height 25
